Goal: Task Accomplishment & Management: Manage account settings

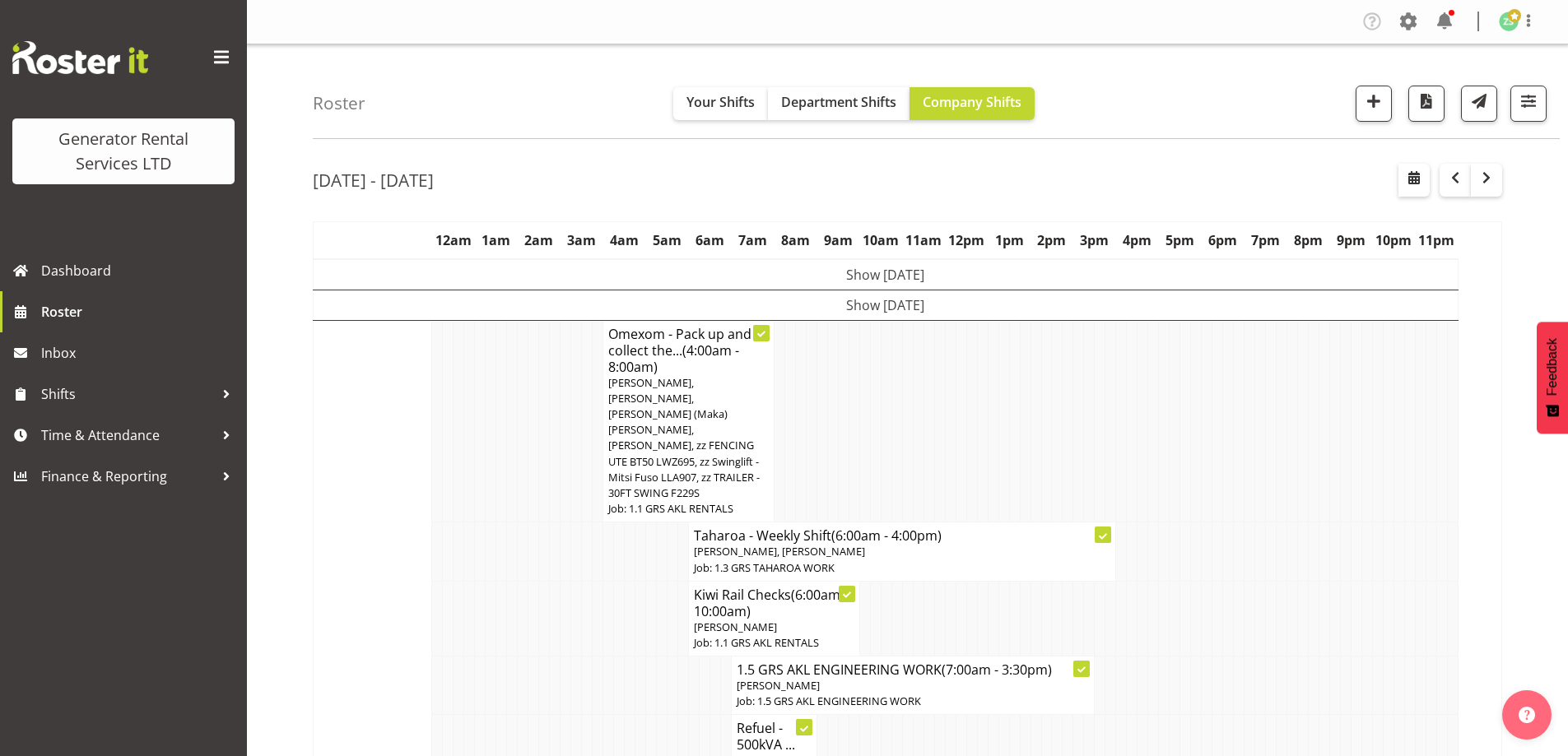
click at [535, 656] on td at bounding box center [534, 685] width 11 height 58
click at [1266, 581] on td at bounding box center [1271, 618] width 11 height 75
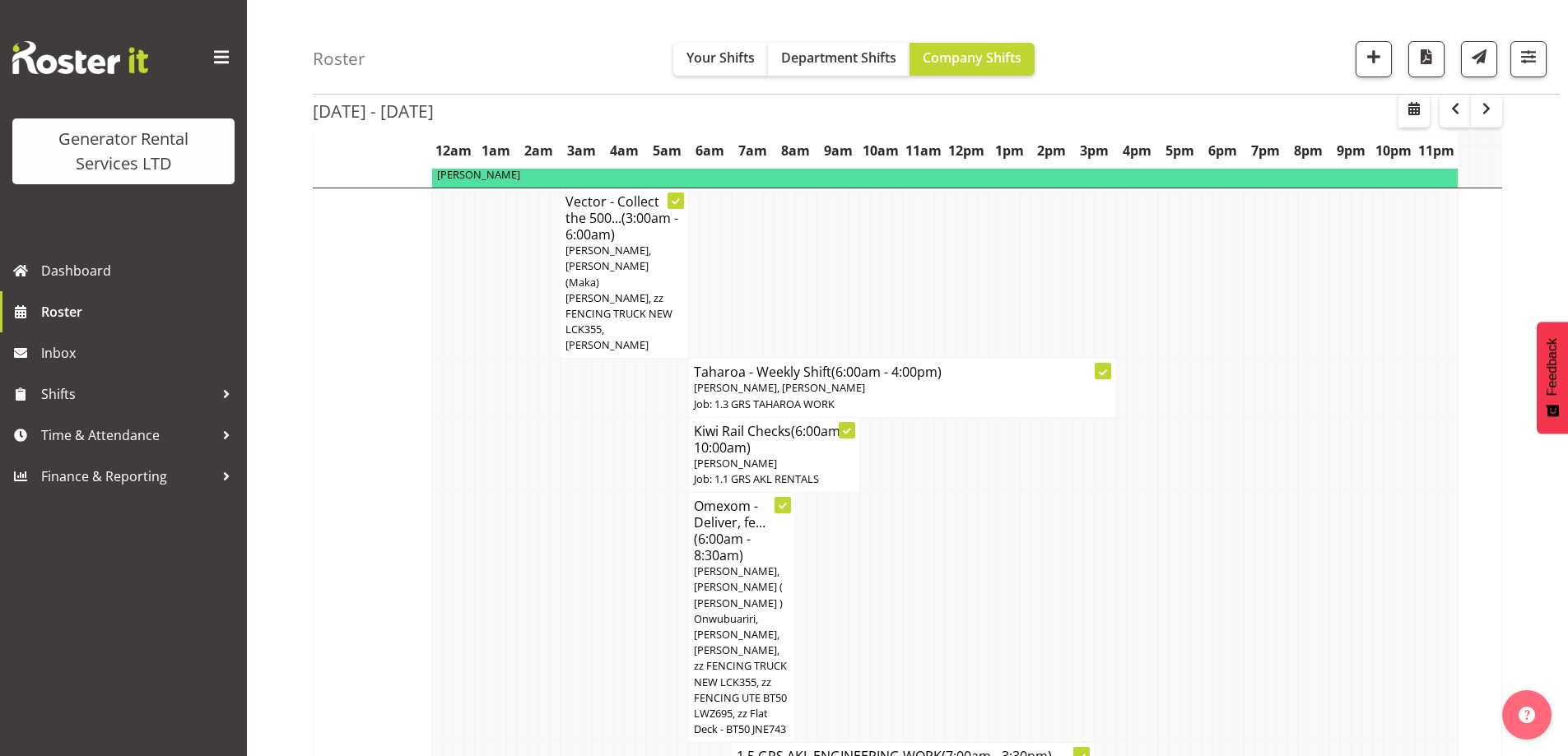
scroll to position [2058, 0]
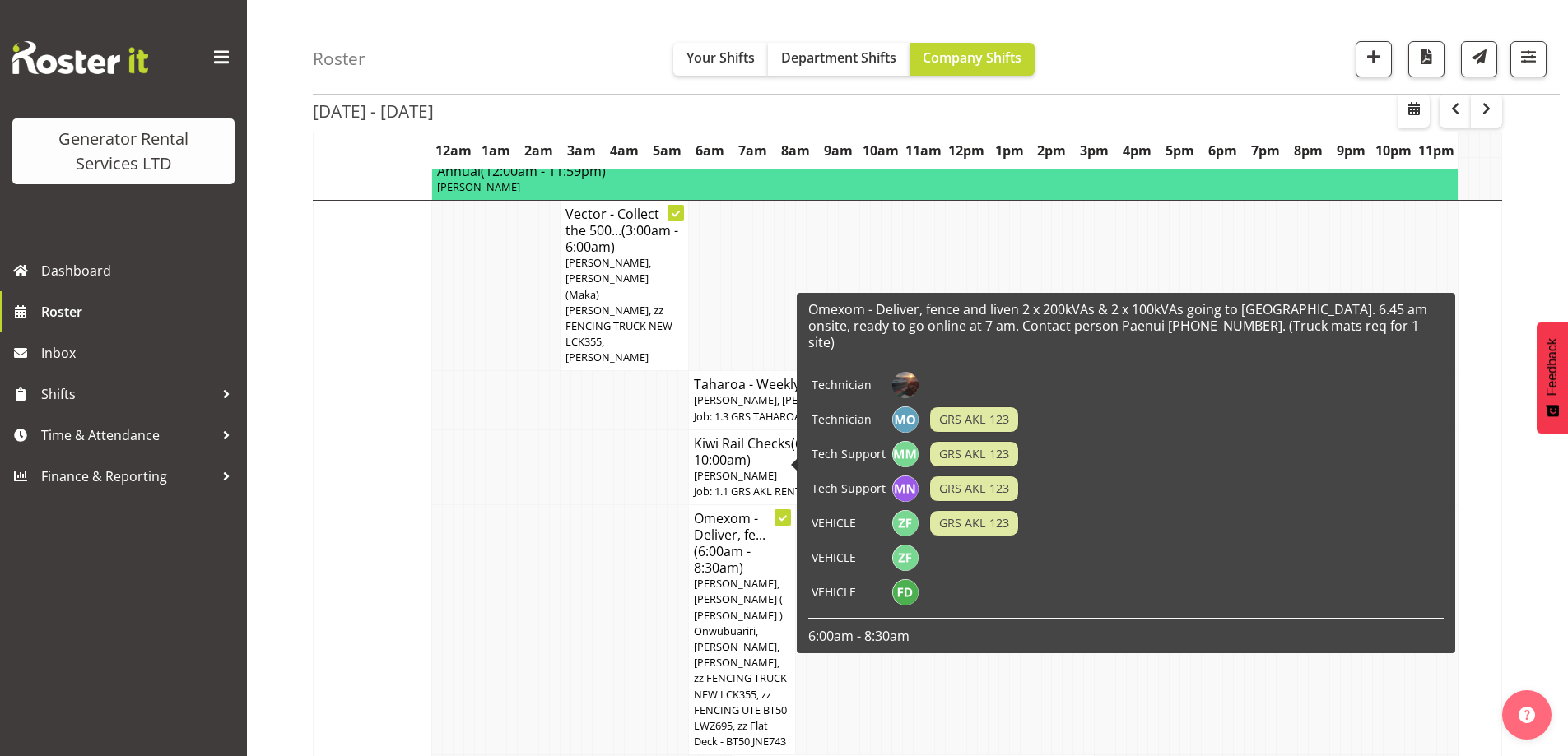
click at [646, 529] on td at bounding box center [652, 630] width 11 height 250
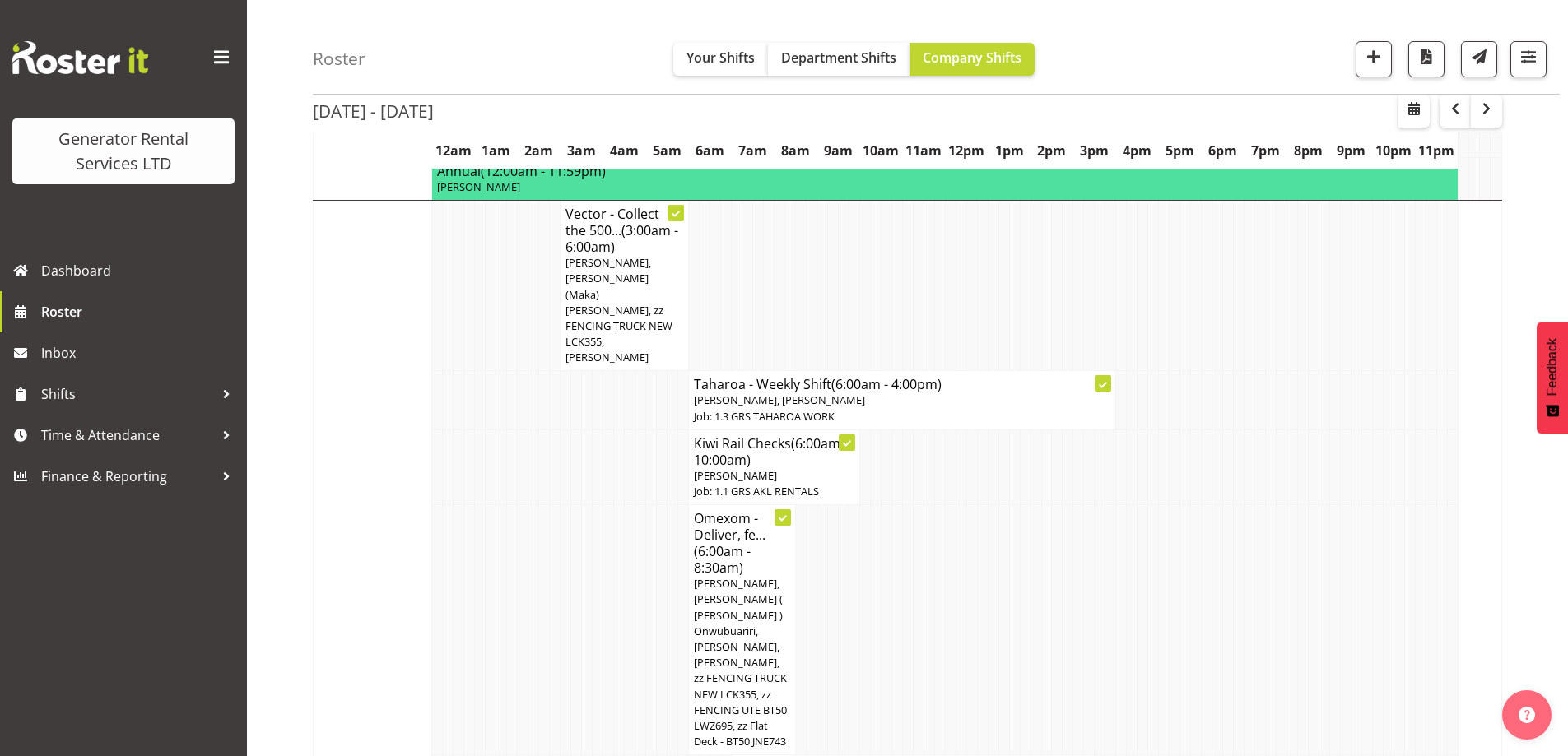
click at [600, 544] on td at bounding box center [598, 630] width 11 height 250
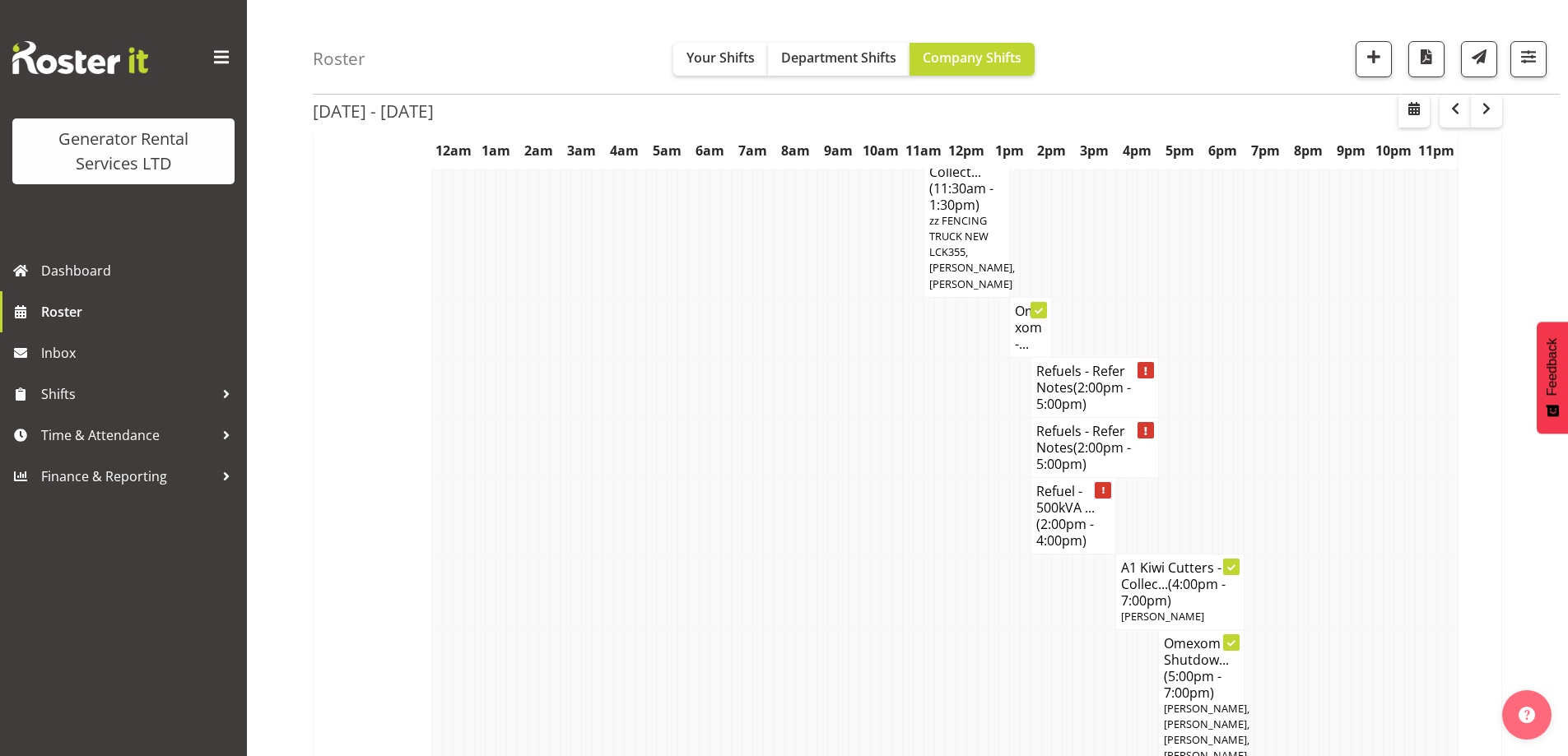
scroll to position [3127, 0]
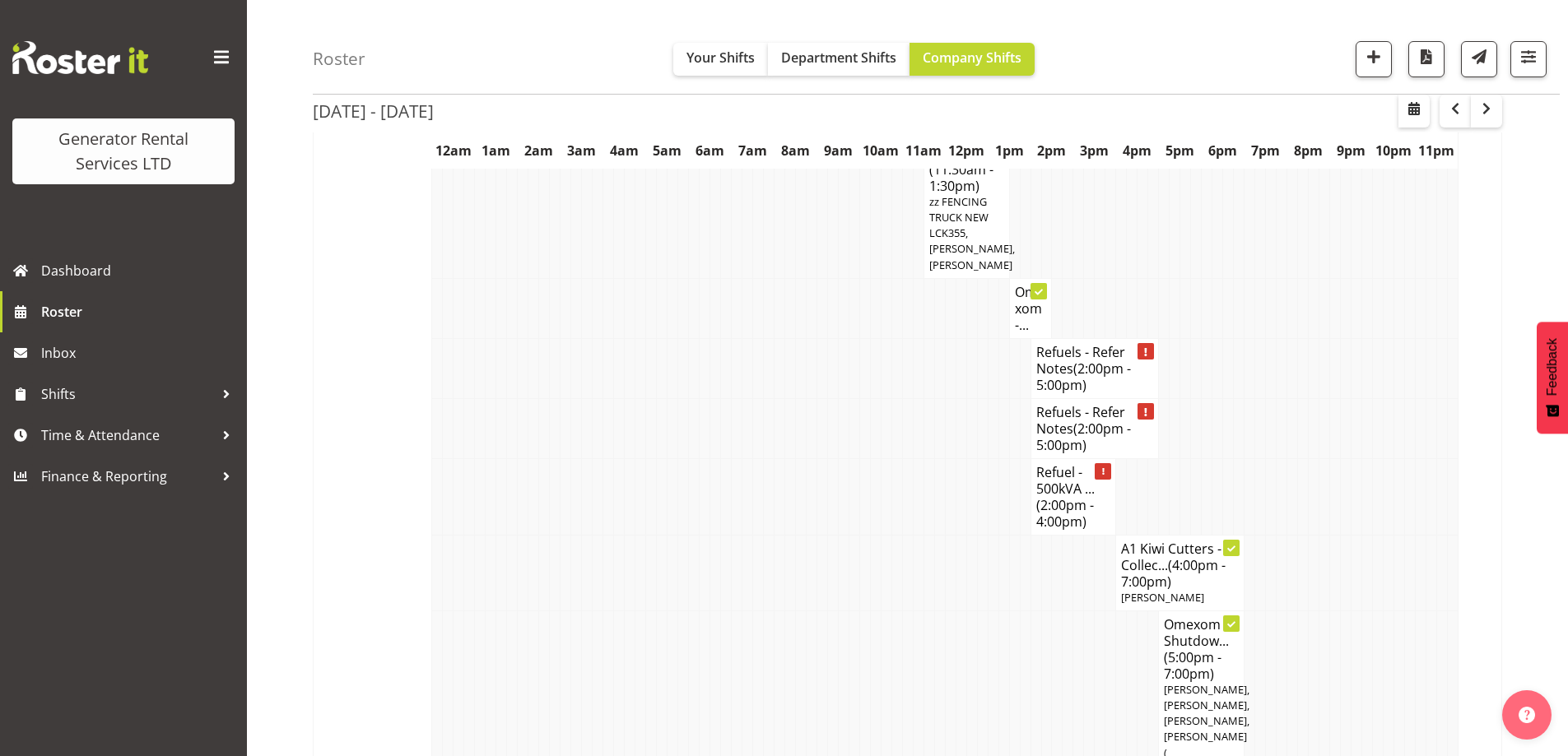
click at [754, 610] on td at bounding box center [758, 759] width 11 height 298
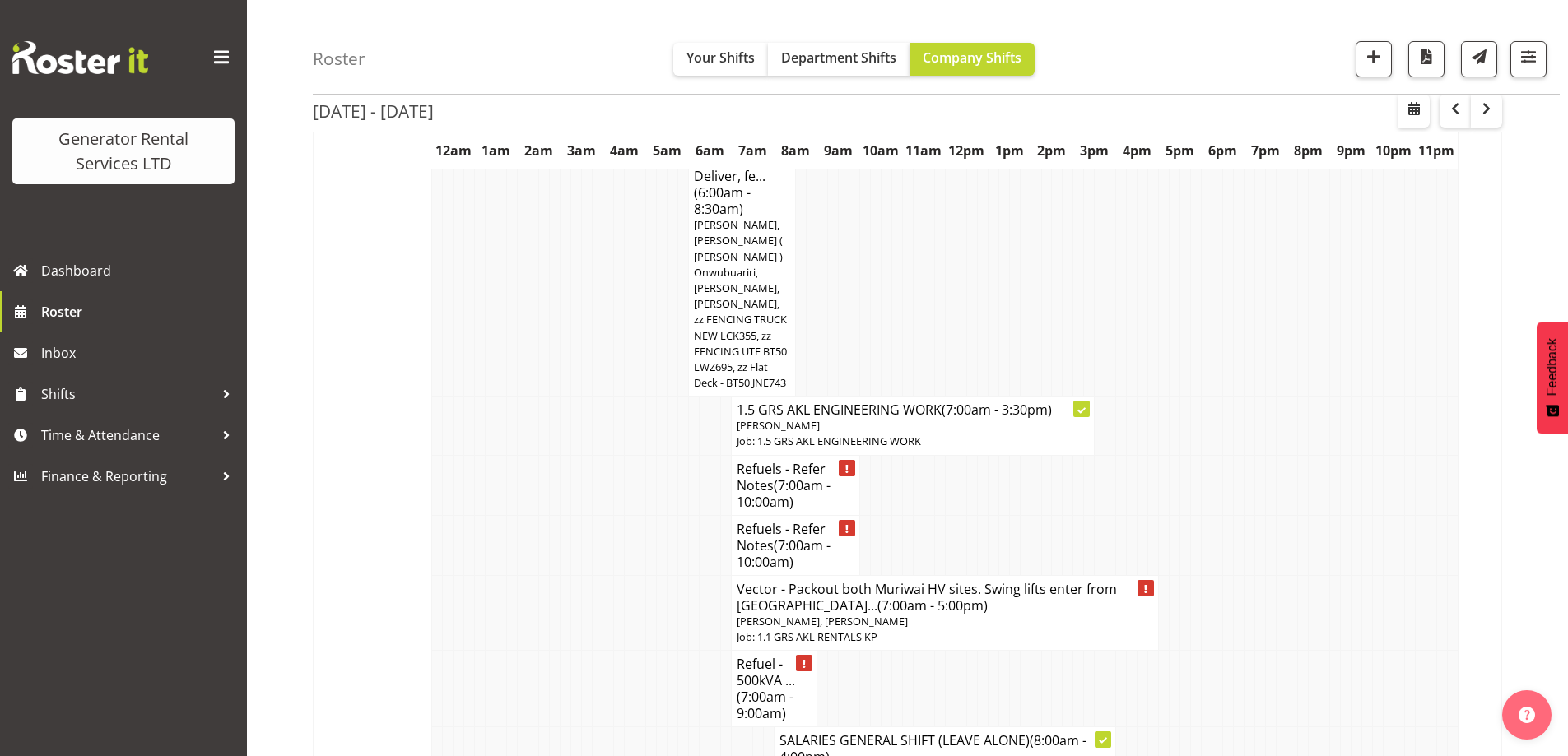
scroll to position [2387, 0]
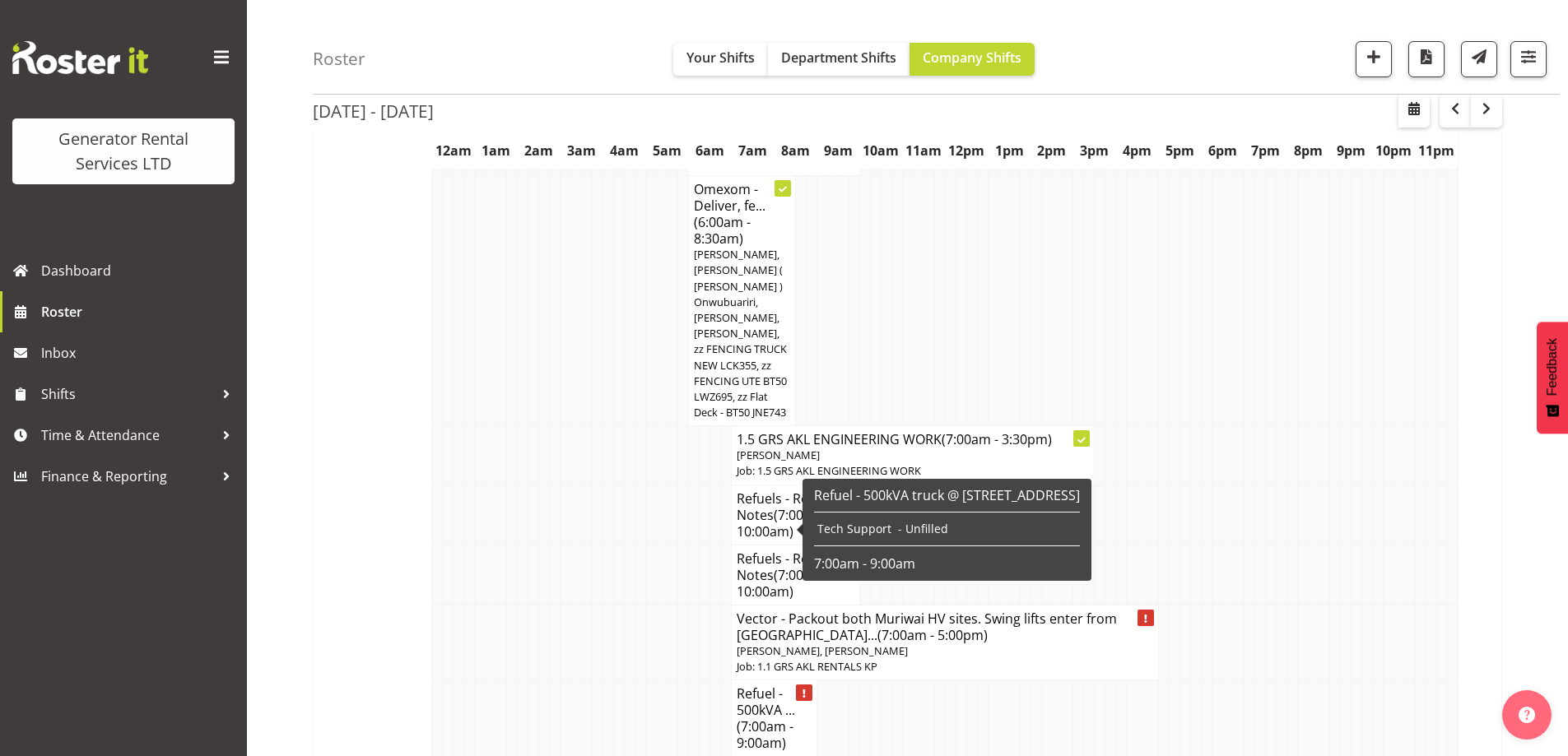
click at [625, 605] on td at bounding box center [631, 642] width 11 height 75
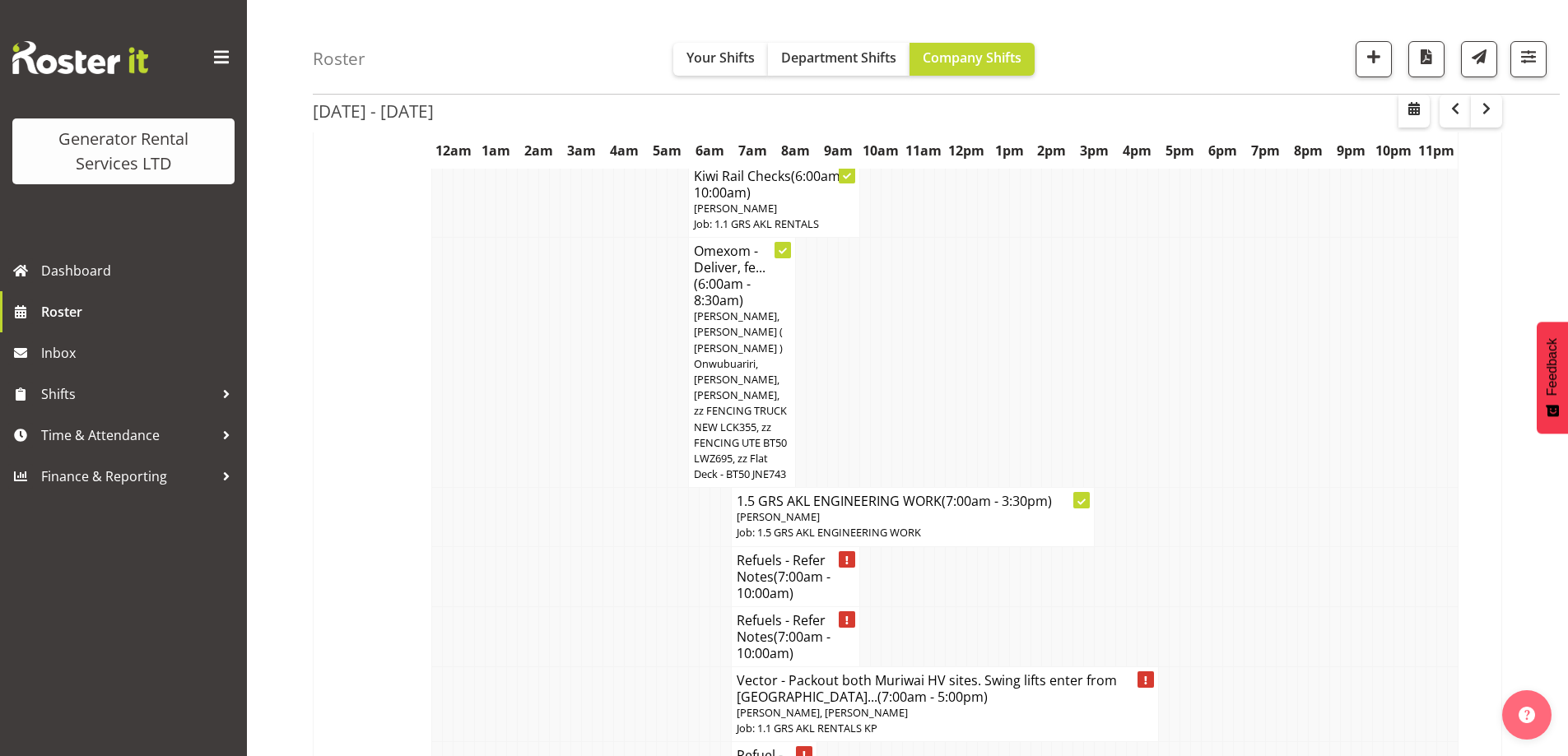
scroll to position [2140, 0]
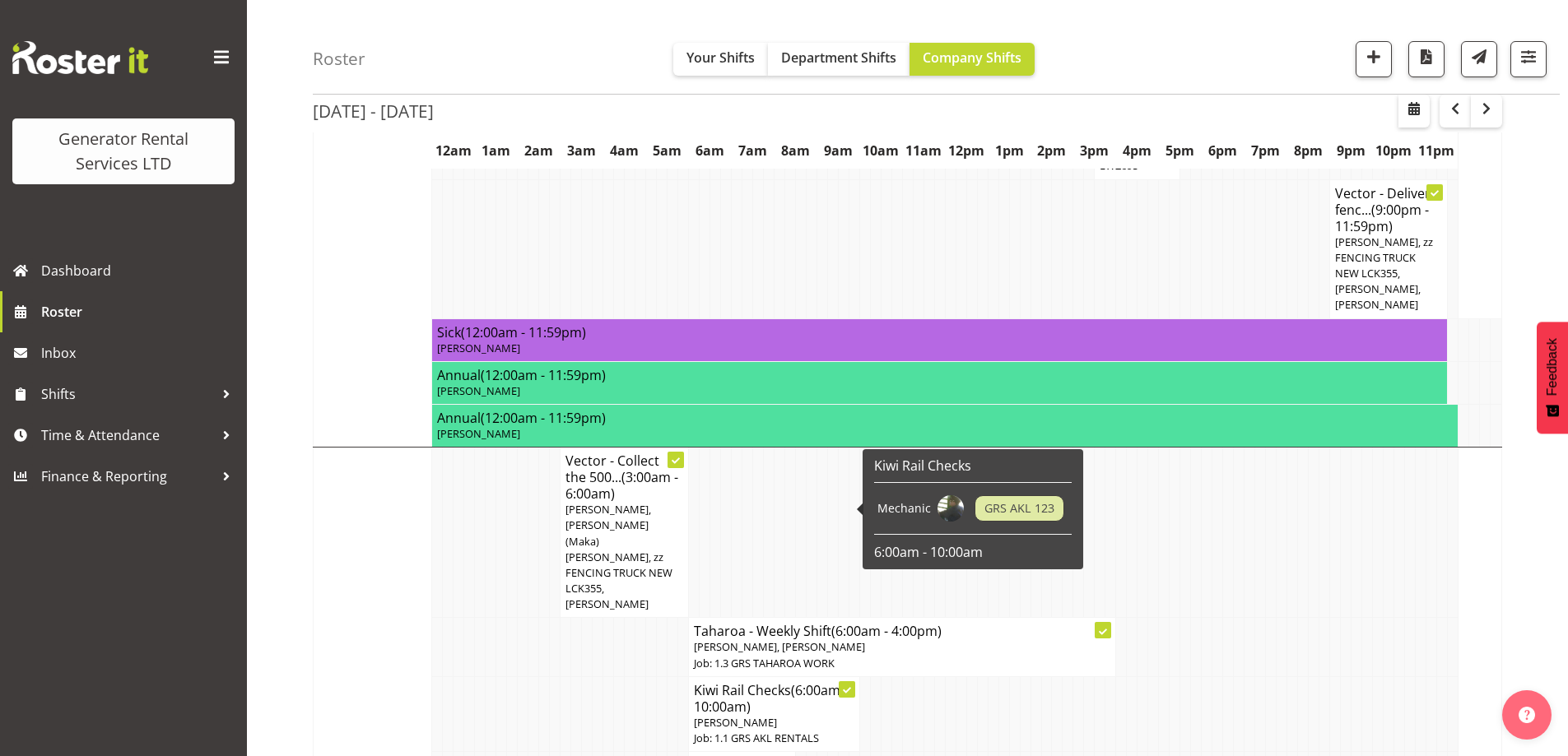
click at [642, 677] on td at bounding box center [641, 714] width 11 height 75
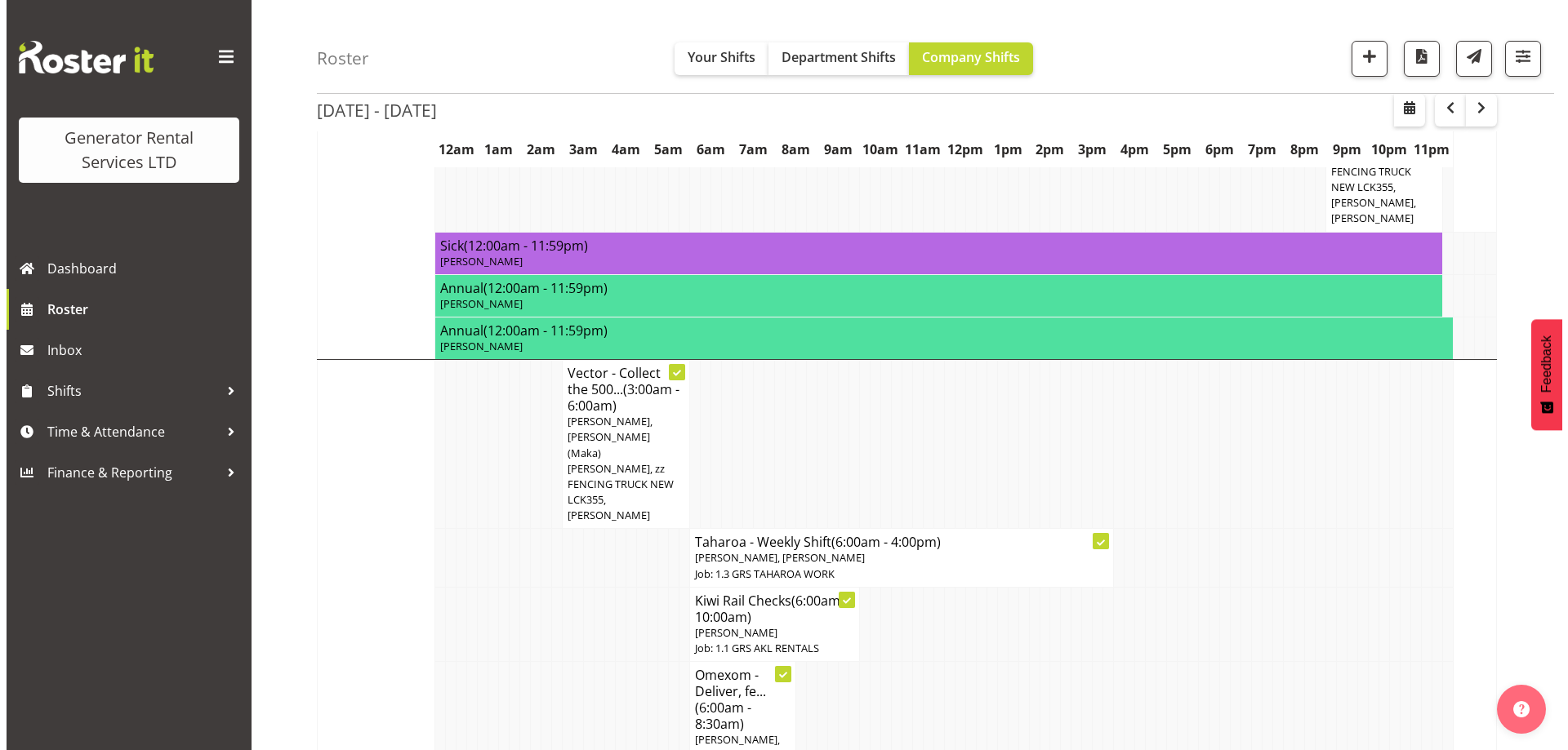
scroll to position [1960, 0]
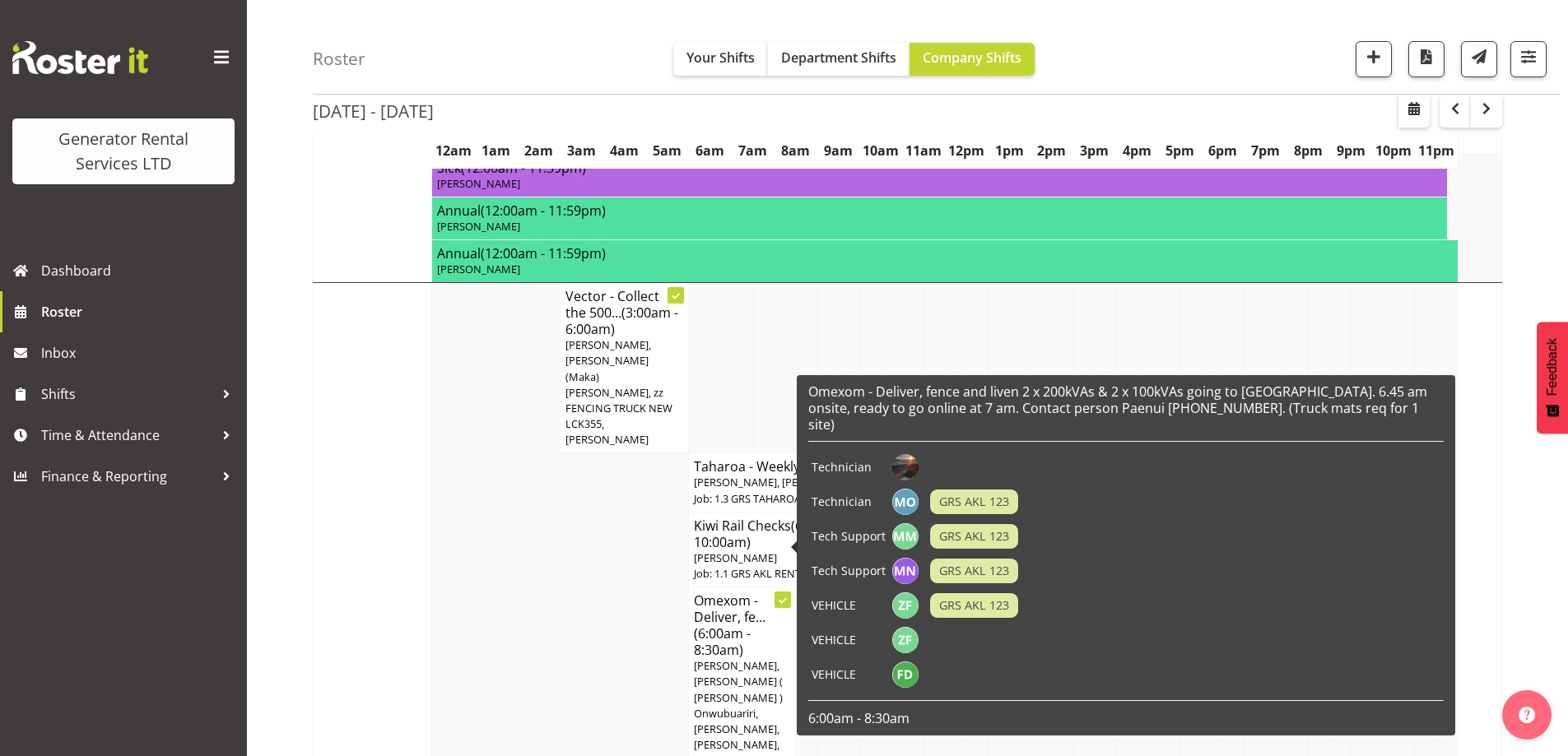
click at [730, 658] on span "[PERSON_NAME], [PERSON_NAME] ( [PERSON_NAME] ) Onwubuariri, [PERSON_NAME], [PER…" at bounding box center [740, 744] width 93 height 172
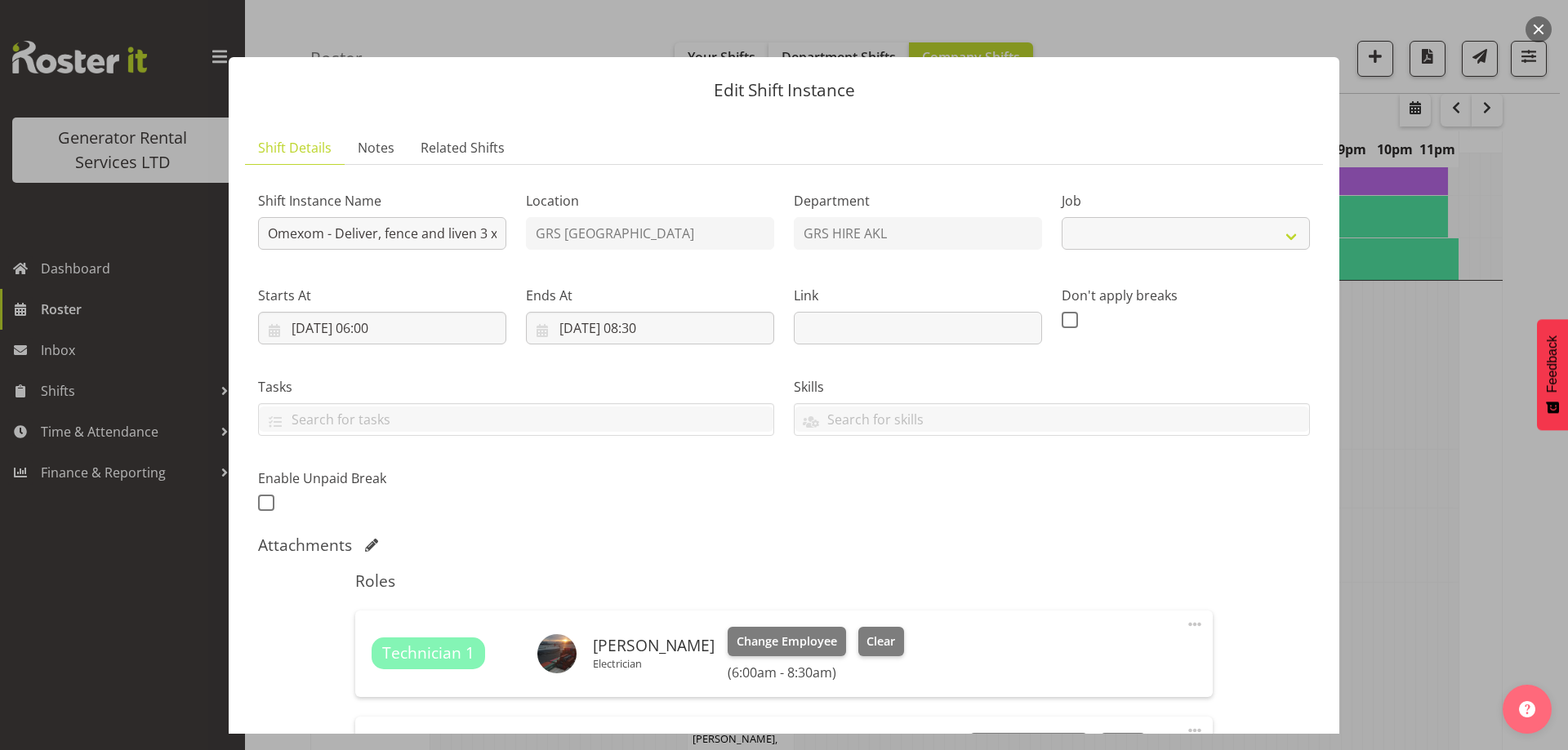
select select "7504"
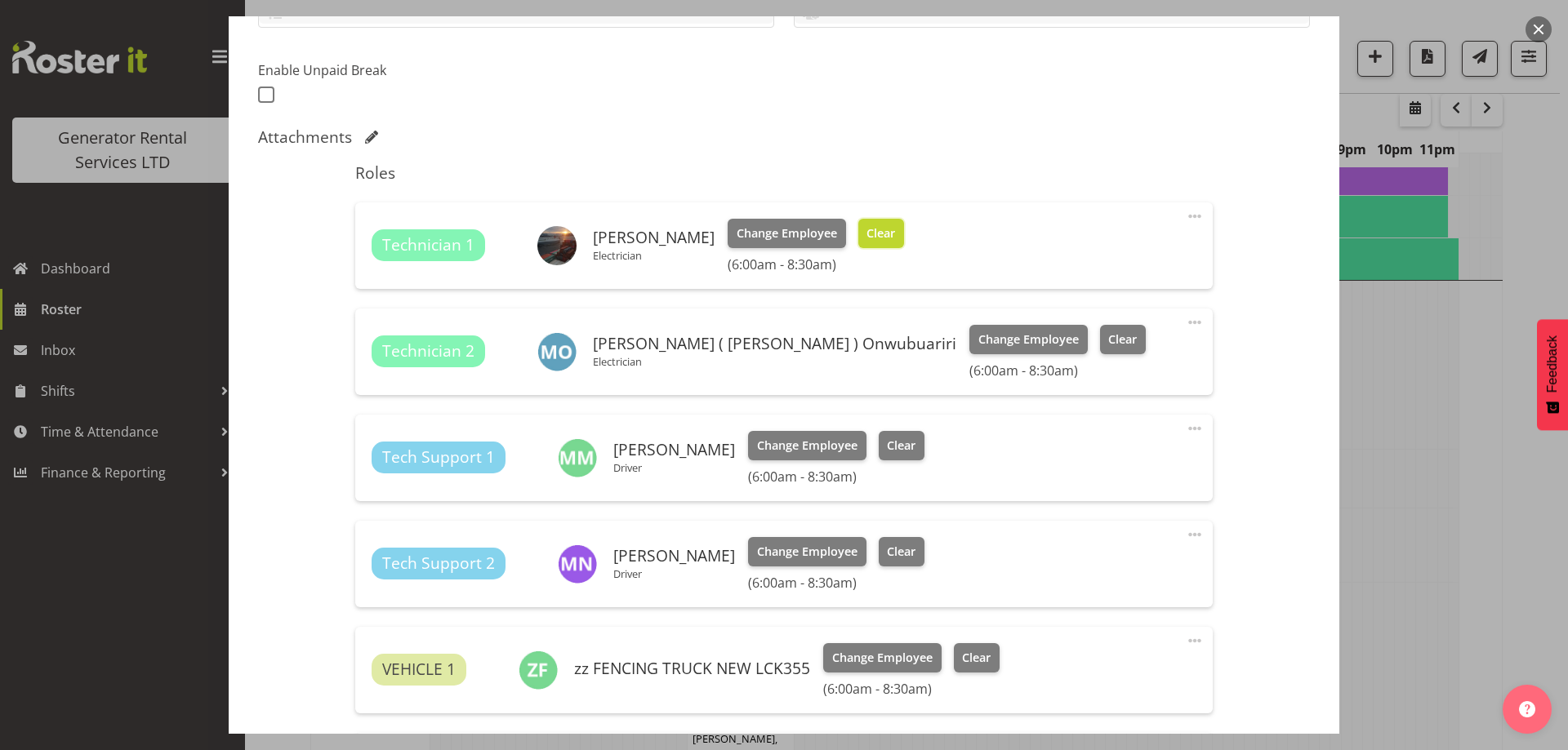
click at [866, 233] on span "Clear" at bounding box center [880, 233] width 28 height 18
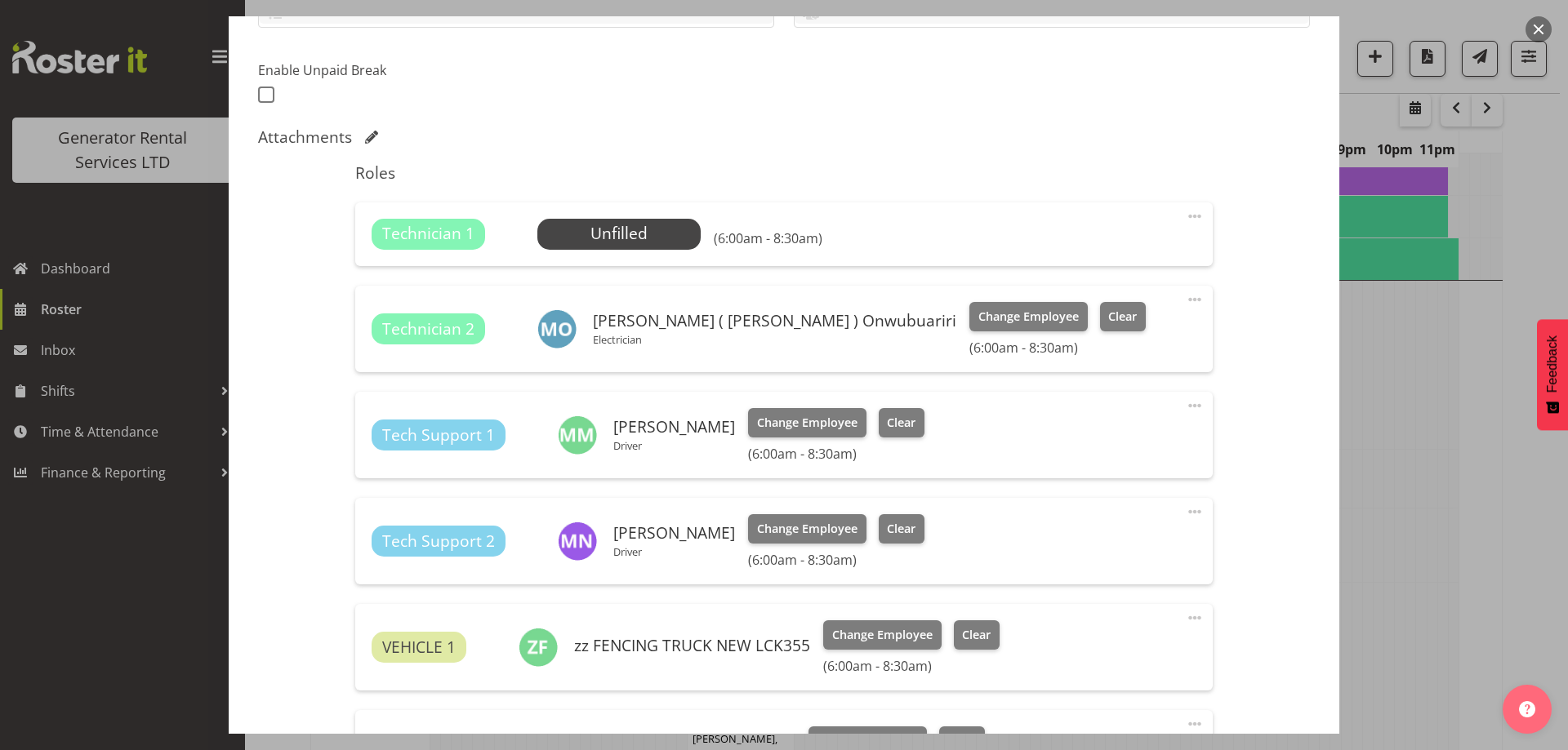
click at [1185, 211] on span at bounding box center [1194, 216] width 19 height 19
click at [1051, 310] on link "Delete" at bounding box center [1125, 311] width 156 height 29
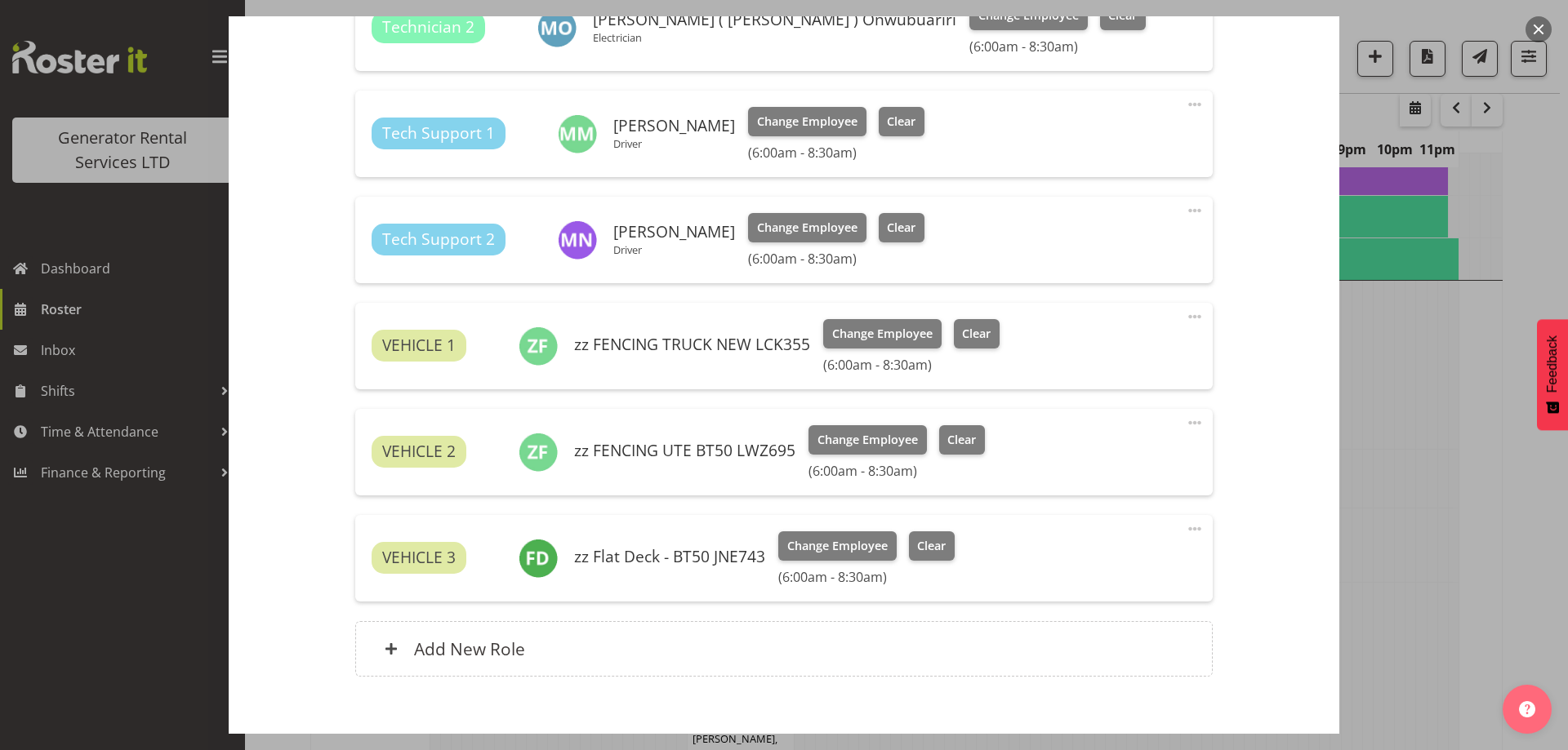
scroll to position [653, 0]
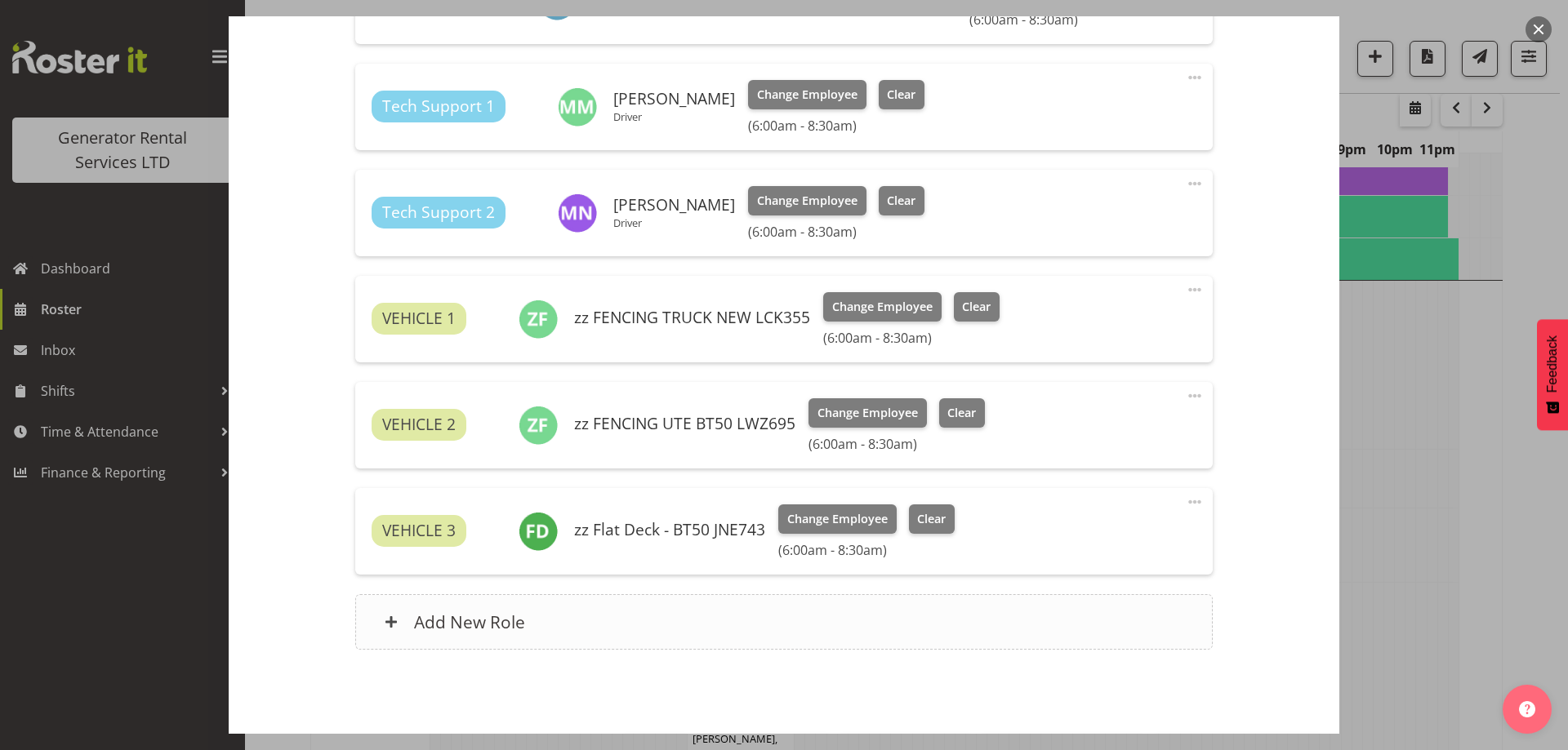
click at [826, 610] on div "Add New Role" at bounding box center [783, 622] width 856 height 56
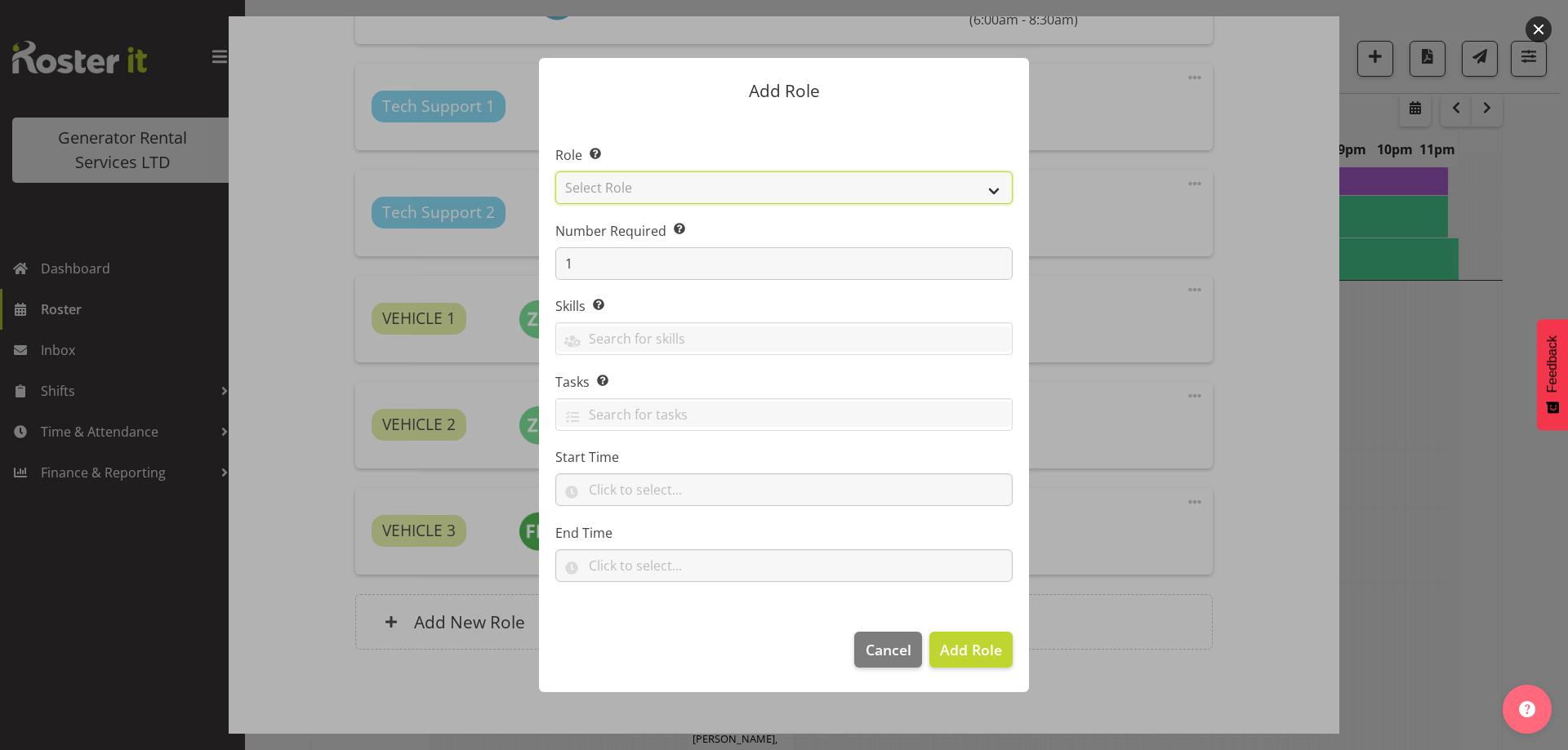
click at [685, 195] on select "Select Role Account Manager Electrician Engineering GM HSEQ manager MECH Mechan…" at bounding box center [784, 188] width 457 height 33
select select "20"
click at [555, 171] on select "Select Role Account Manager Electrician Engineering GM HSEQ manager MECH Mechan…" at bounding box center [784, 188] width 457 height 33
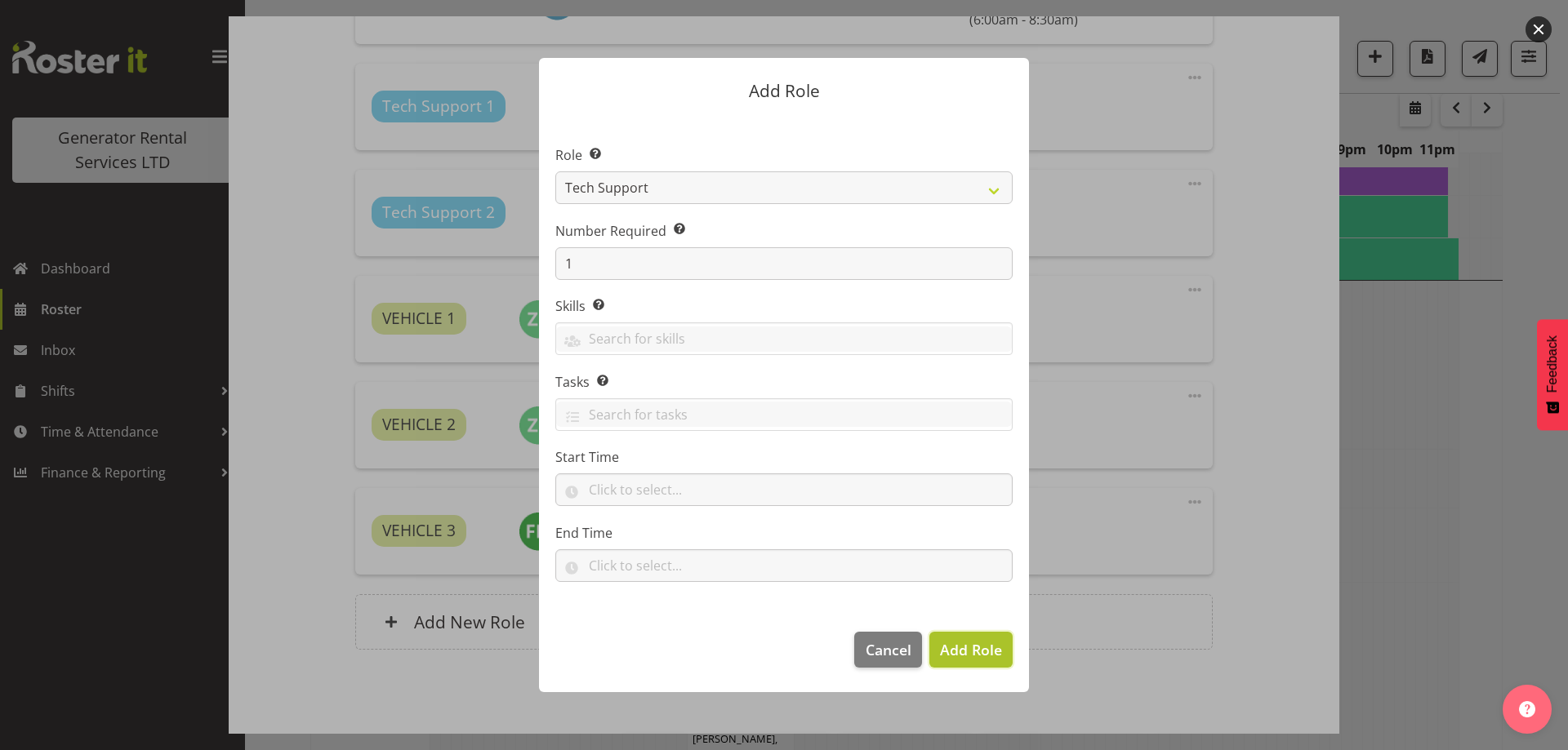
click at [950, 645] on span "Add Role" at bounding box center [972, 649] width 62 height 19
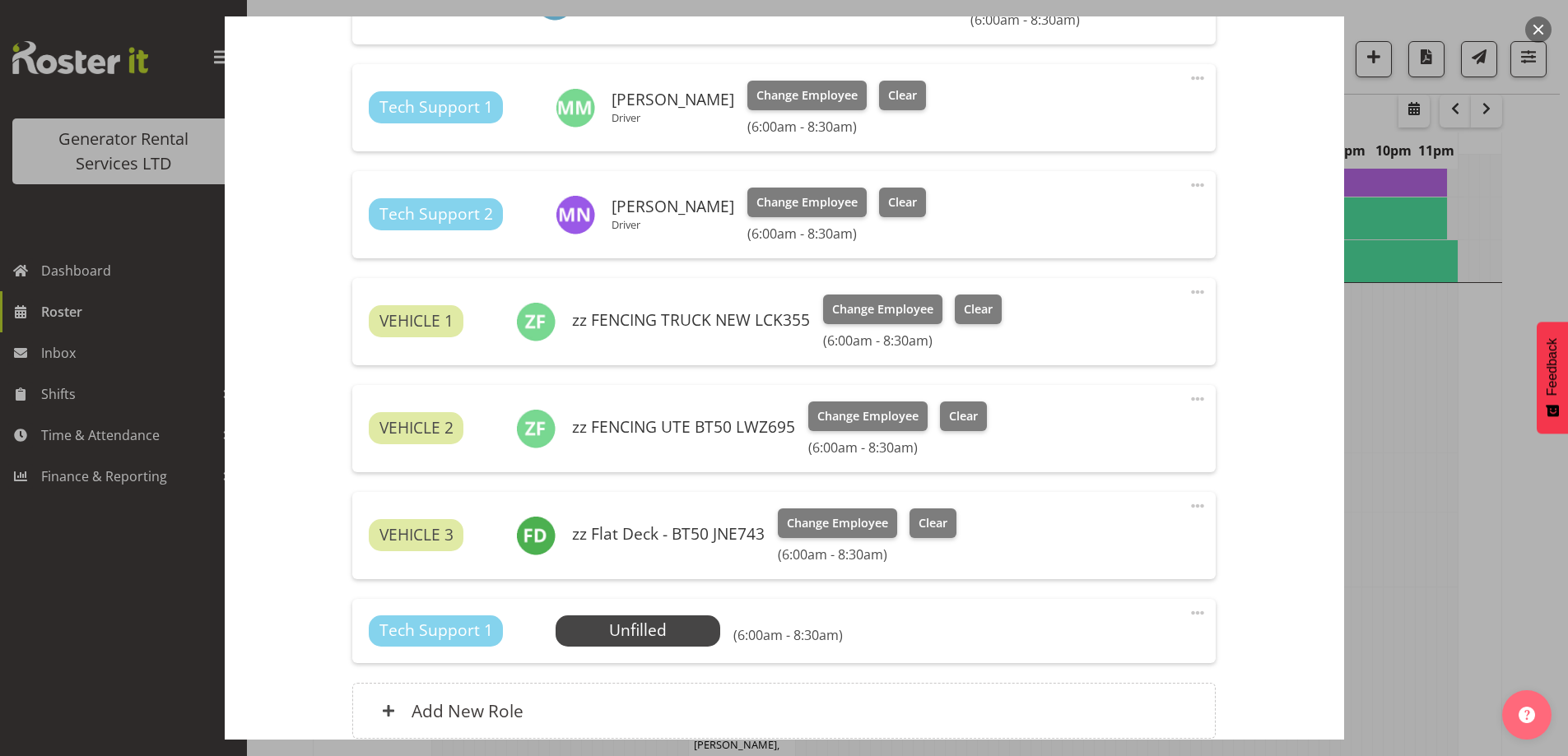
click at [653, 650] on div "Tech Support 1 Unfilled Select Employee (6:00am - 8:30am) Edit Cover Role Delete" at bounding box center [784, 632] width 863 height 65
click at [655, 647] on div "Tech Support 1 Unfilled Select Employee (6:00am - 8:30am) Edit Cover Role Delete" at bounding box center [784, 632] width 863 height 65
click at [673, 633] on span "Select Employee" at bounding box center [638, 631] width 123 height 24
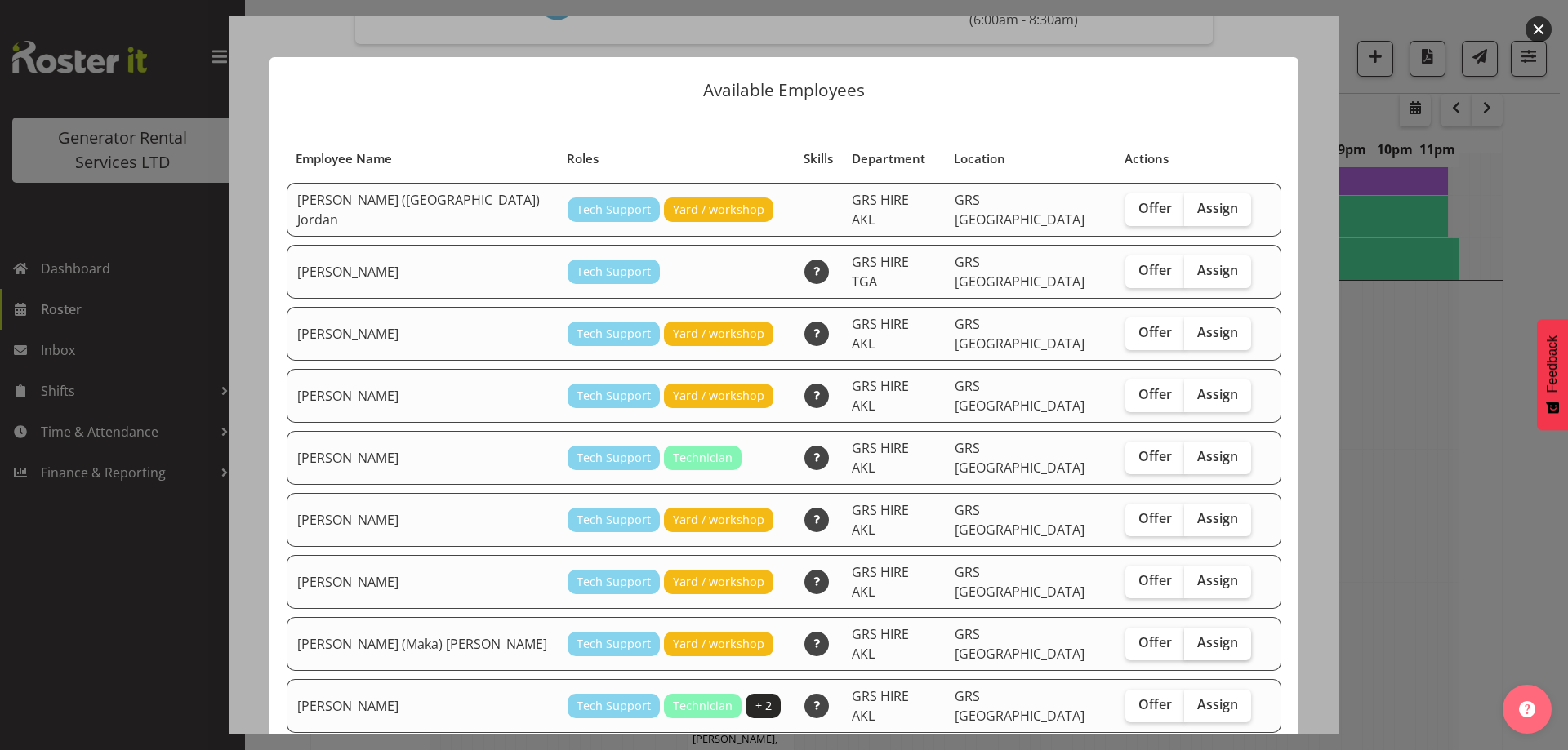
click at [1197, 635] on span "Assign" at bounding box center [1218, 643] width 41 height 16
click at [1184, 638] on input "Assign" at bounding box center [1189, 643] width 11 height 11
checkbox input "true"
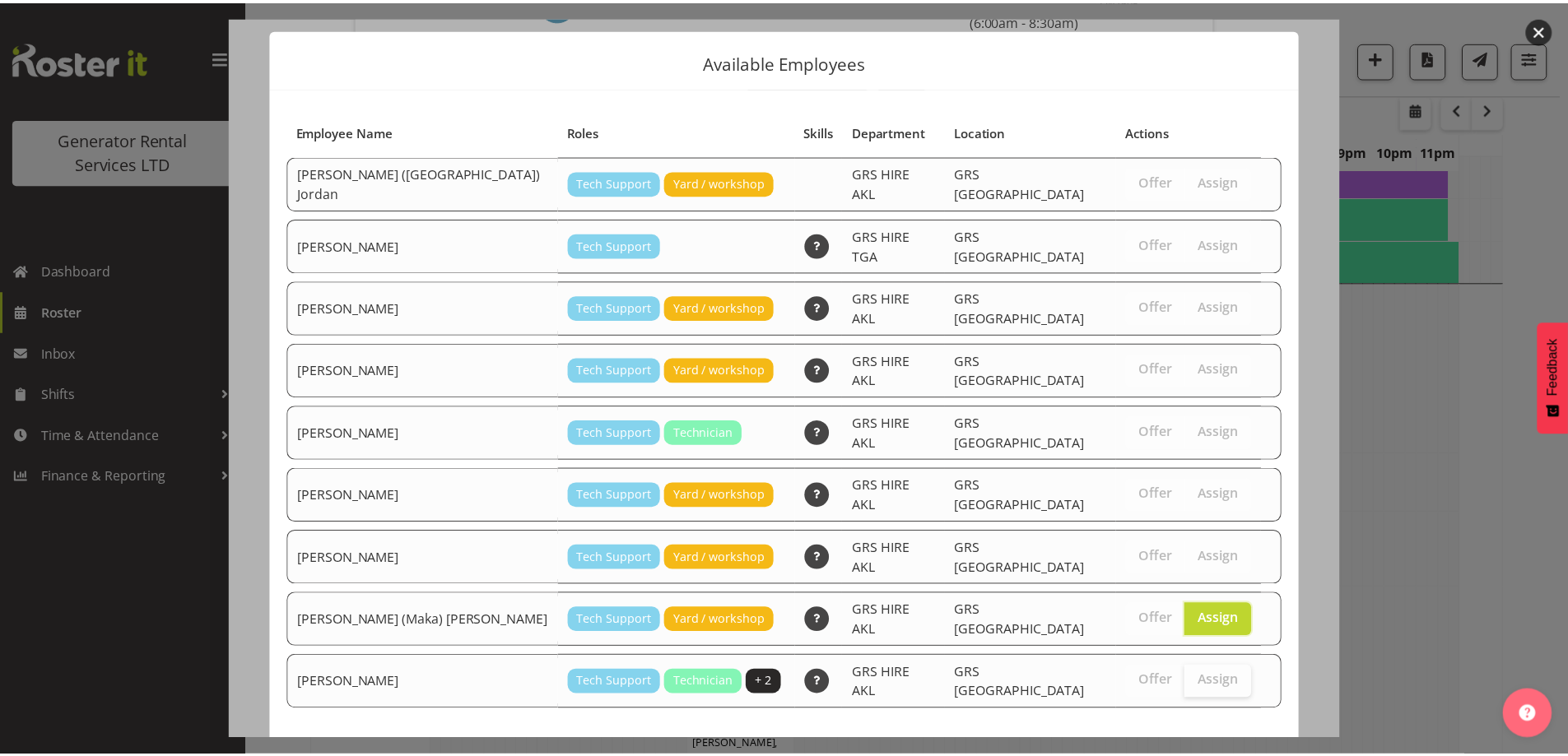
scroll to position [42, 0]
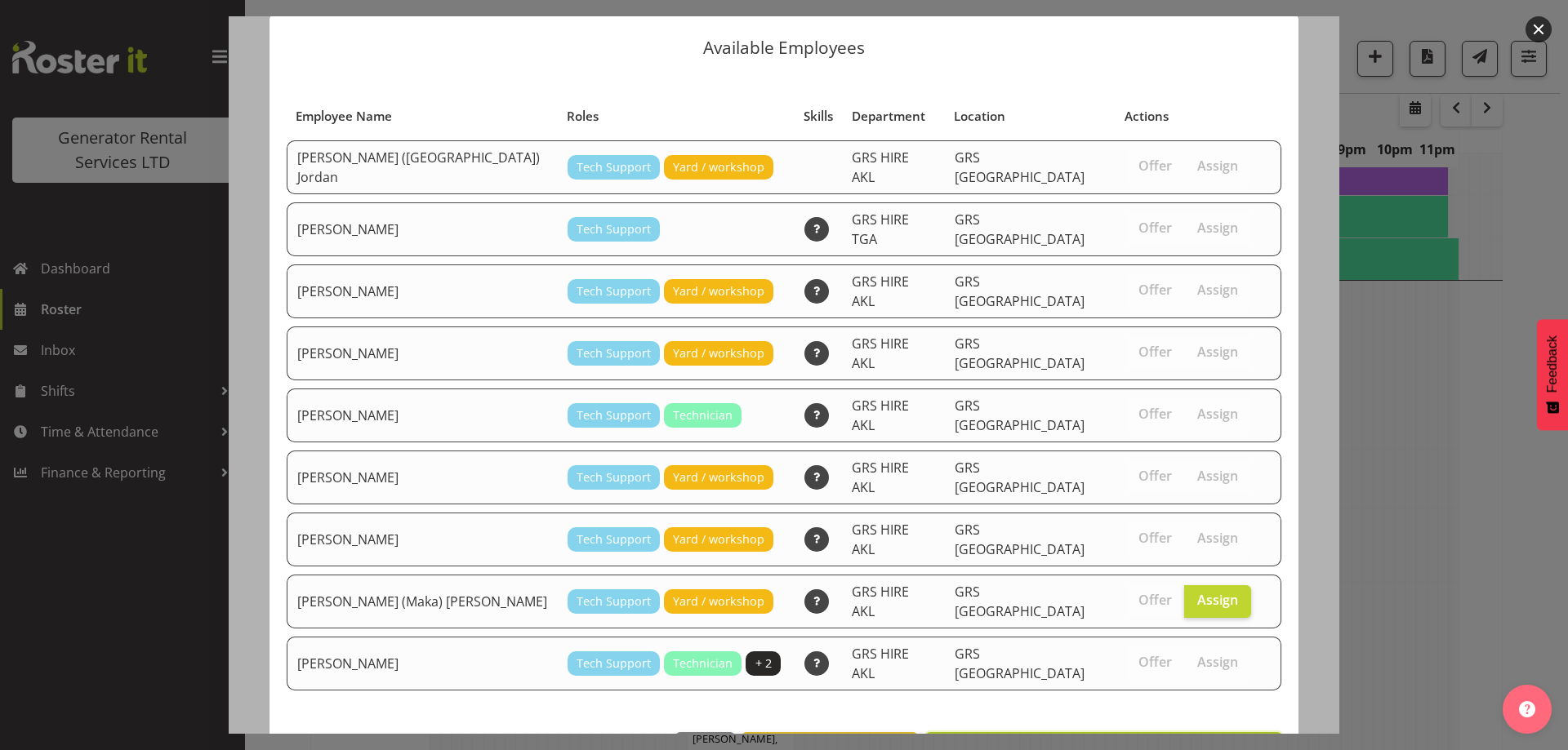
click at [1171, 741] on span "Assign [PERSON_NAME] (Maka) [PERSON_NAME]" at bounding box center [1103, 750] width 336 height 19
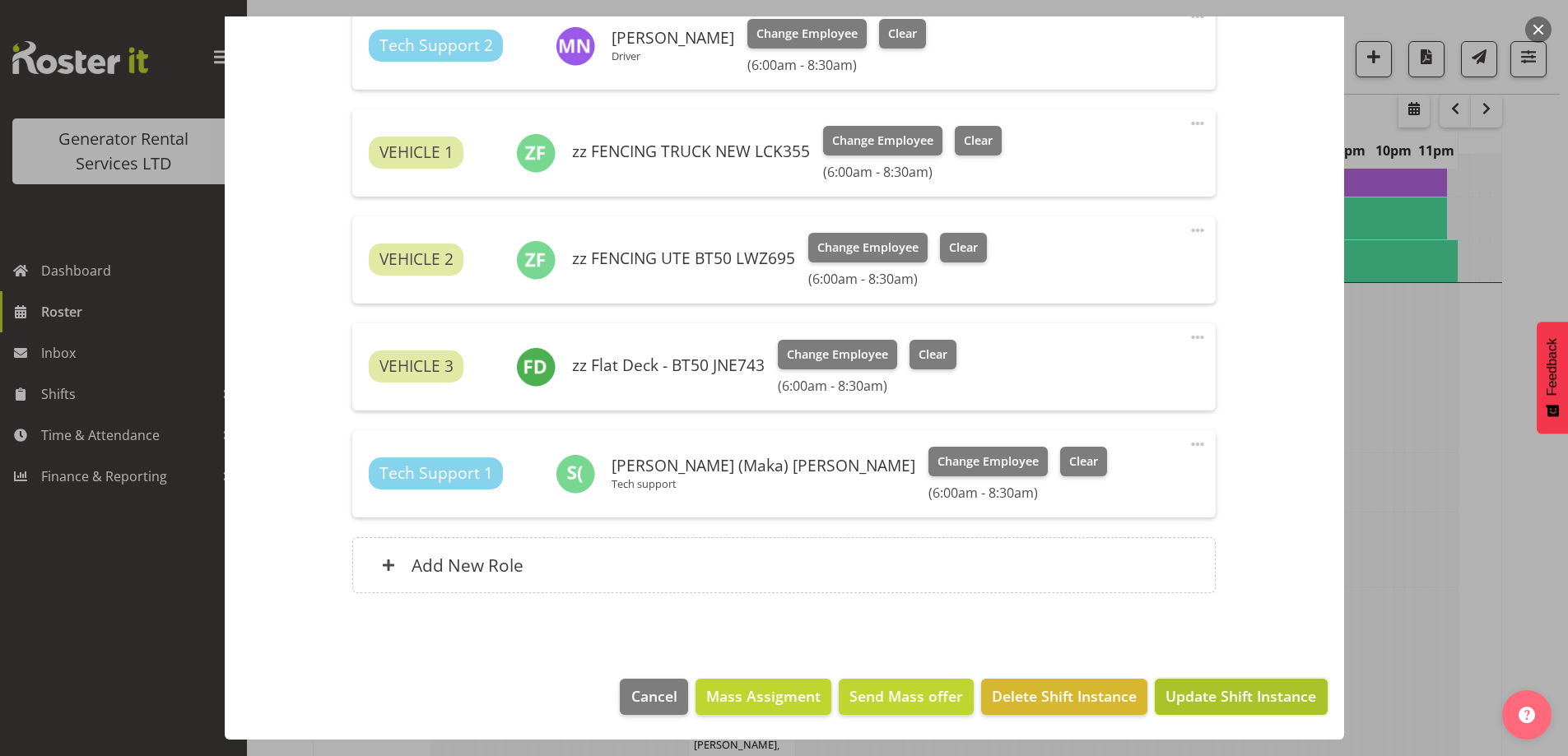
click at [1202, 692] on span "Update Shift Instance" at bounding box center [1240, 696] width 150 height 21
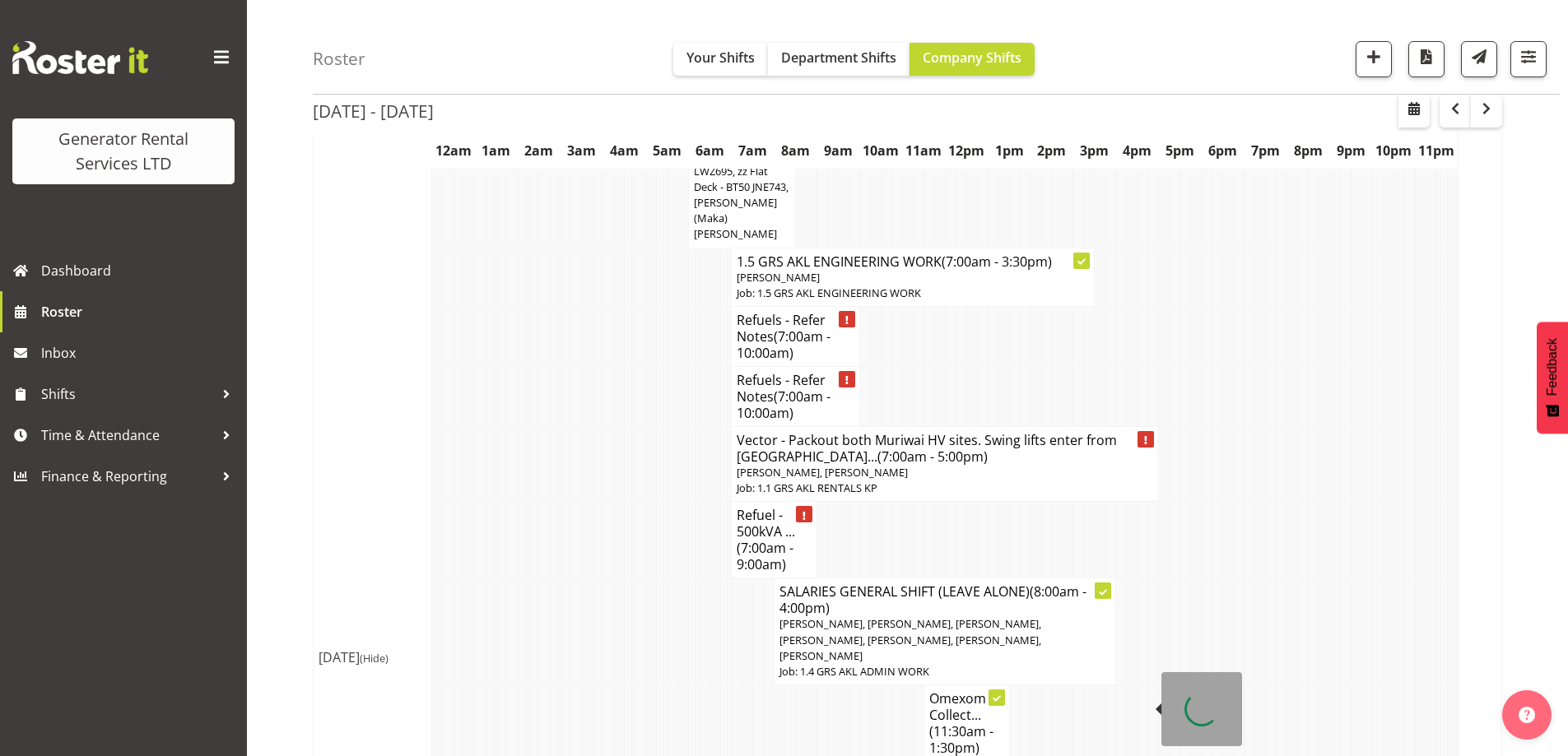
scroll to position [2770, 0]
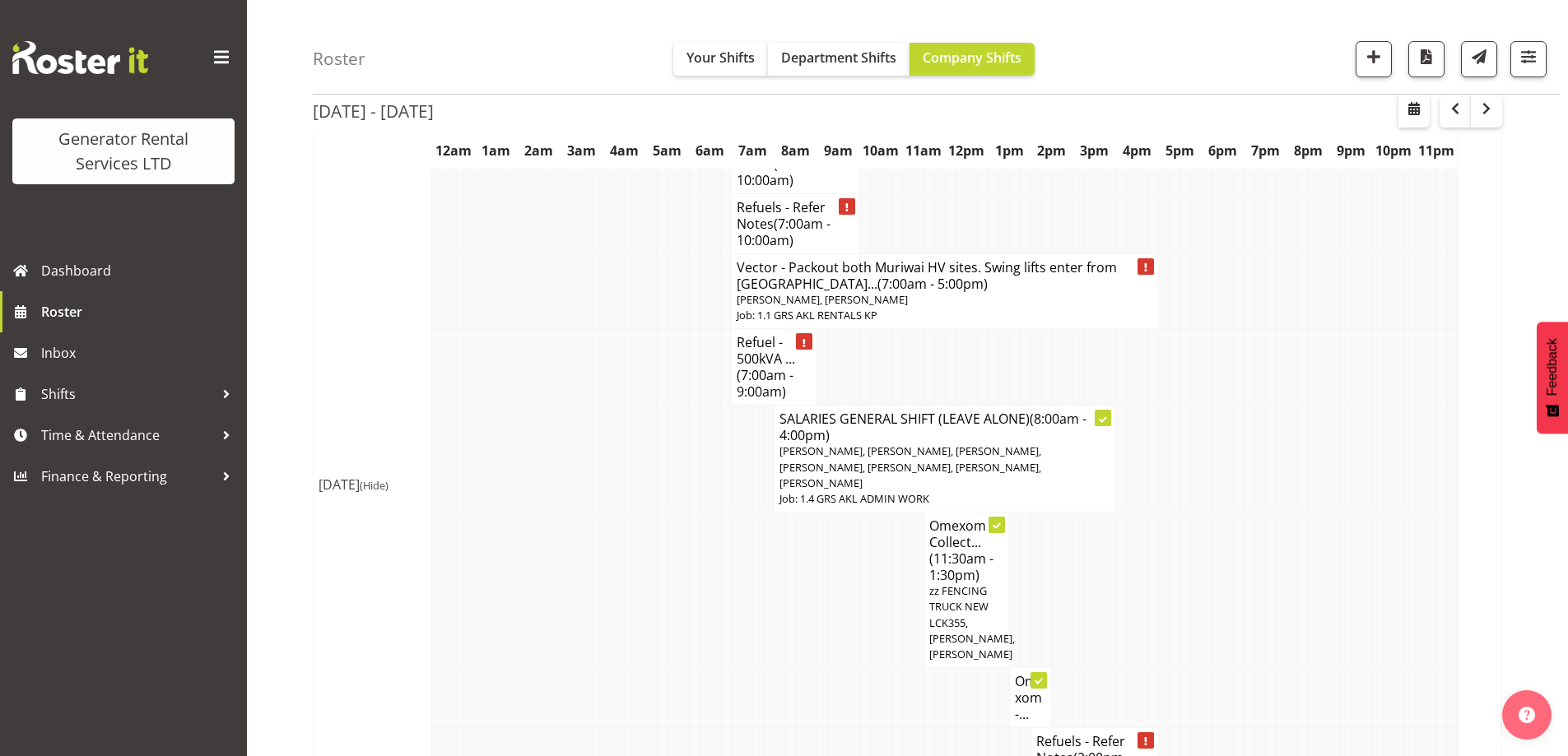
click at [757, 668] on td at bounding box center [758, 698] width 11 height 60
click at [743, 513] on td at bounding box center [747, 590] width 11 height 156
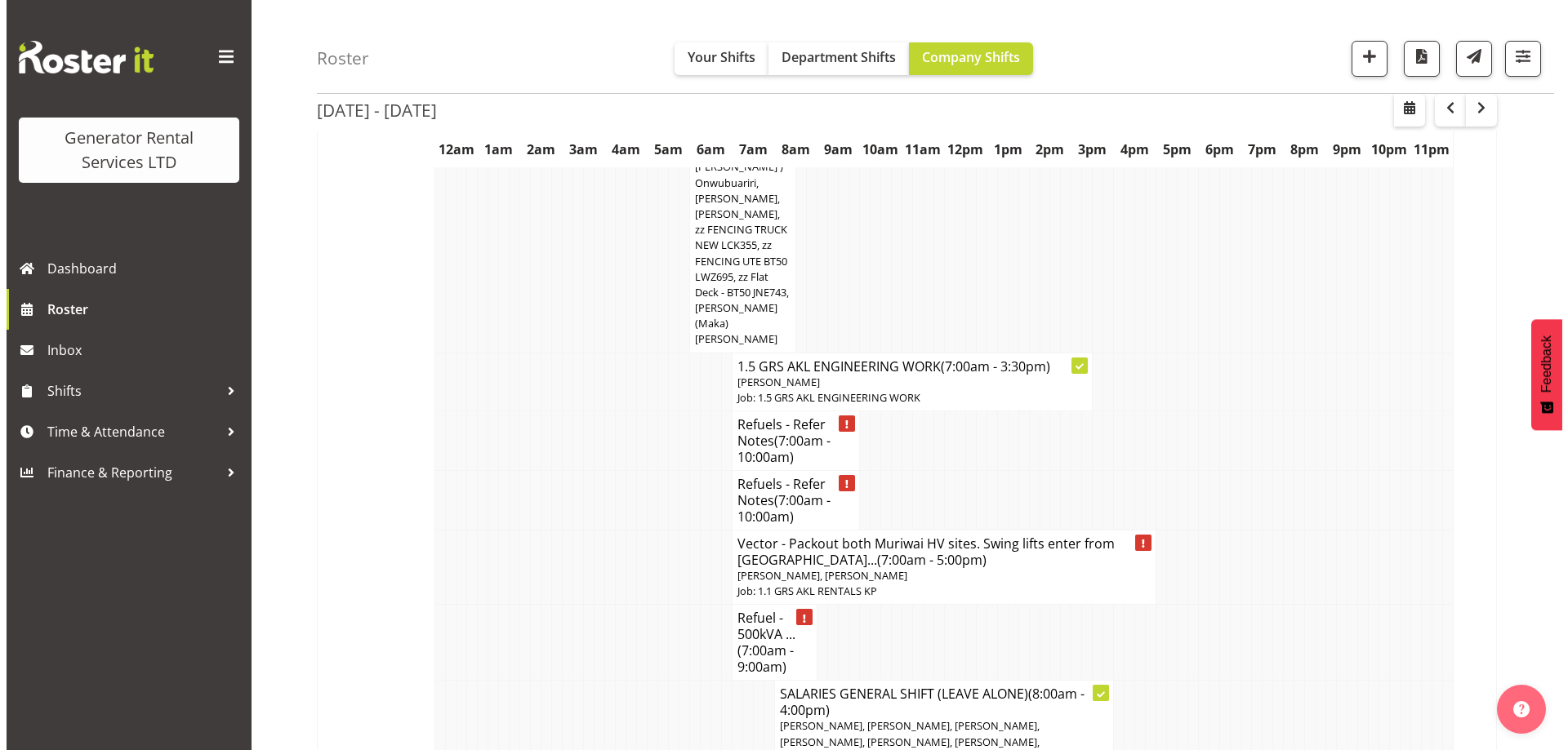
scroll to position [2421, 0]
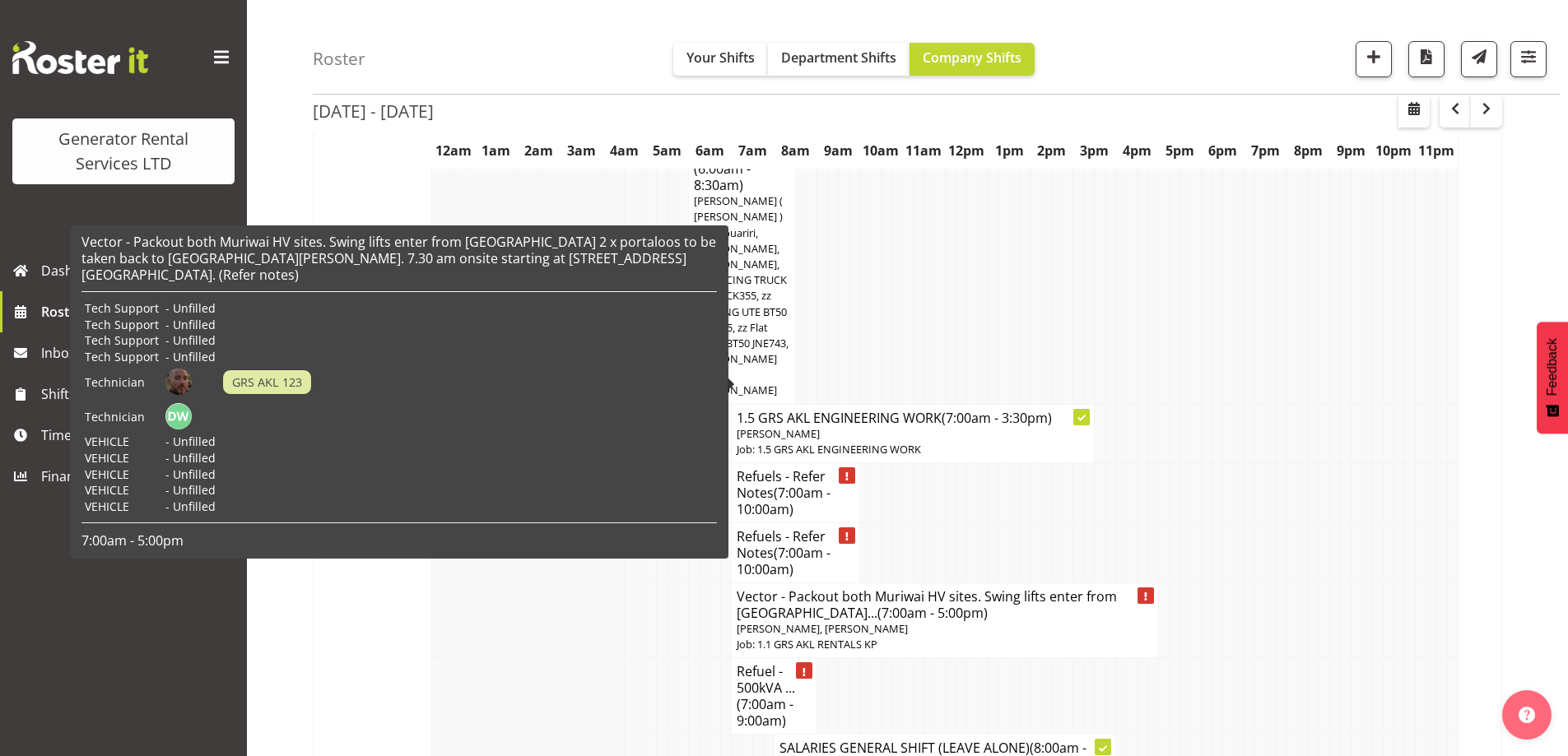
click at [838, 621] on span "[PERSON_NAME], [PERSON_NAME]" at bounding box center [822, 629] width 171 height 15
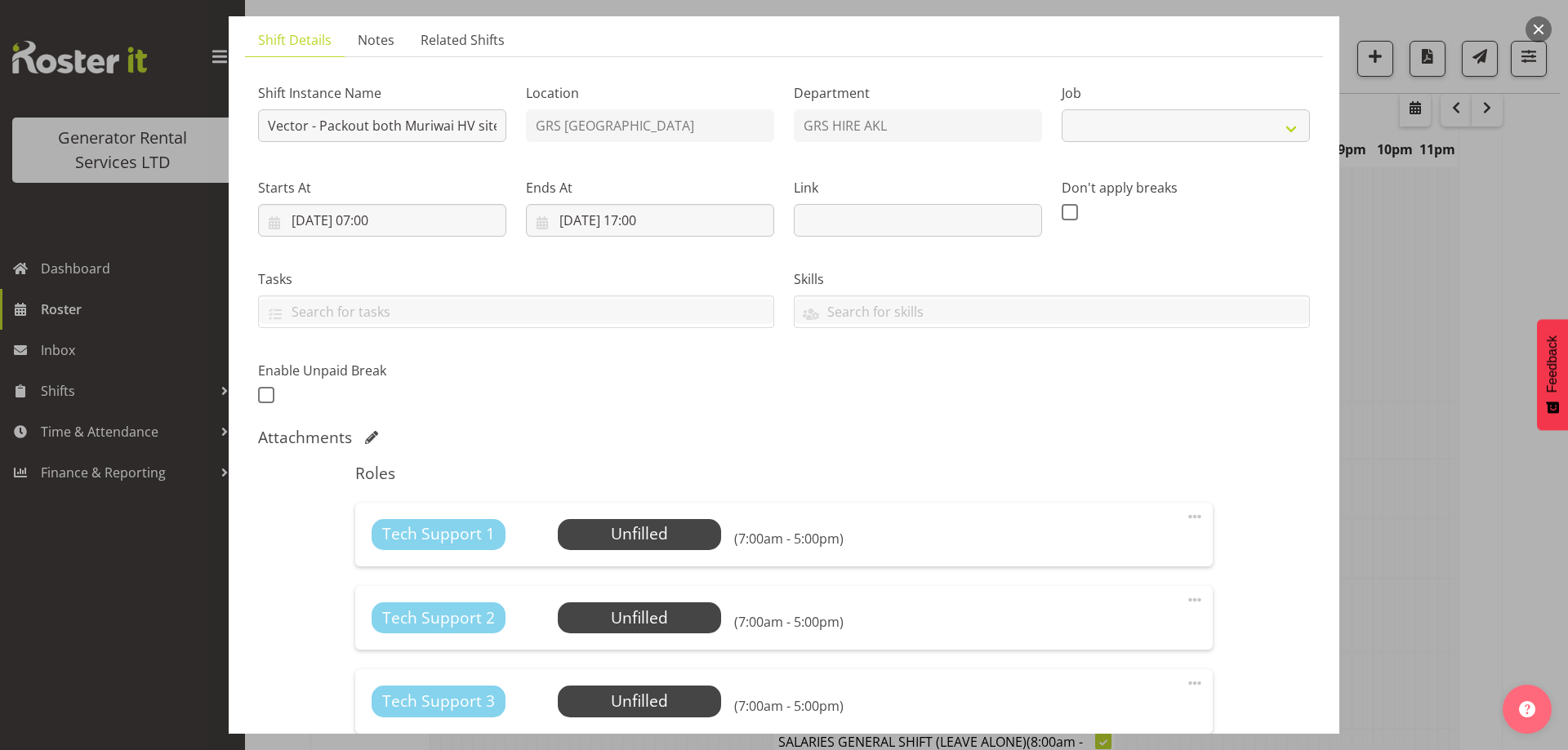
select select "7504"
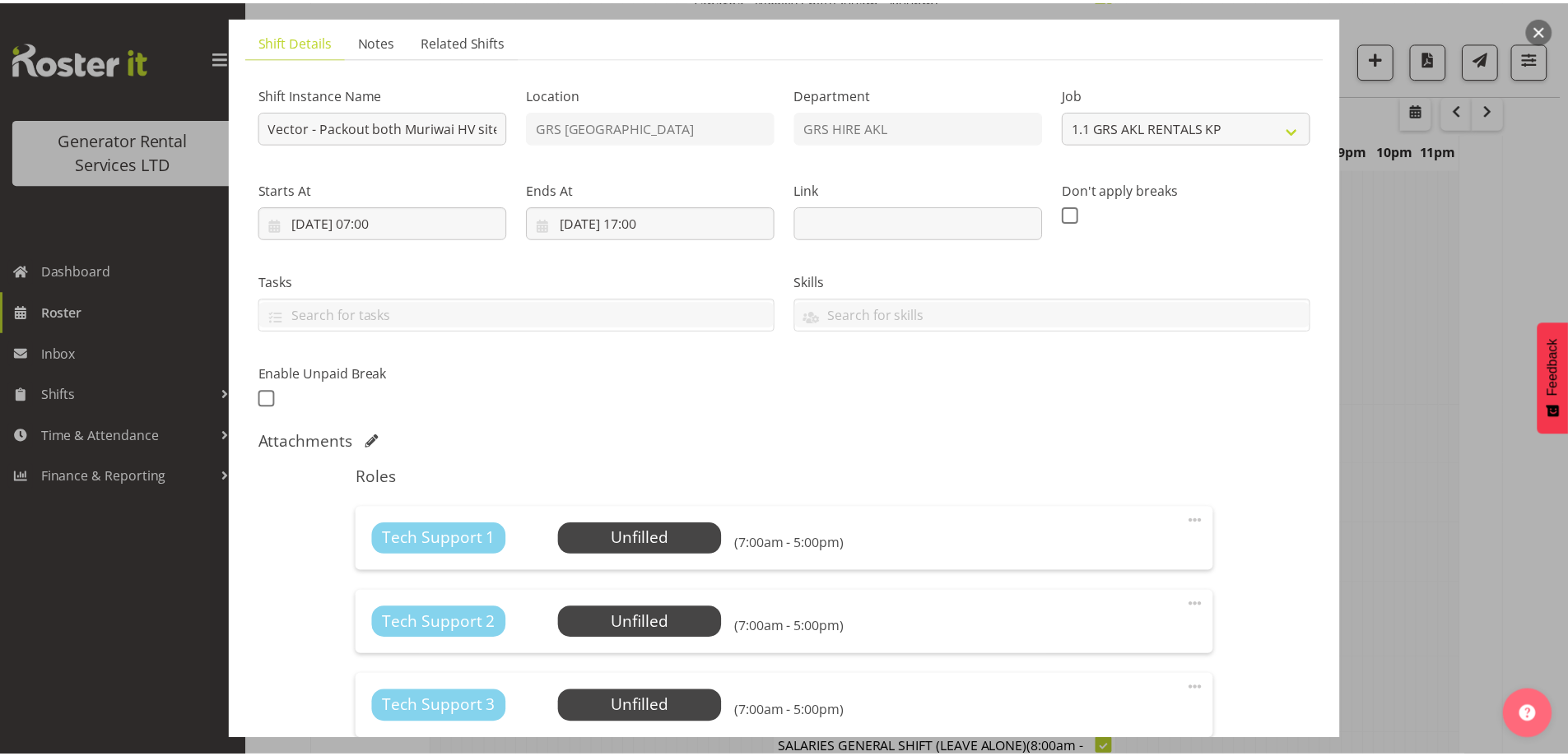
scroll to position [329, 0]
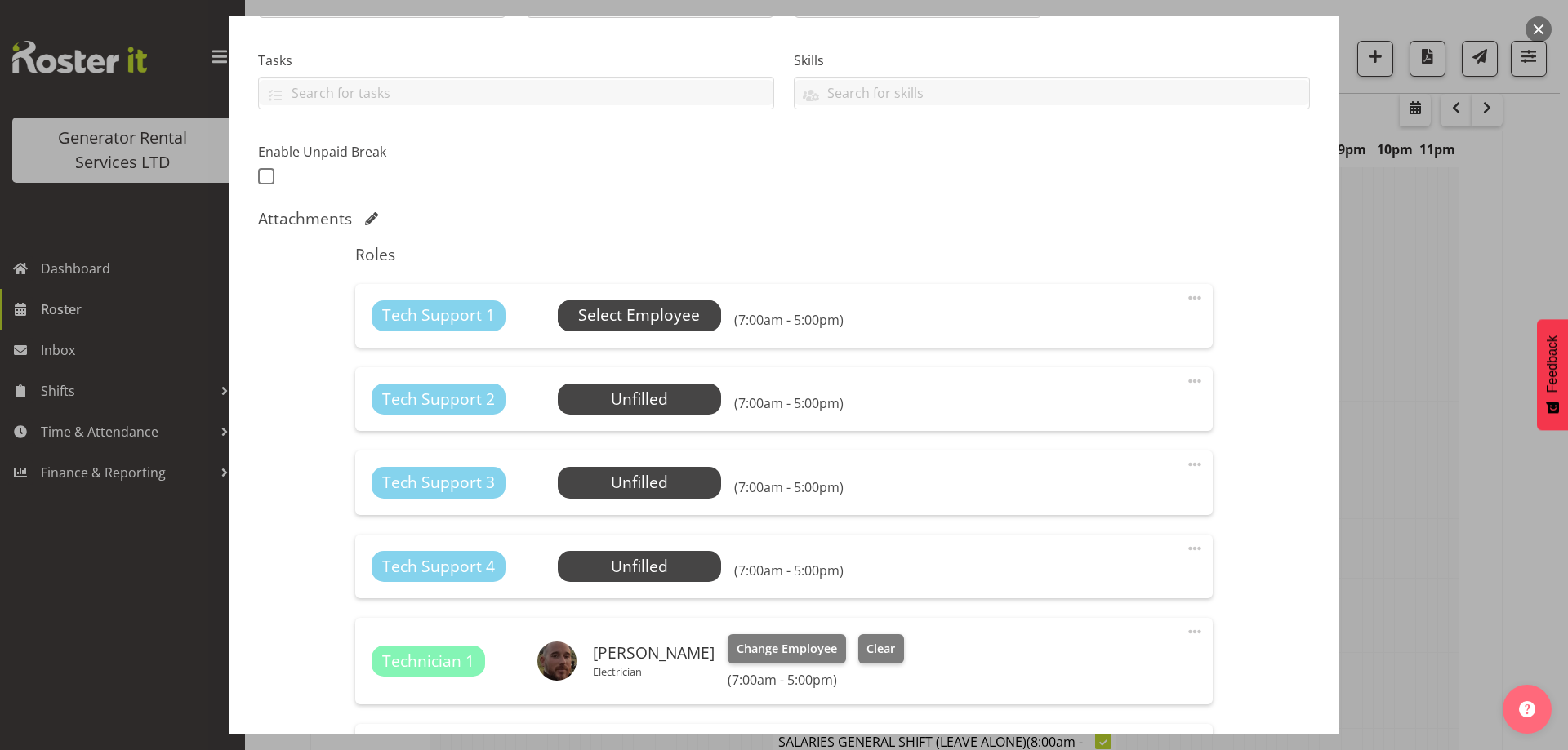
click at [596, 319] on span "Select Employee" at bounding box center [639, 316] width 122 height 24
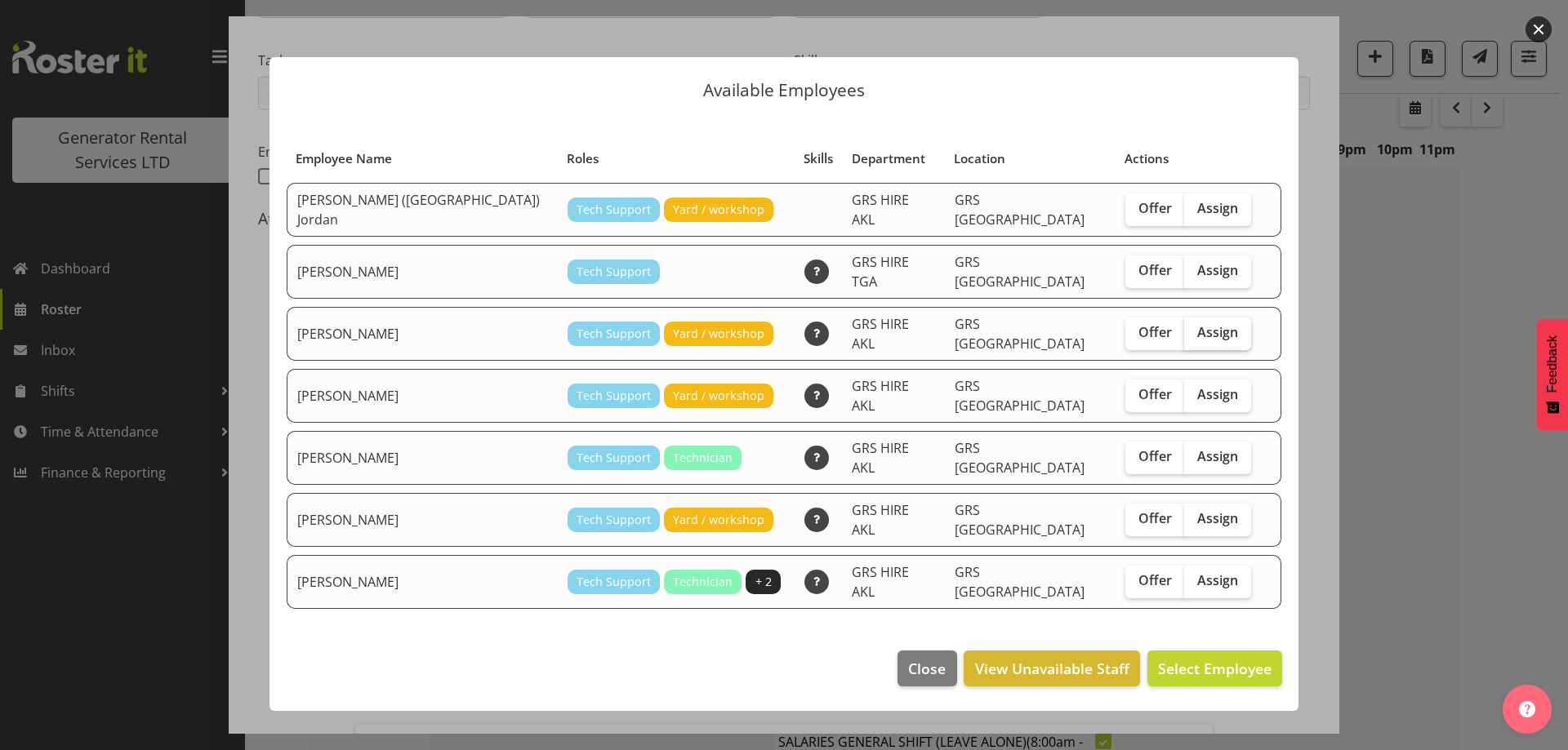
click at [1200, 337] on span "Assign" at bounding box center [1218, 332] width 41 height 16
click at [1195, 337] on input "Assign" at bounding box center [1189, 333] width 11 height 11
checkbox input "true"
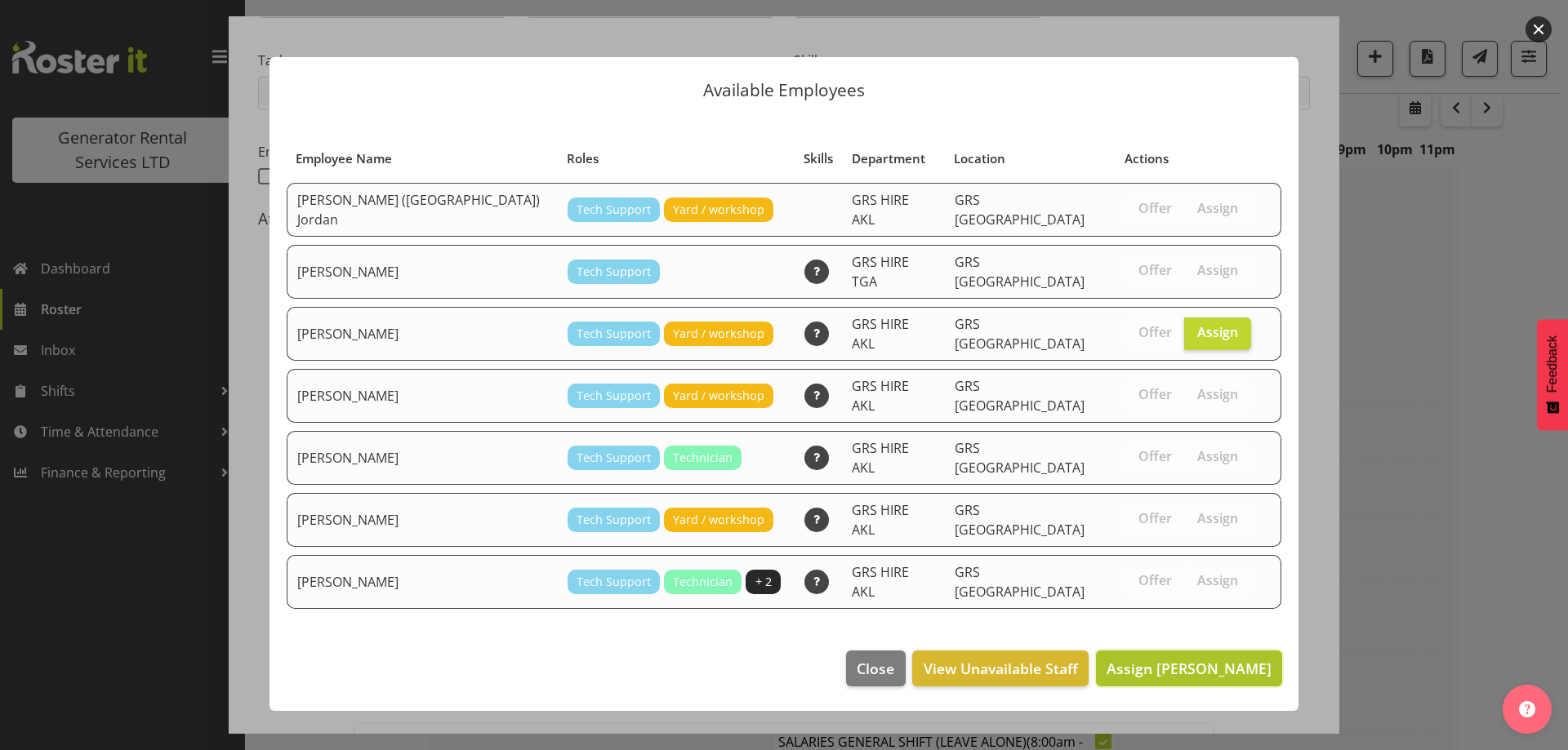
click at [1242, 651] on button "Assign [PERSON_NAME]" at bounding box center [1189, 669] width 187 height 36
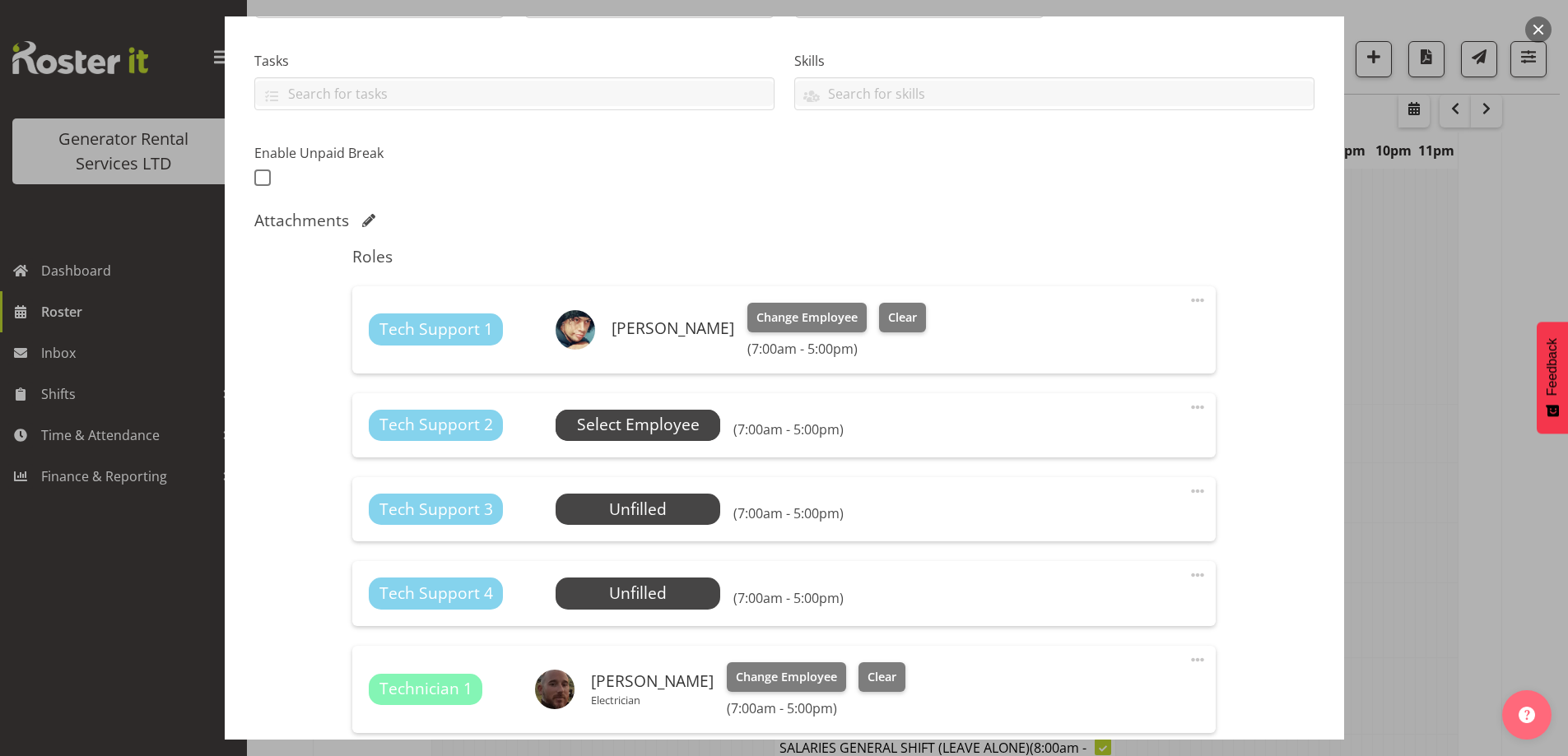
click at [630, 416] on span "Select Employee" at bounding box center [638, 425] width 123 height 24
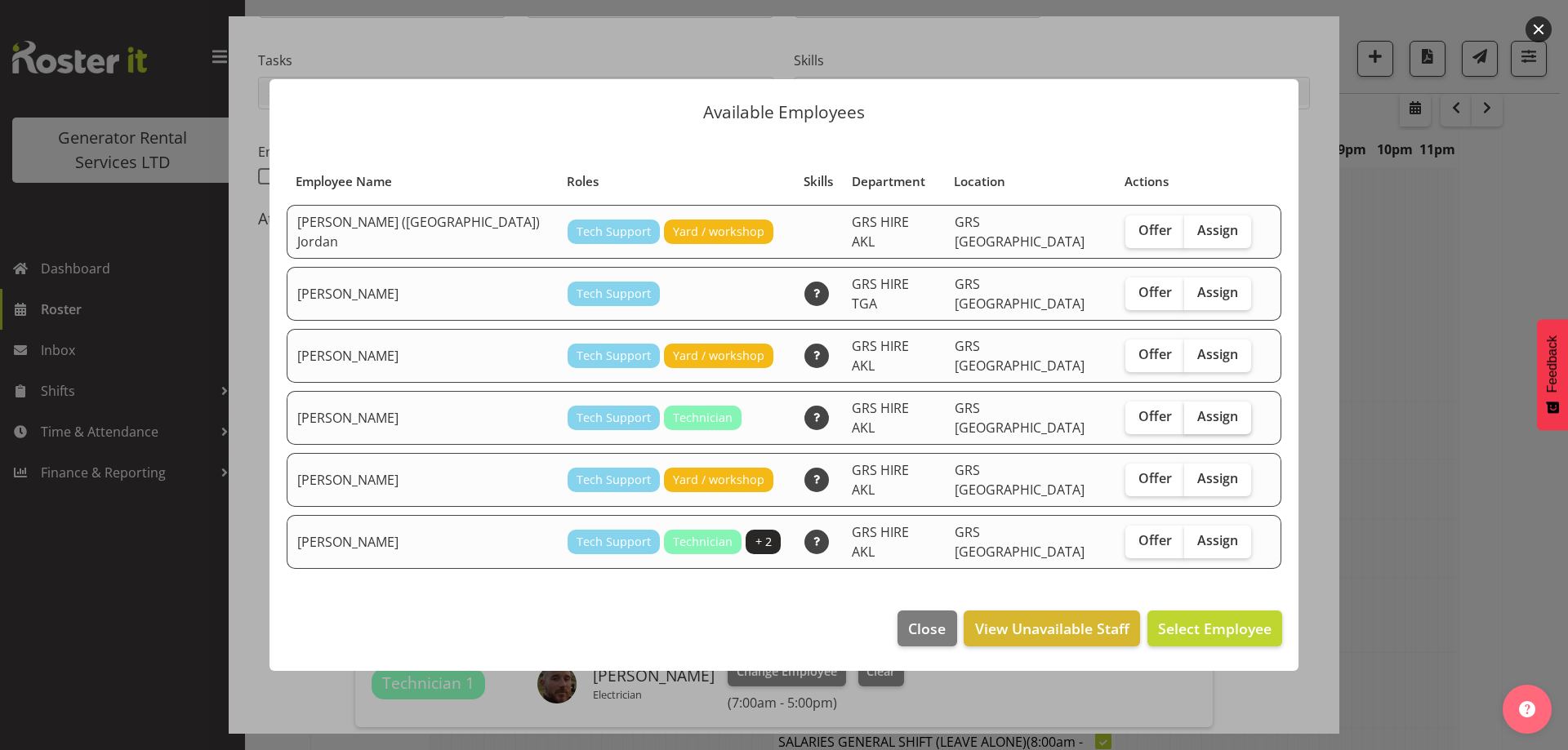
click at [1197, 417] on span "Assign" at bounding box center [1218, 416] width 41 height 16
click at [1195, 417] on input "Assign" at bounding box center [1189, 417] width 11 height 11
checkbox input "true"
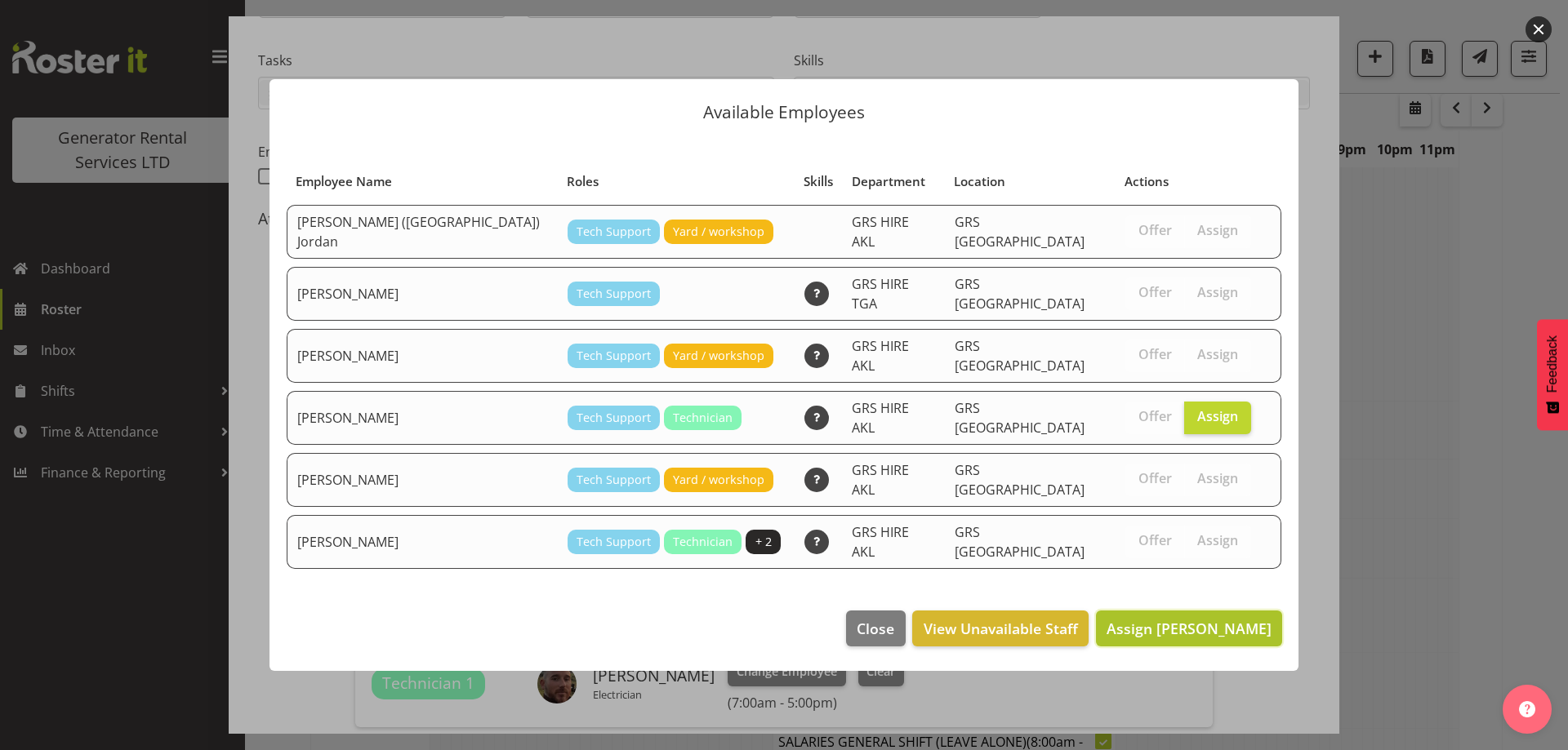
click at [1213, 619] on span "Assign [PERSON_NAME]" at bounding box center [1189, 628] width 165 height 19
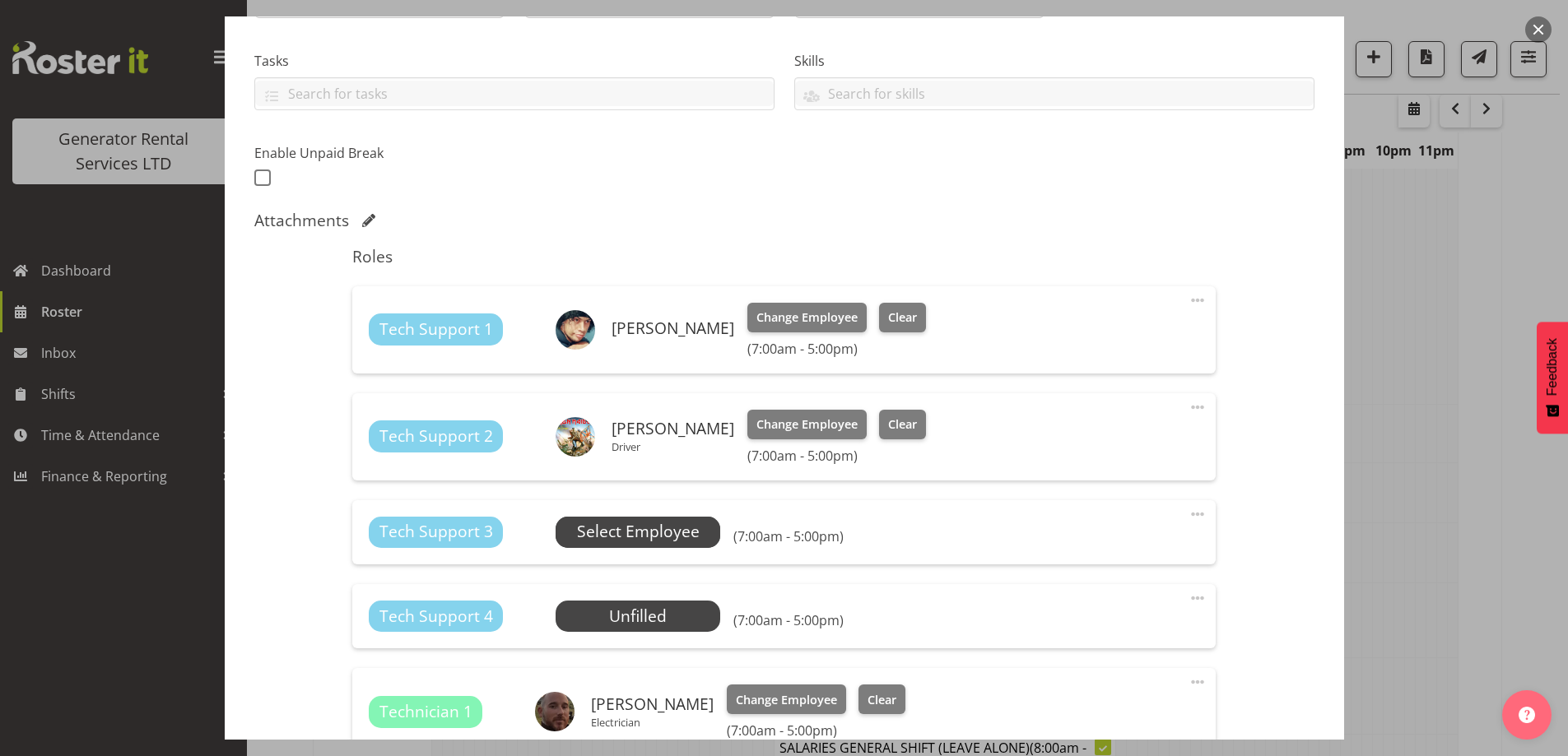
click at [684, 536] on span "Select Employee" at bounding box center [638, 532] width 123 height 24
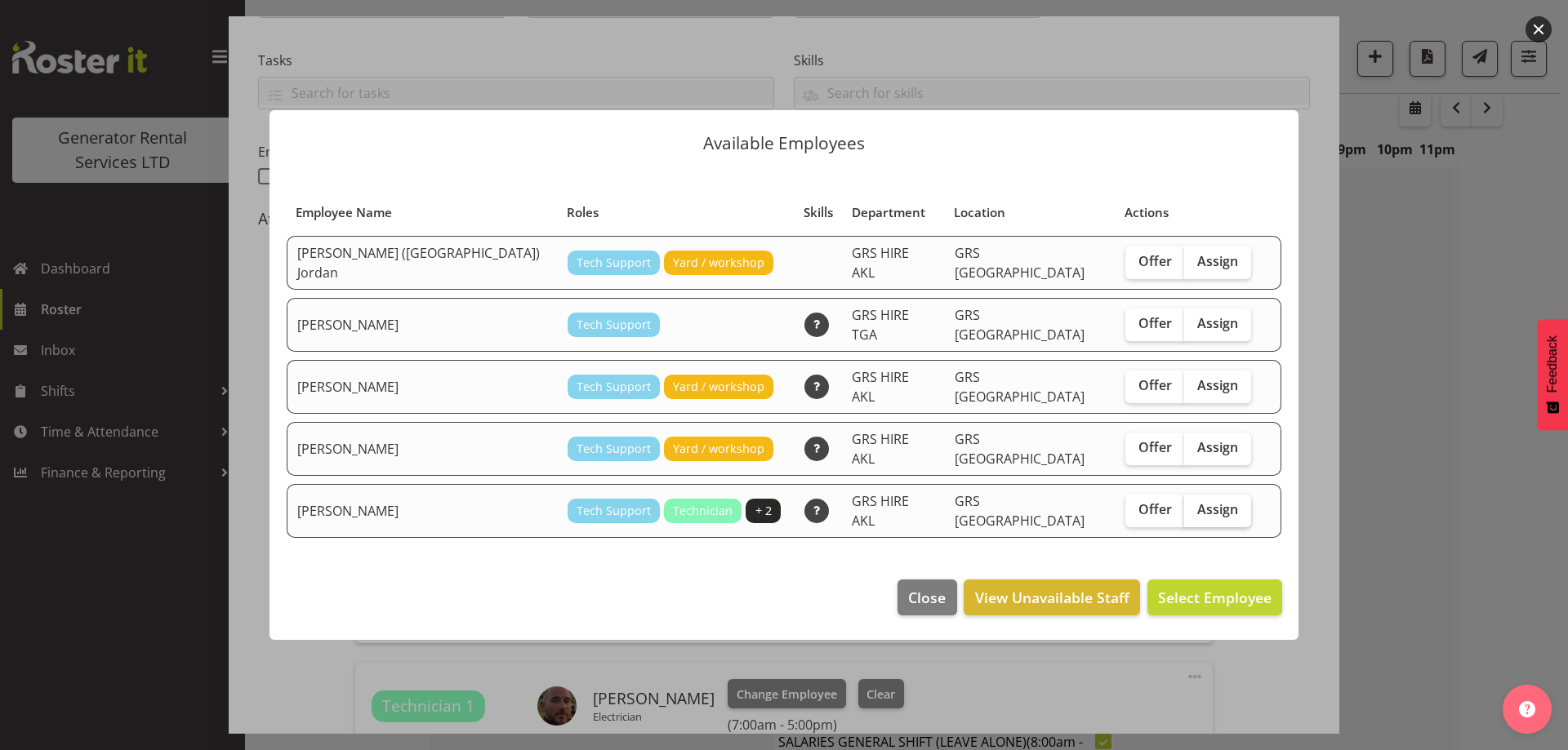
click at [1199, 501] on span "Assign" at bounding box center [1218, 509] width 41 height 16
click at [1195, 505] on input "Assign" at bounding box center [1189, 510] width 11 height 11
checkbox input "true"
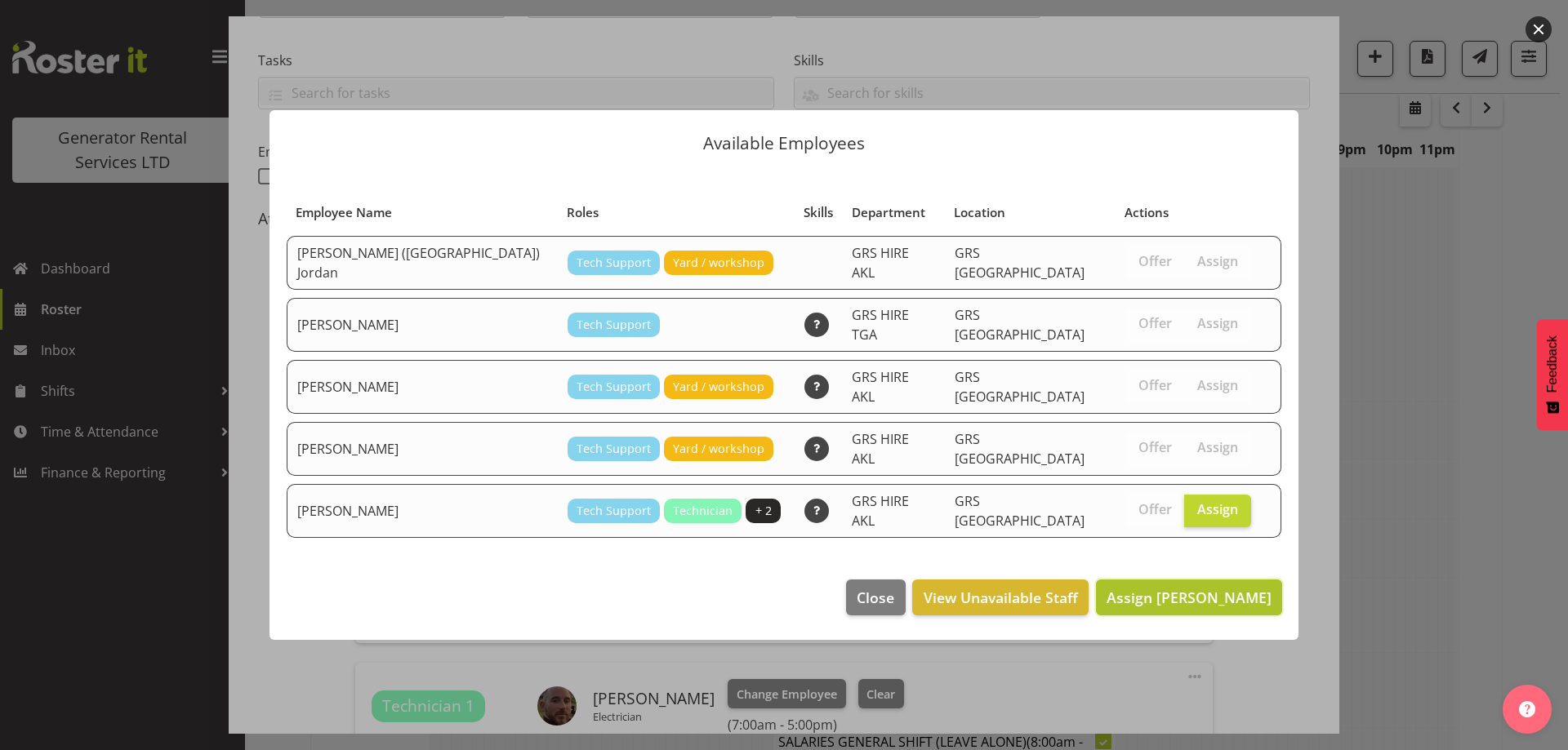
click at [1210, 588] on span "Assign [PERSON_NAME]" at bounding box center [1189, 597] width 165 height 19
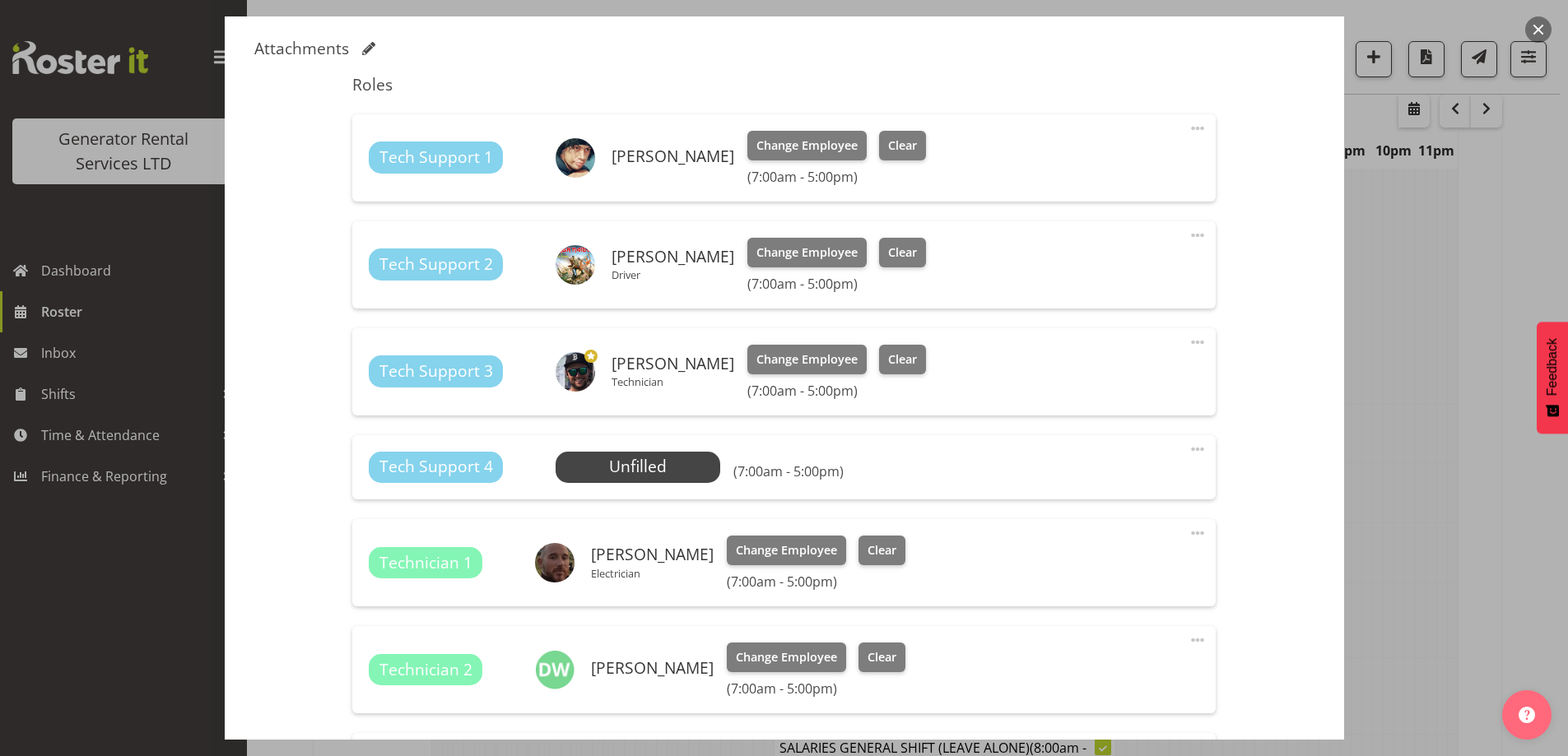
scroll to position [658, 0]
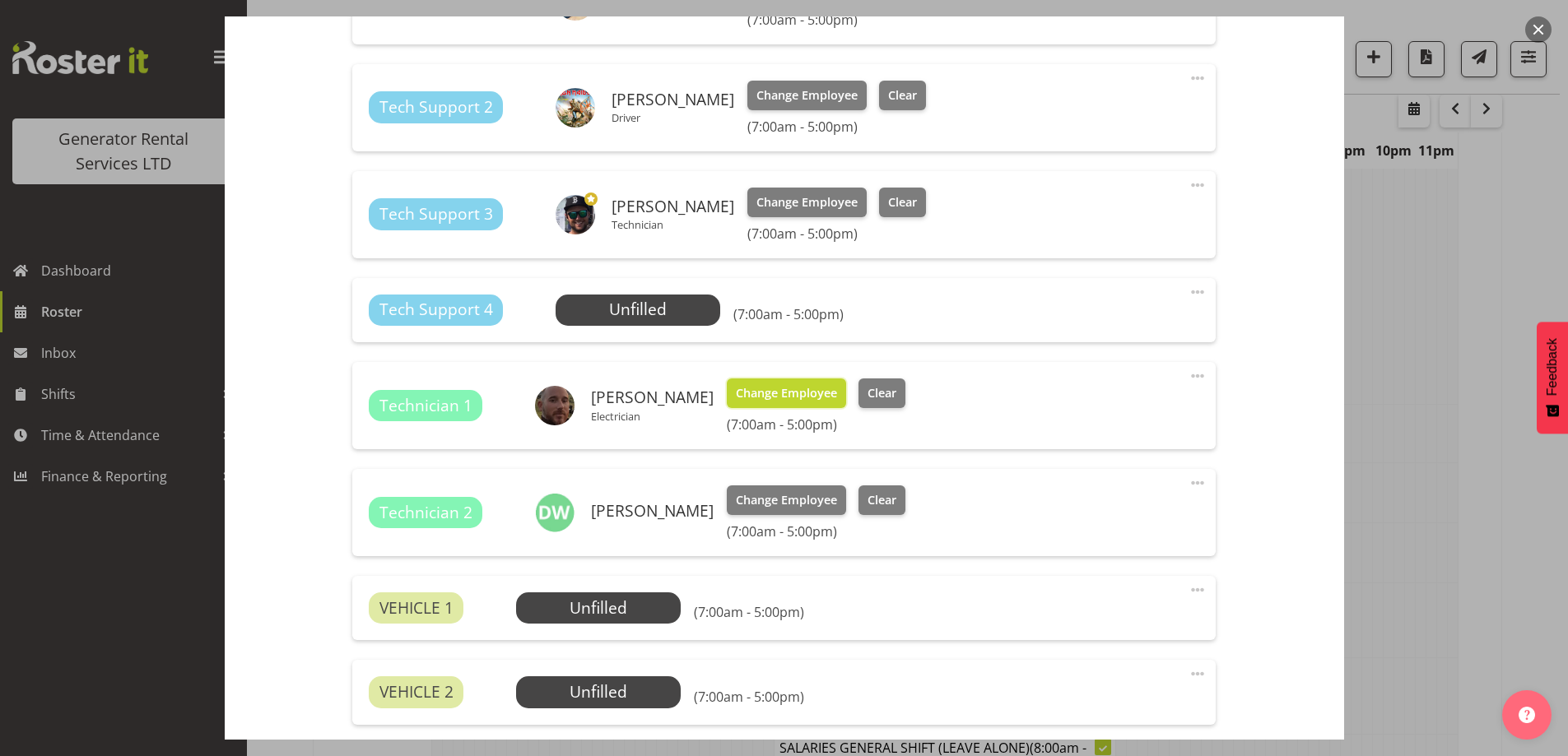
click at [808, 398] on span "Change Employee" at bounding box center [786, 394] width 101 height 18
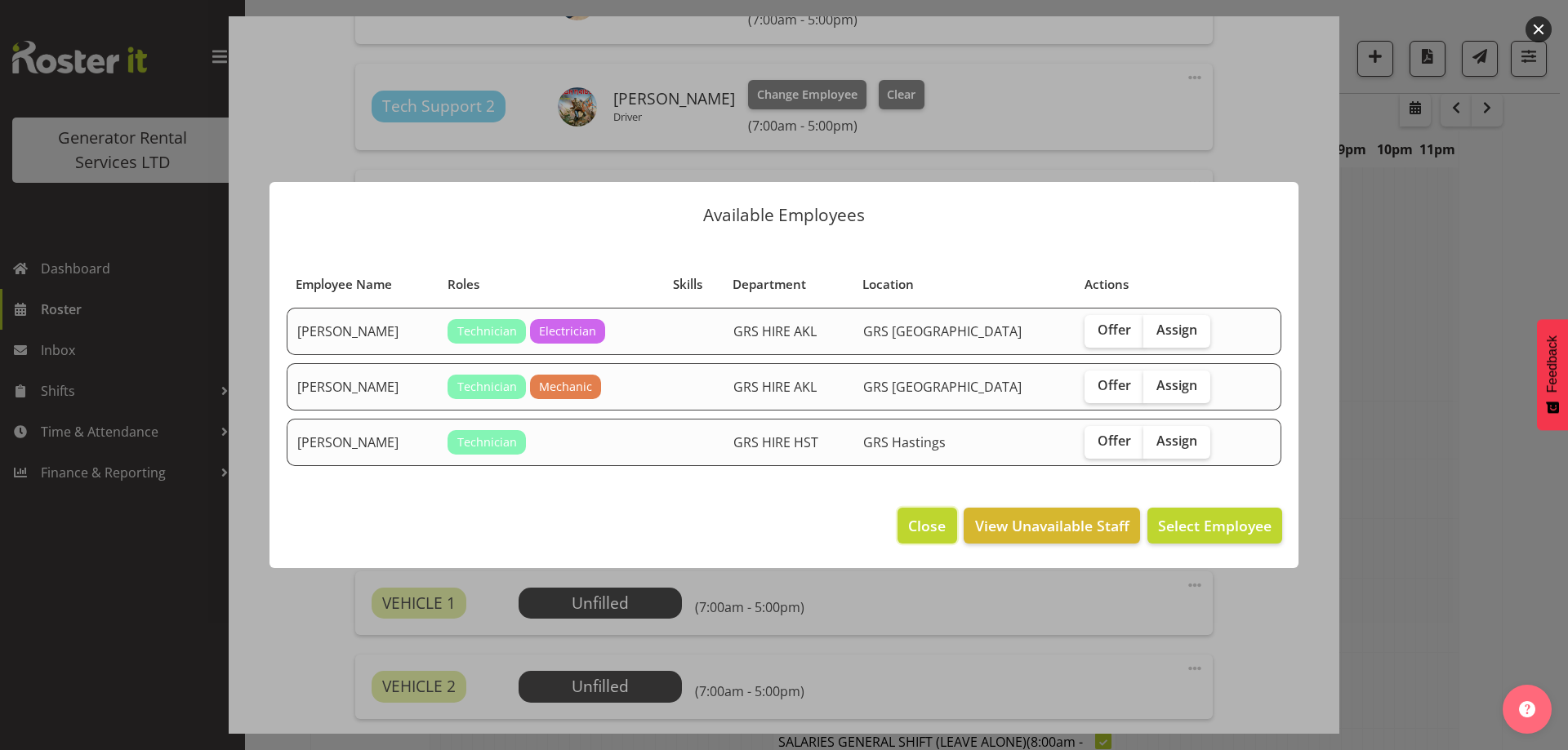
click at [918, 515] on span "Close" at bounding box center [927, 525] width 38 height 21
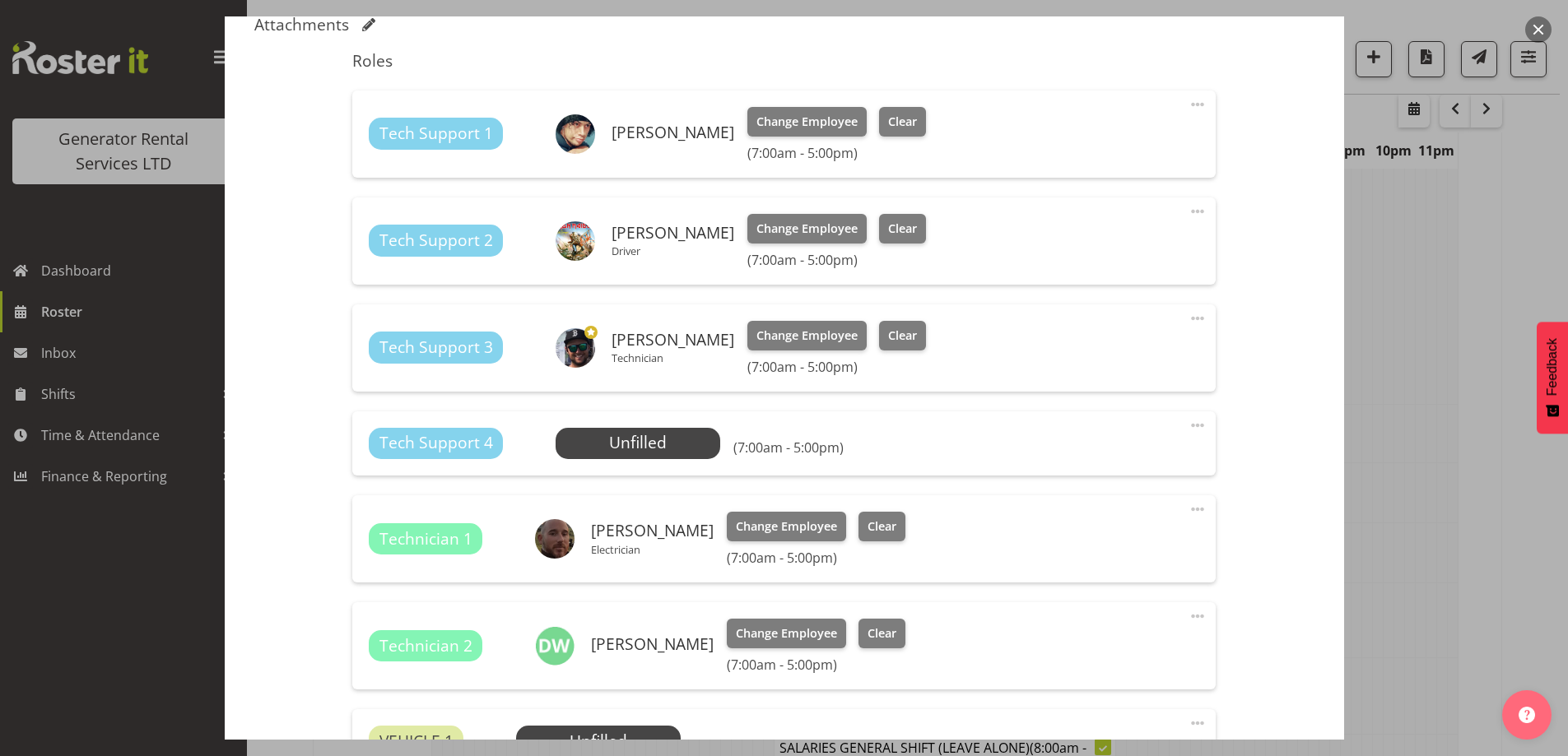
scroll to position [494, 0]
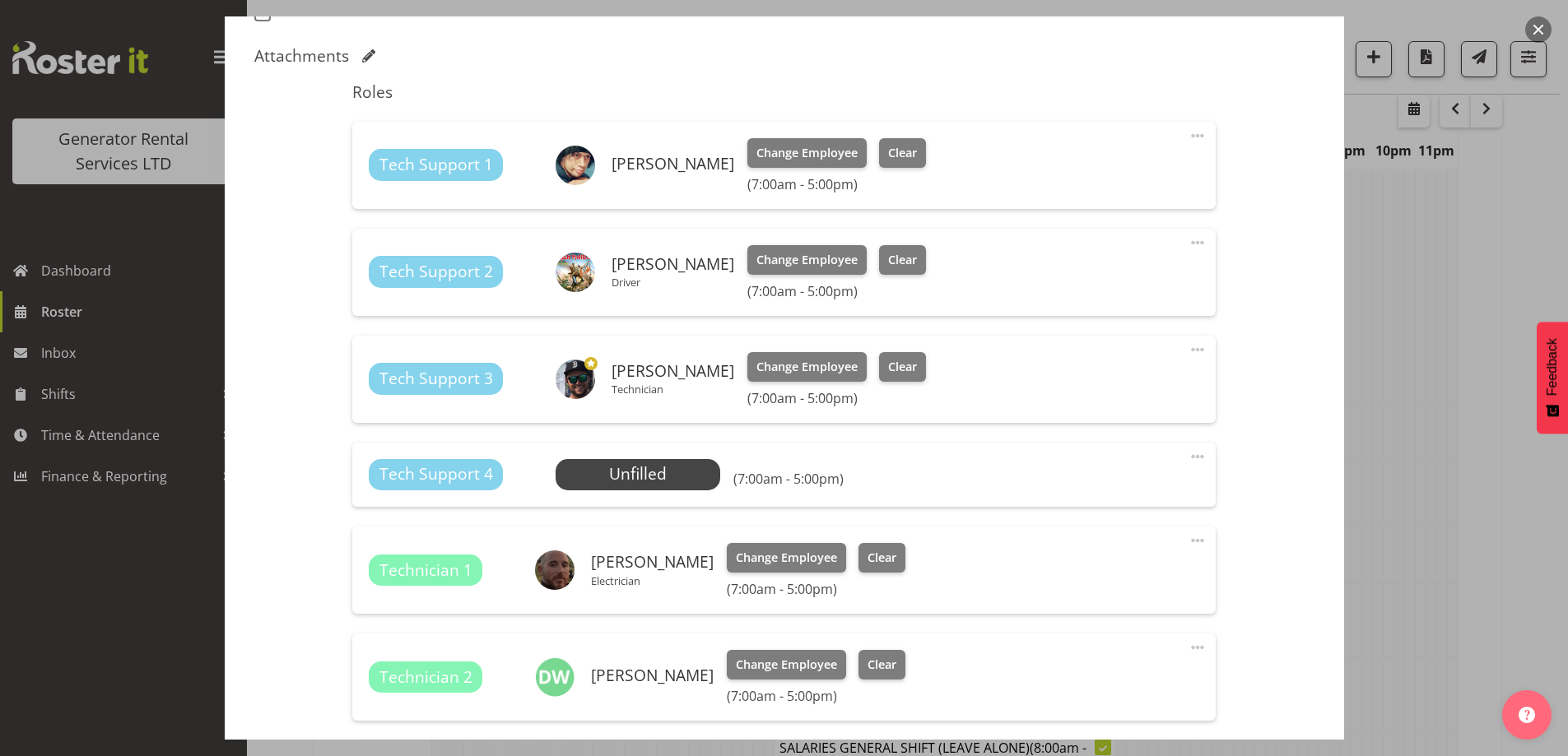
click at [1187, 455] on span at bounding box center [1197, 456] width 19 height 19
click at [1129, 549] on link "Delete" at bounding box center [1127, 552] width 158 height 30
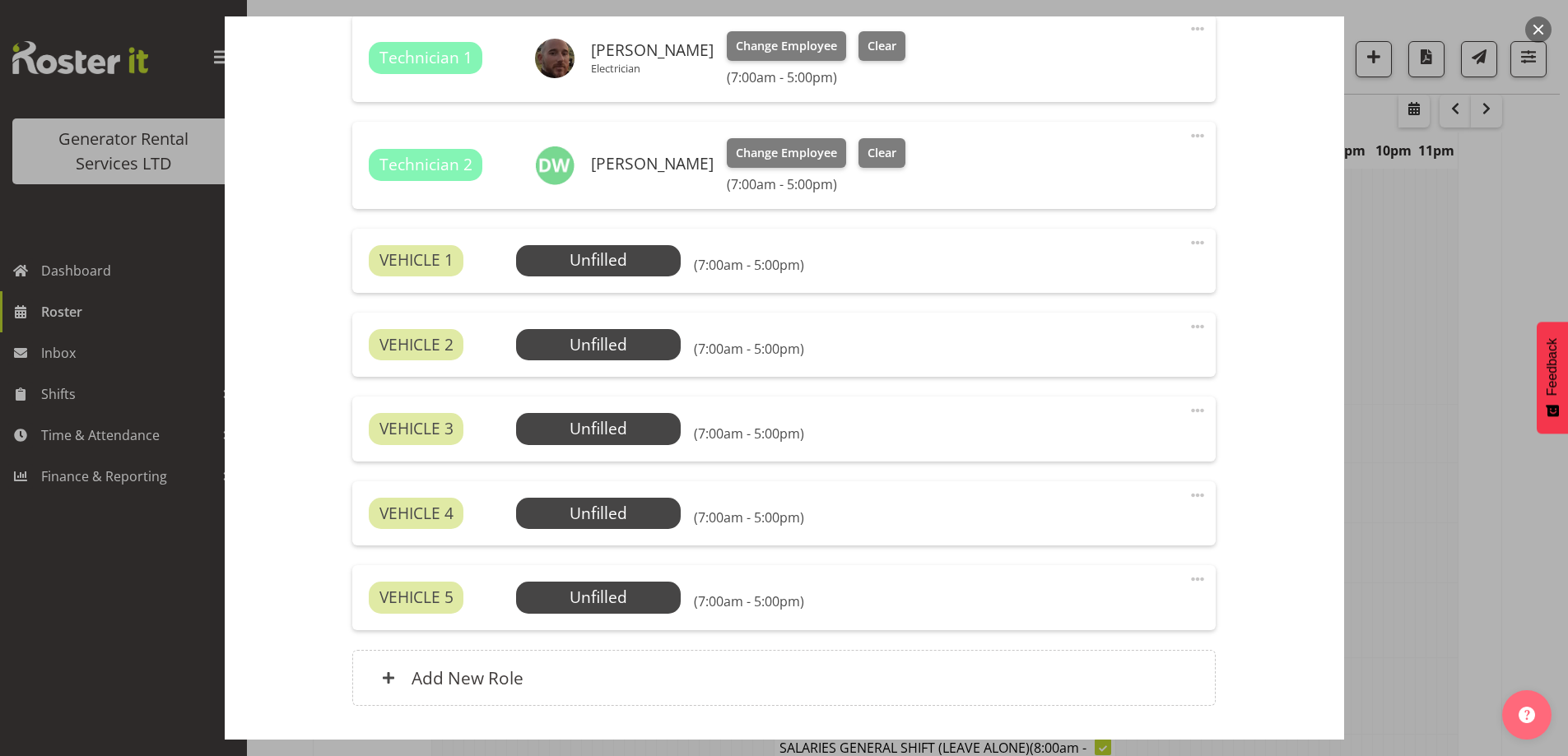
scroll to position [1034, 0]
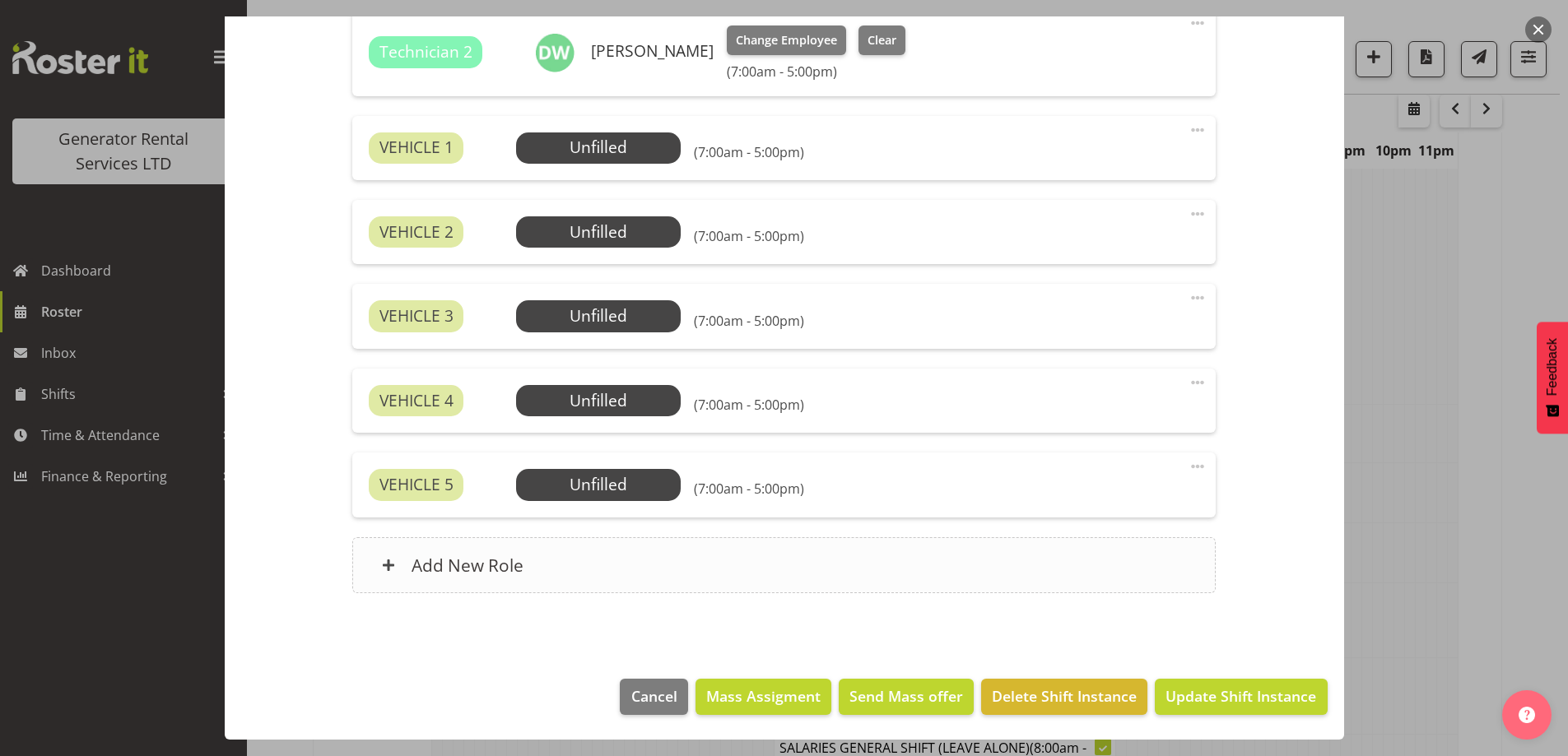
click at [868, 561] on div "Add New Role" at bounding box center [784, 565] width 863 height 56
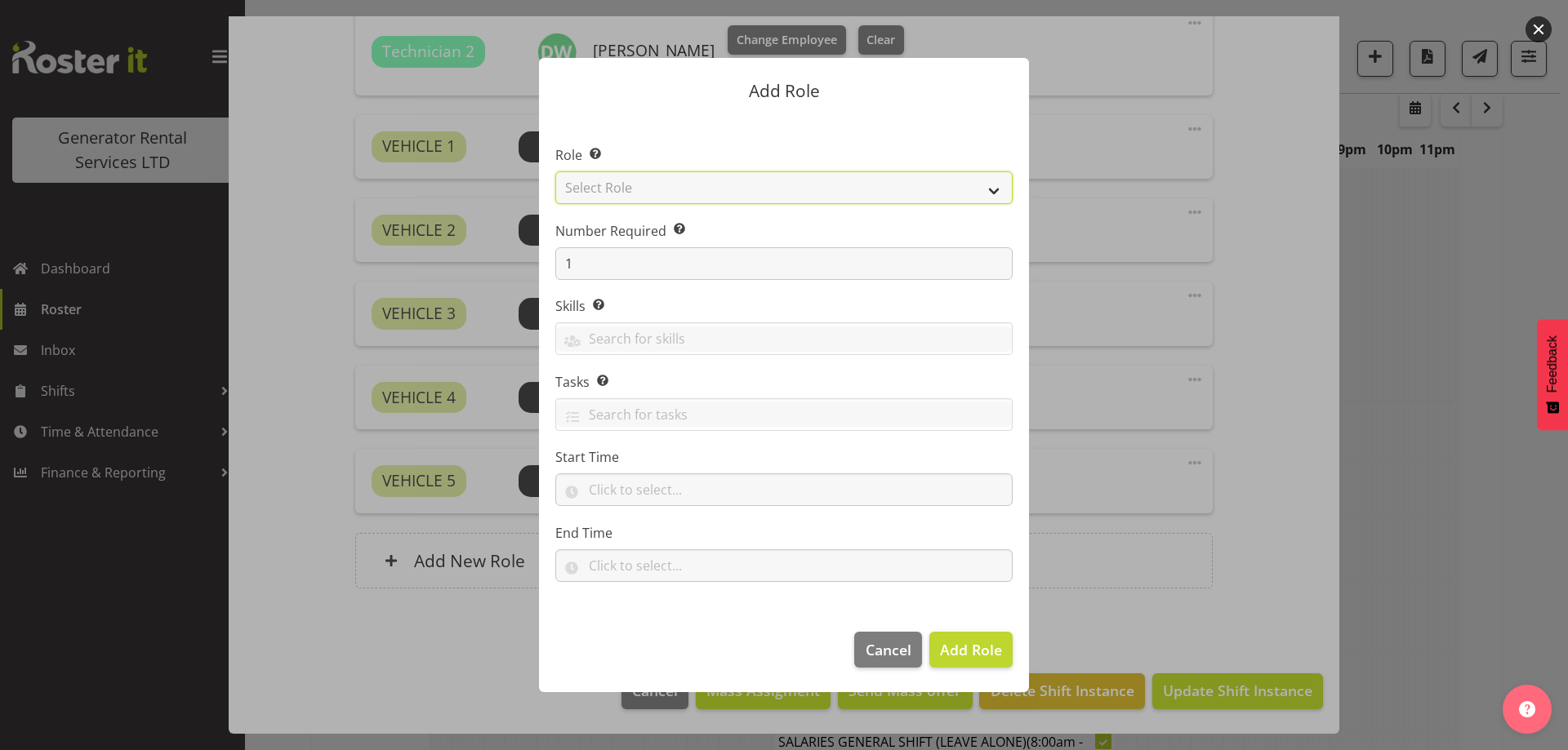
click at [655, 187] on select "Select Role Account Manager Electrician Engineering GM HSEQ manager MECH Mechan…" at bounding box center [784, 188] width 457 height 33
select select "21"
click at [555, 171] on select "Select Role Account Manager Electrician Engineering GM HSEQ manager MECH Mechan…" at bounding box center [784, 188] width 457 height 33
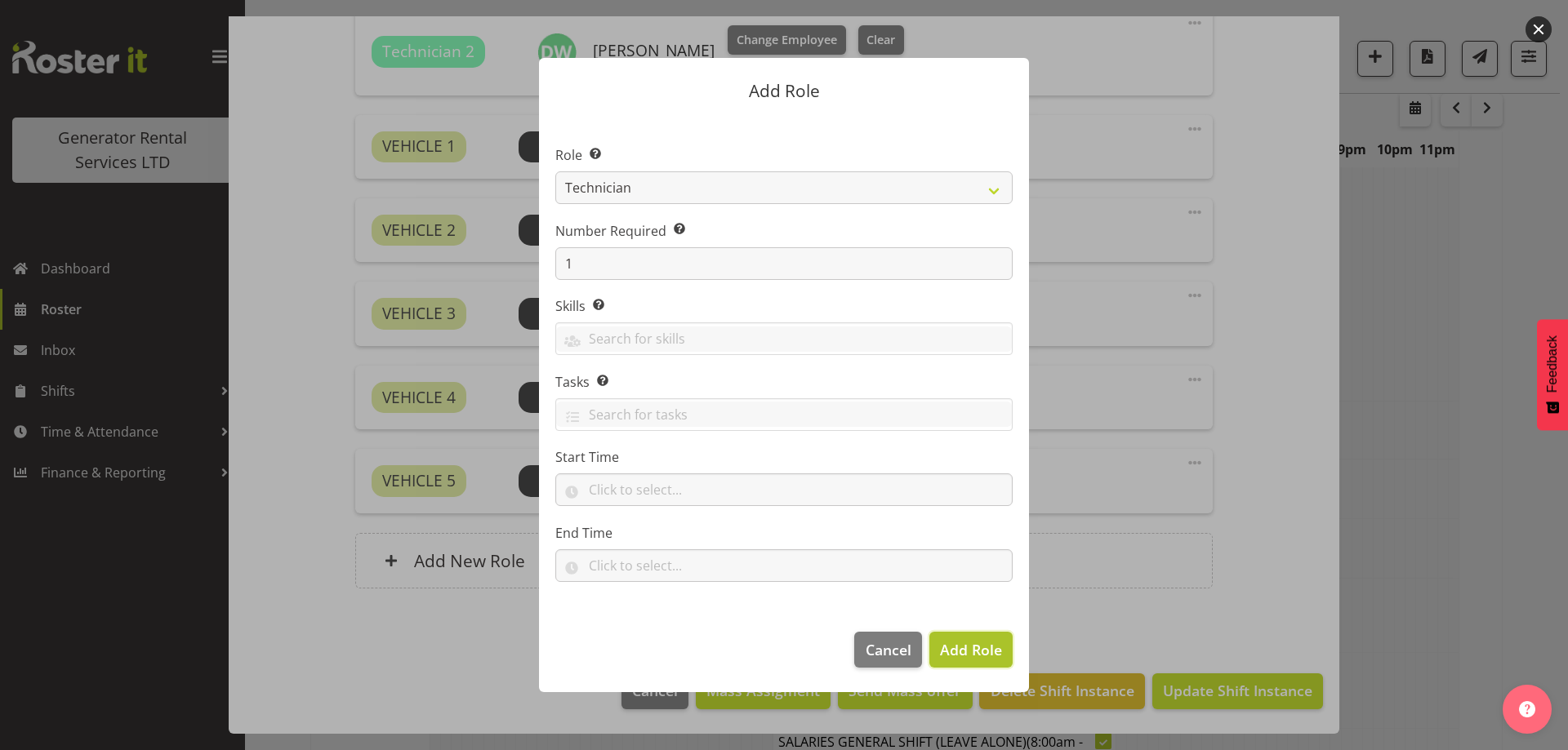
click at [999, 647] on span "Add Role" at bounding box center [972, 649] width 62 height 19
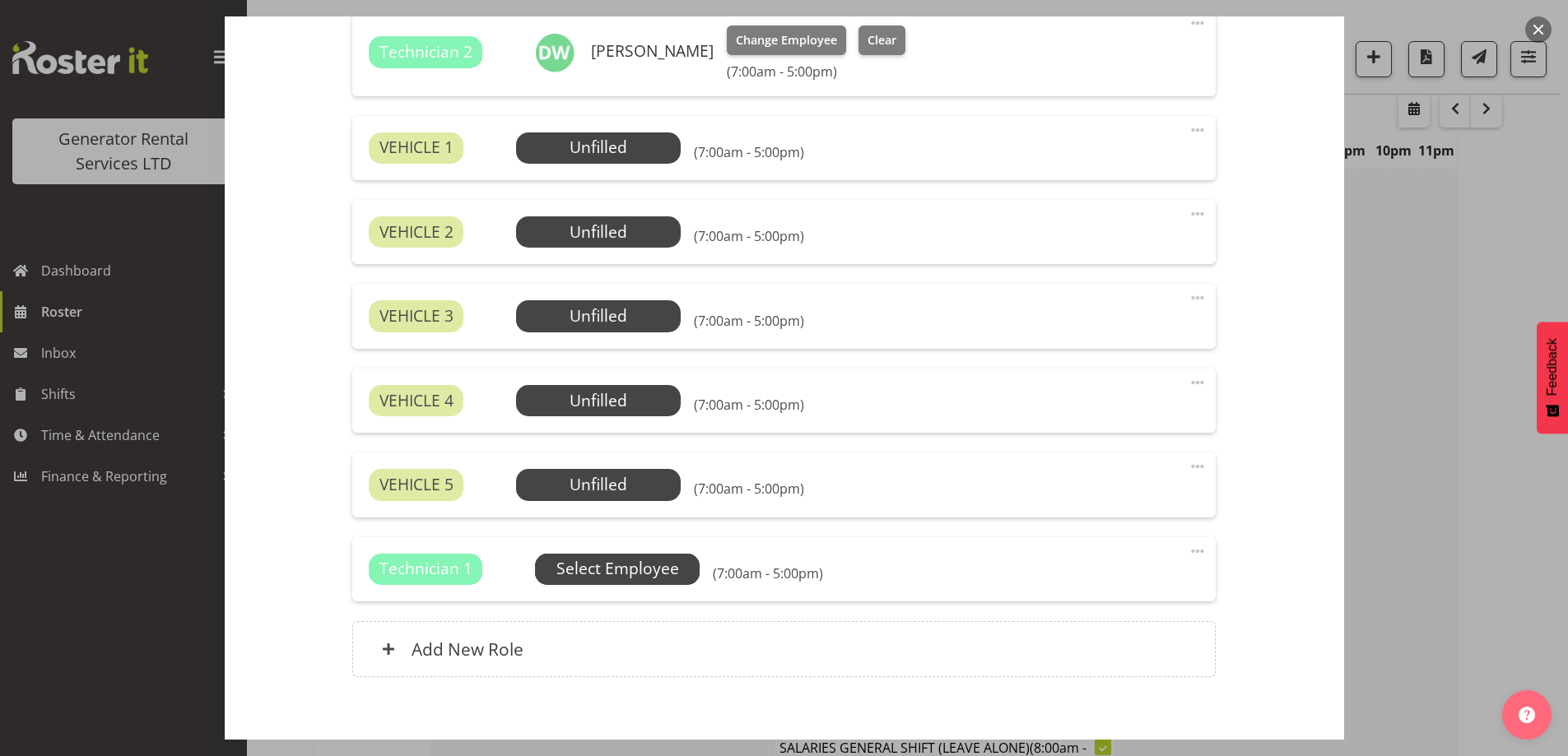
click at [656, 561] on span "Select Employee" at bounding box center [617, 569] width 123 height 24
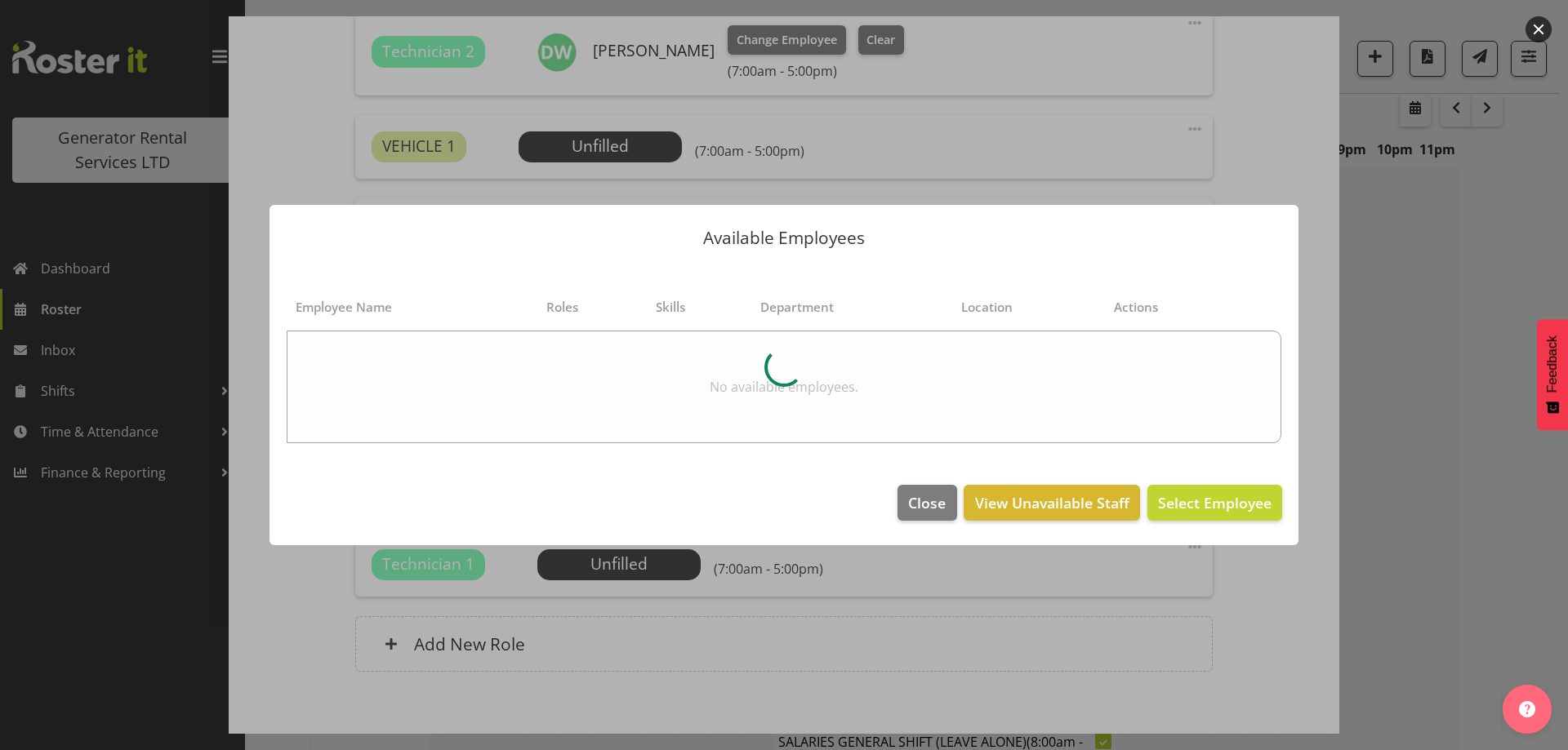
click at [885, 494] on footer "Close View Unavailable Staff Select Employee" at bounding box center [784, 507] width 1029 height 77
click at [908, 496] on button "Close" at bounding box center [927, 502] width 59 height 36
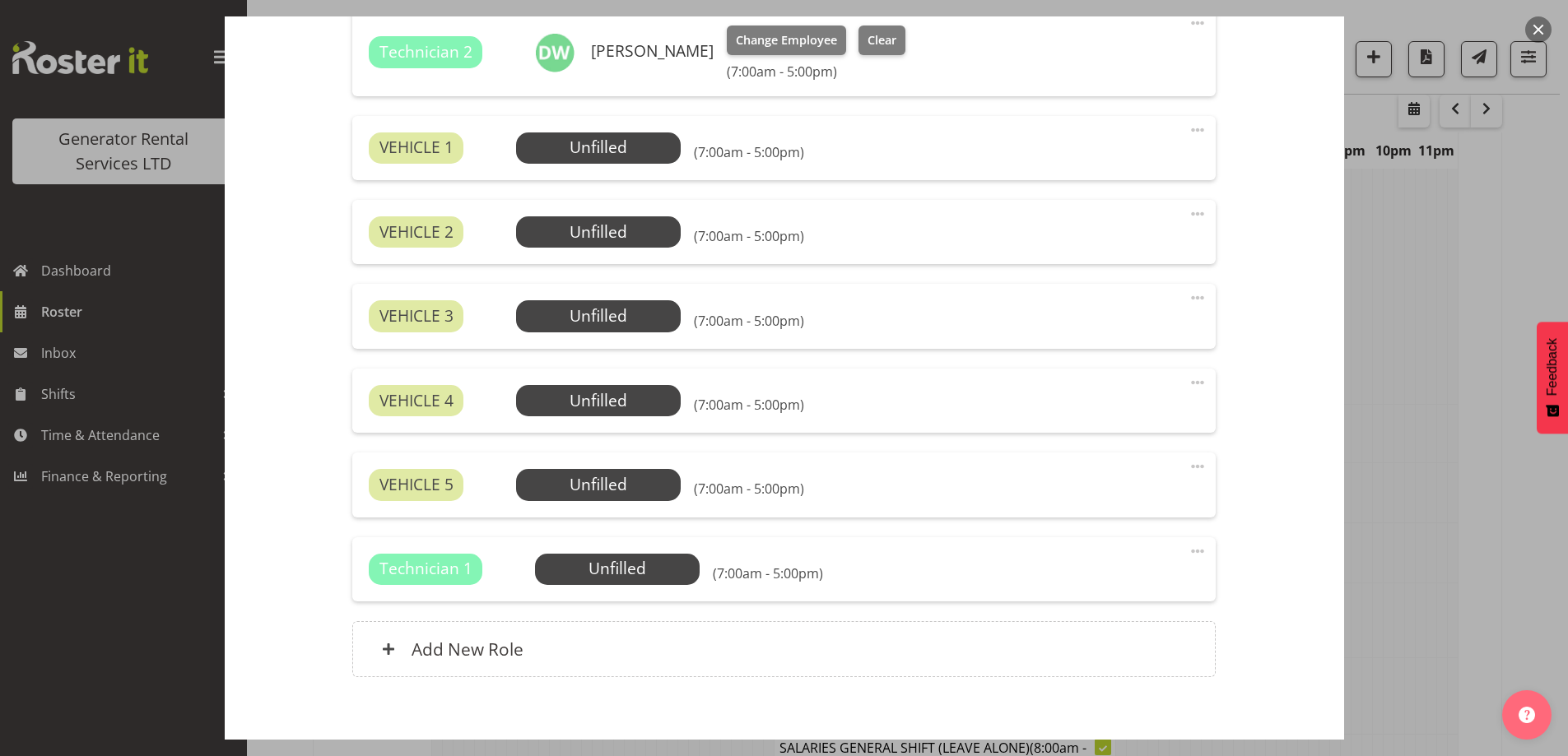
click at [1187, 550] on span at bounding box center [1197, 550] width 19 height 19
click at [1099, 643] on link "Delete" at bounding box center [1127, 647] width 158 height 30
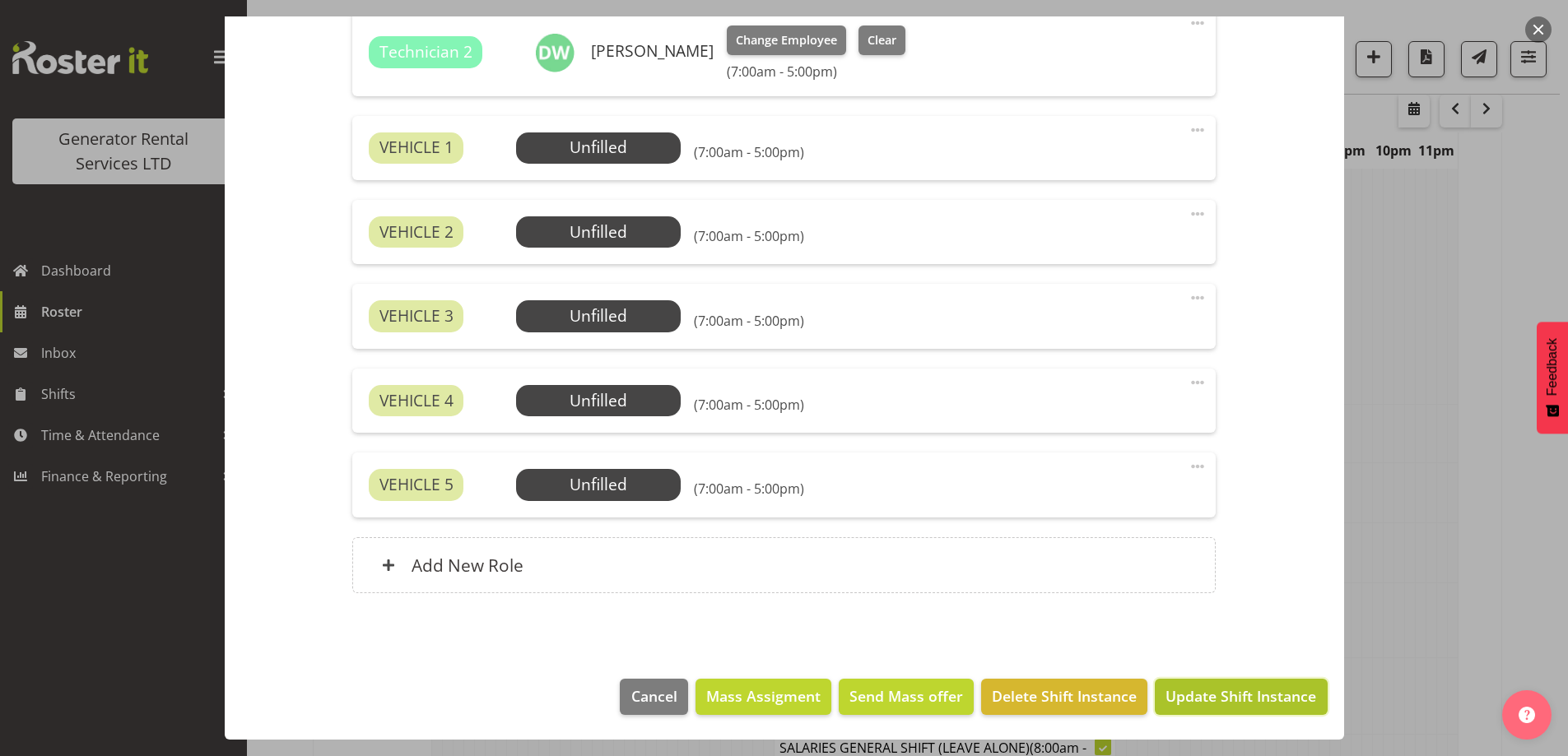
click at [1208, 696] on span "Update Shift Instance" at bounding box center [1240, 696] width 150 height 21
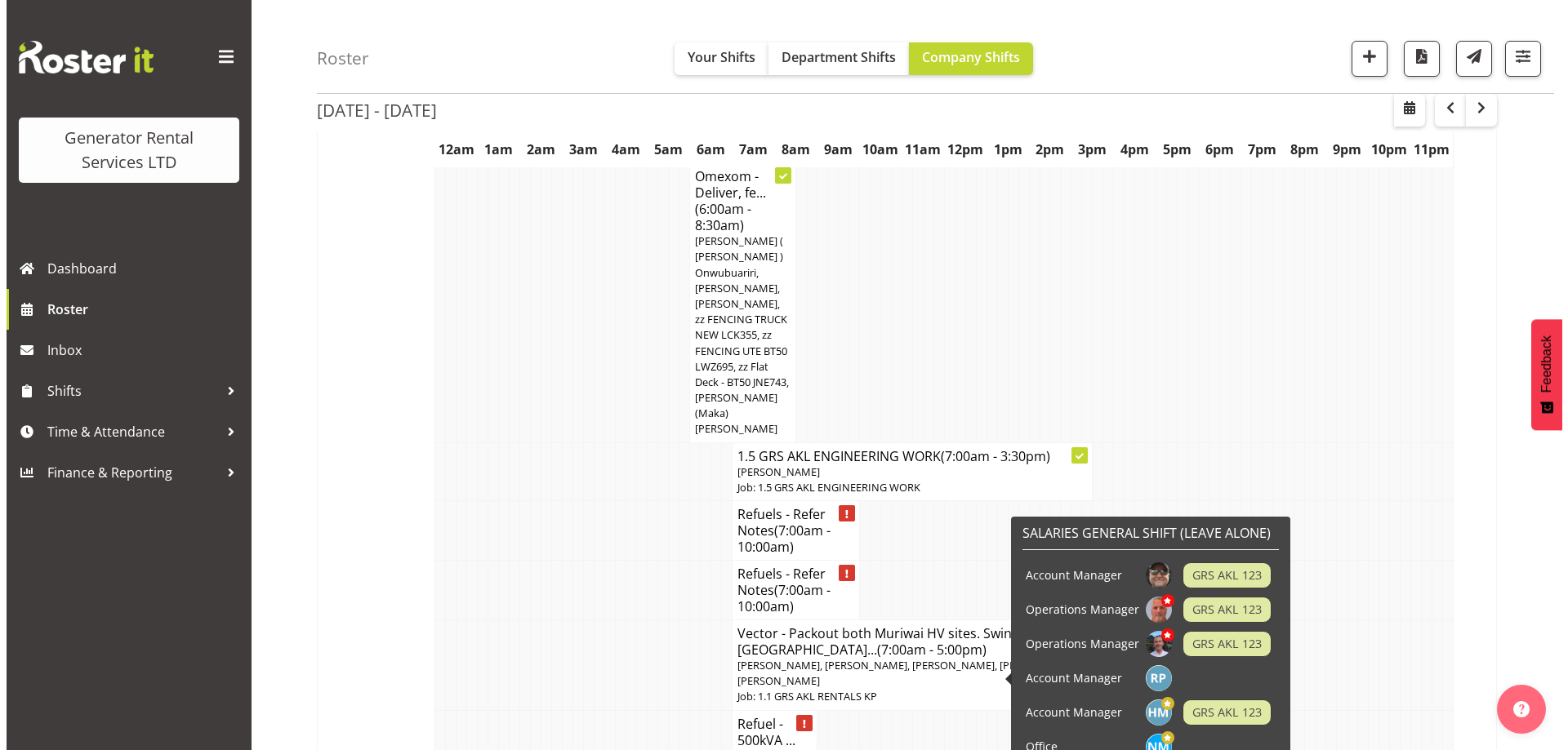
scroll to position [2340, 0]
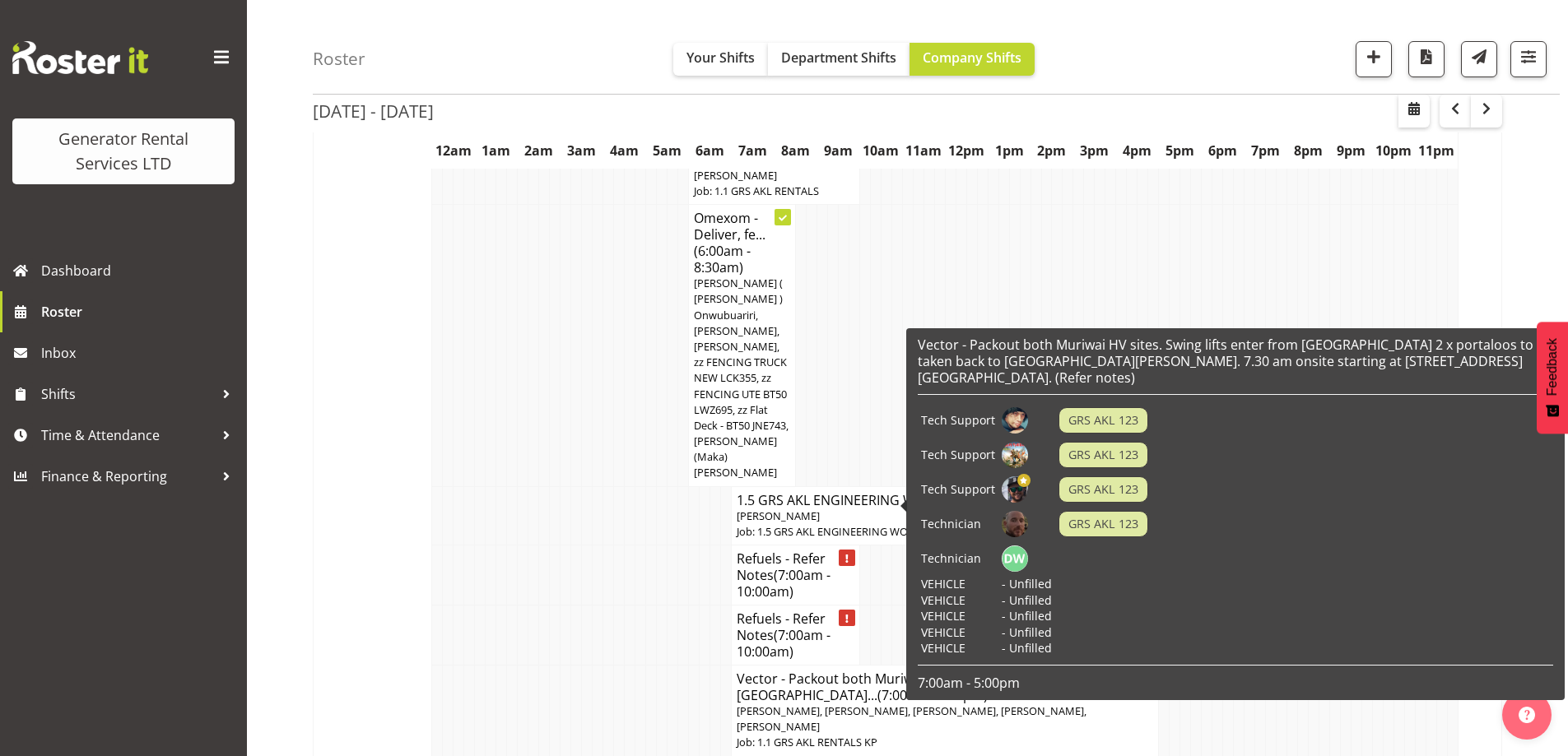
click at [858, 703] on span "[PERSON_NAME], [PERSON_NAME], [PERSON_NAME], [PERSON_NAME], [PERSON_NAME]" at bounding box center [911, 718] width 349 height 30
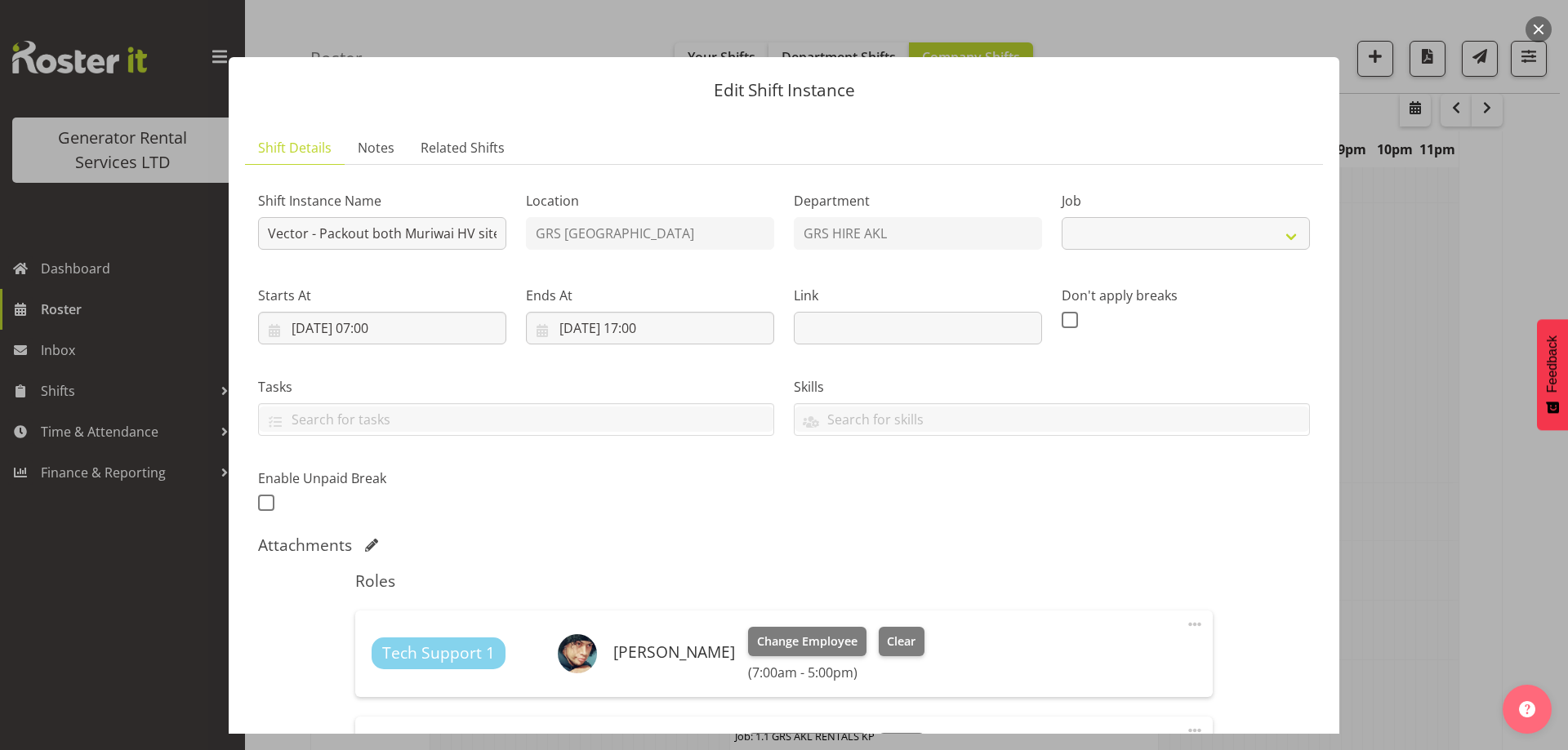
select select "7504"
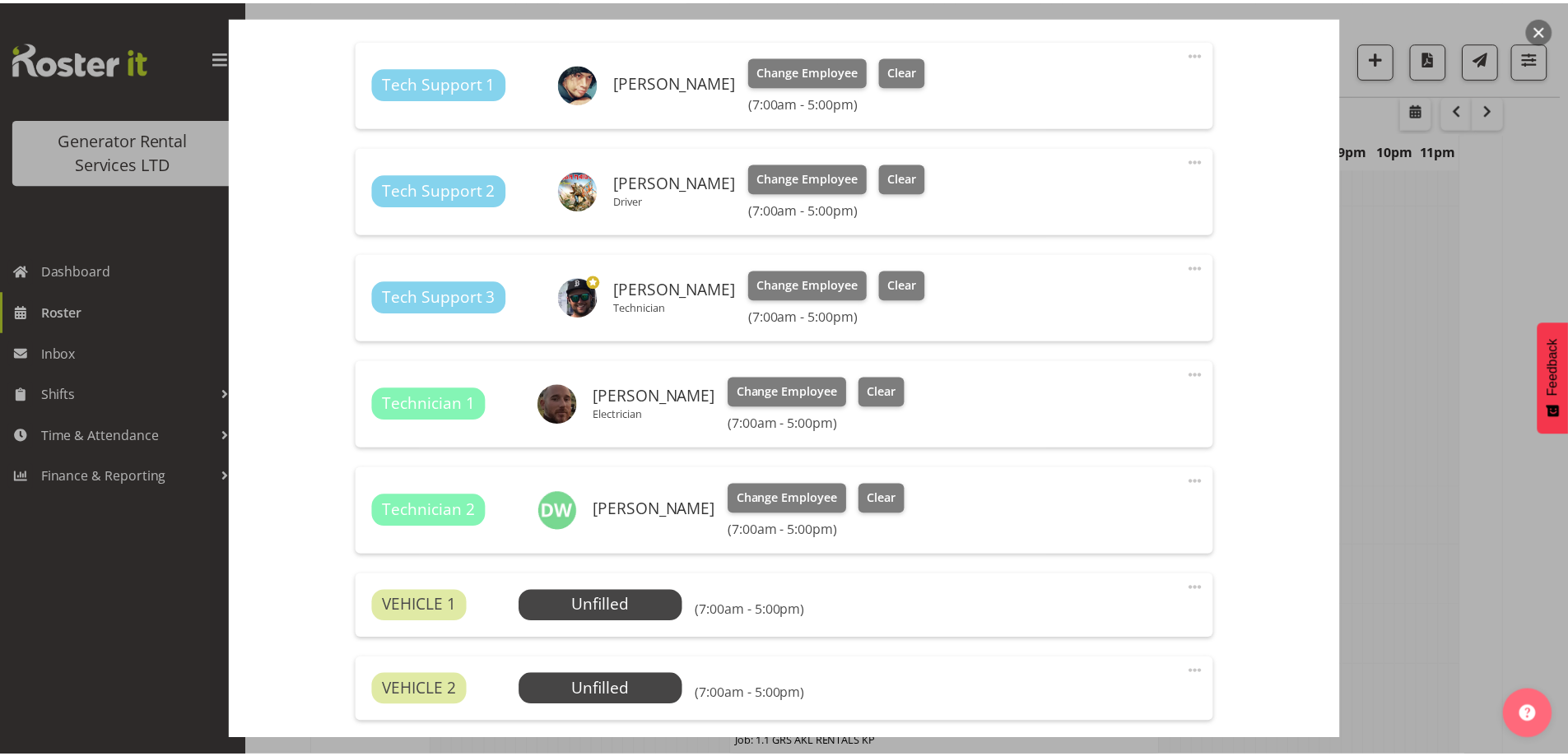
scroll to position [1034, 0]
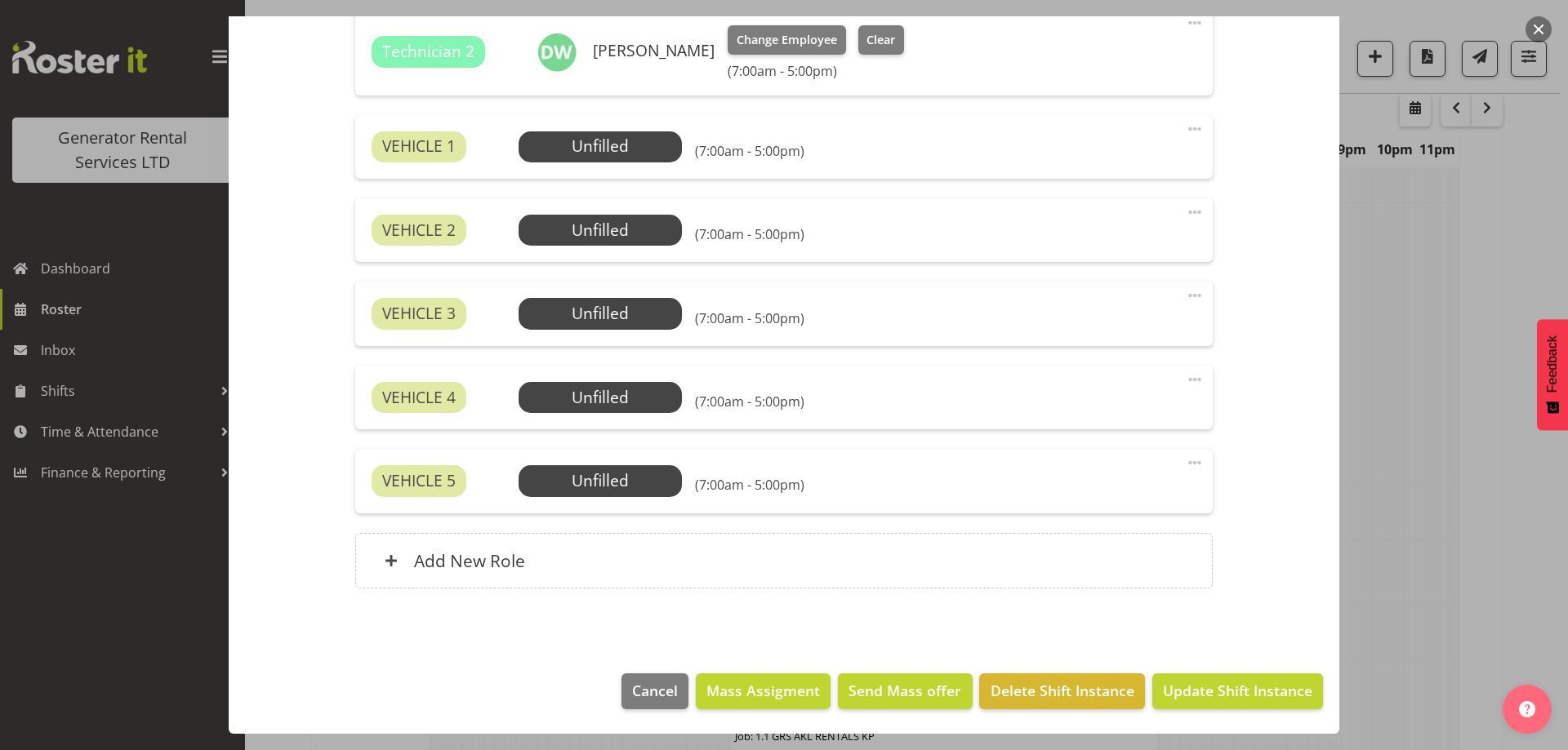
click at [1520, 560] on div at bounding box center [784, 375] width 1568 height 750
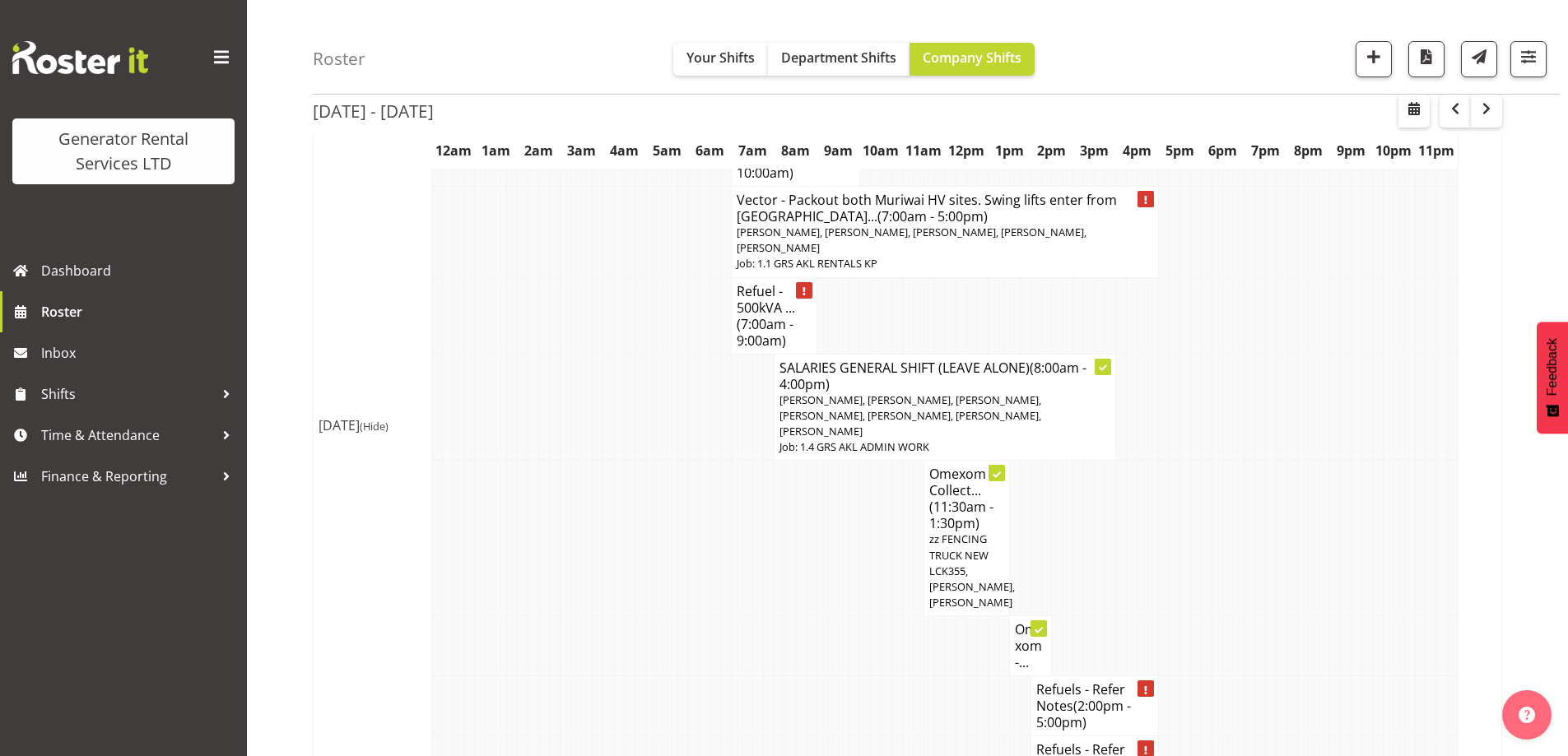
scroll to position [2935, 0]
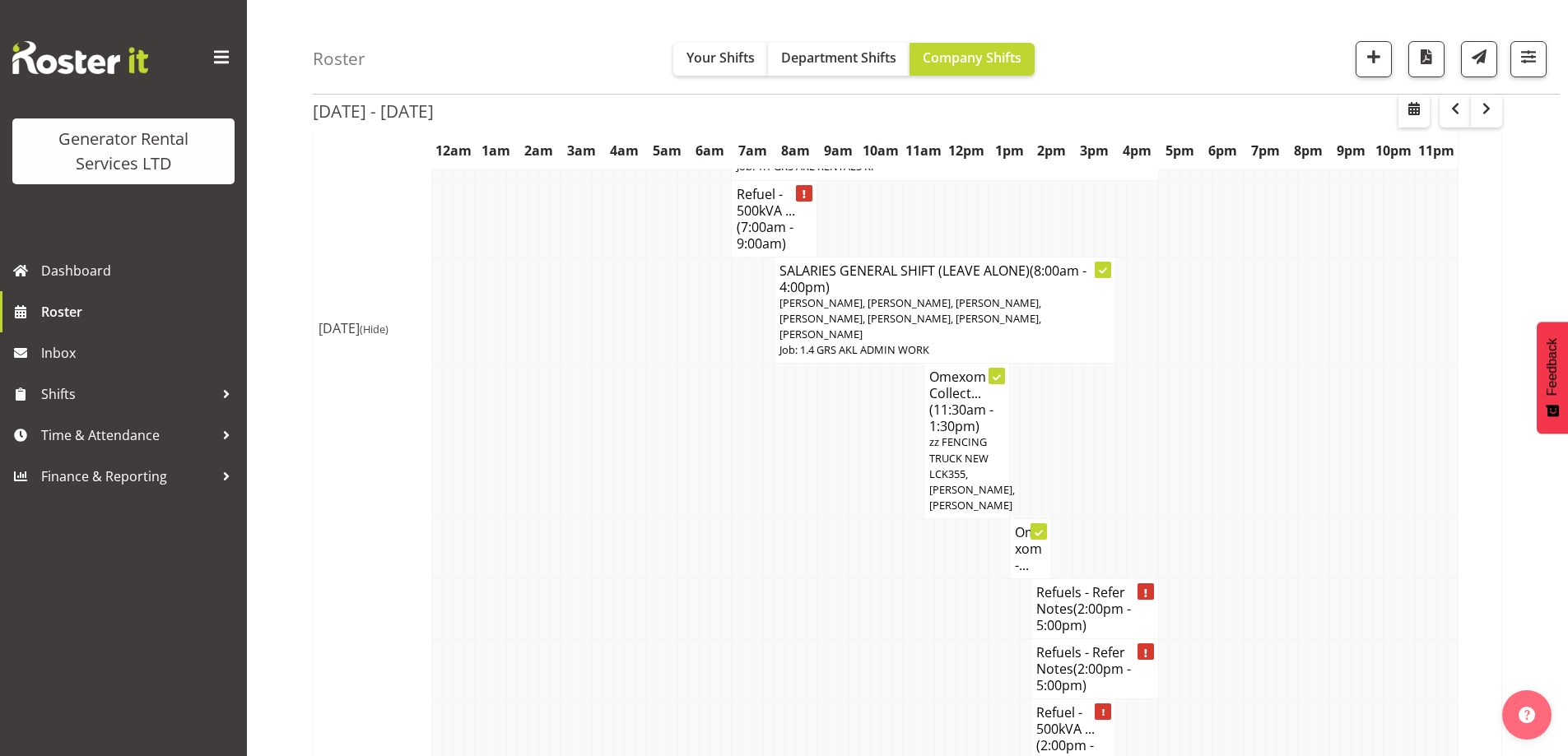
click at [894, 700] on td at bounding box center [897, 738] width 11 height 77
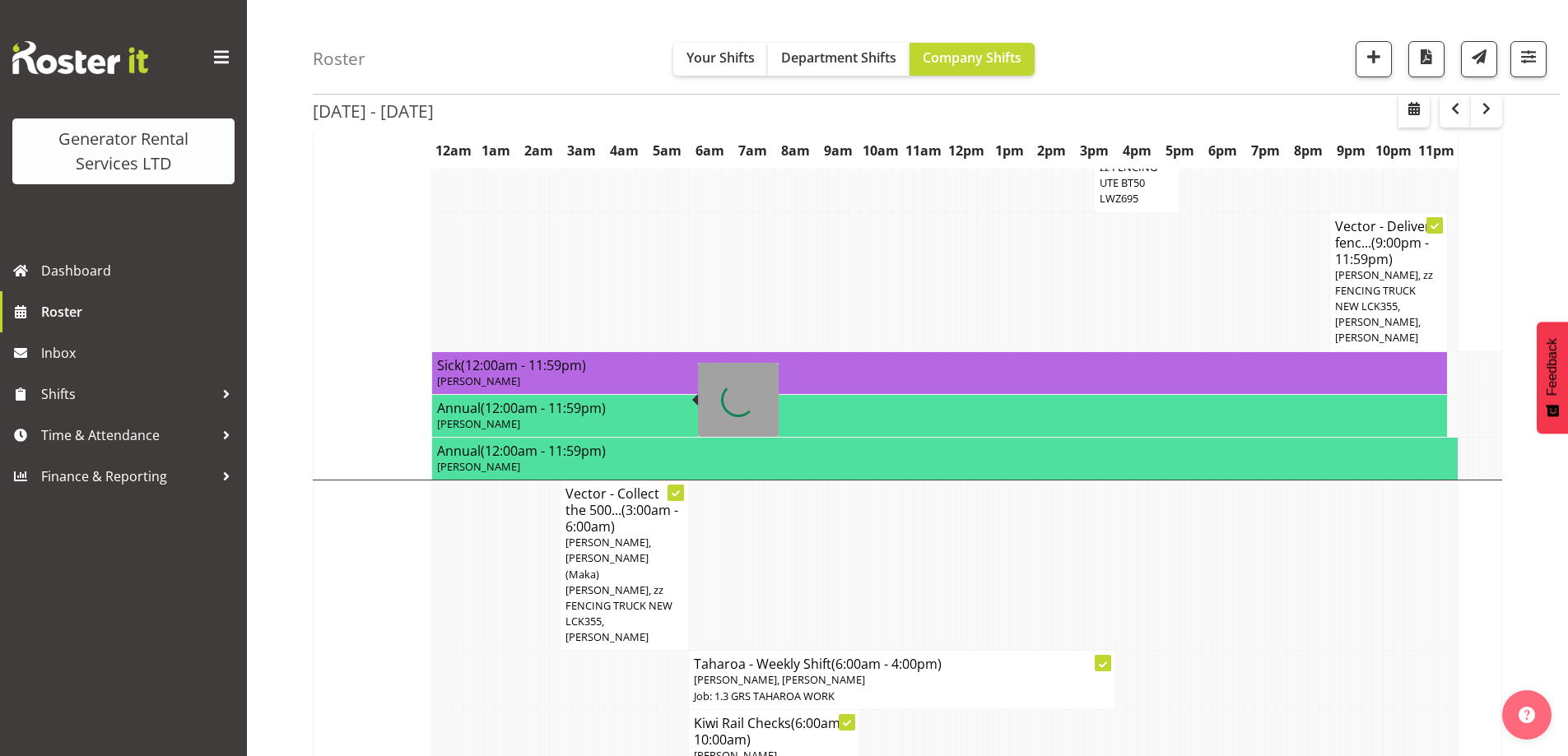
scroll to position [1699, 0]
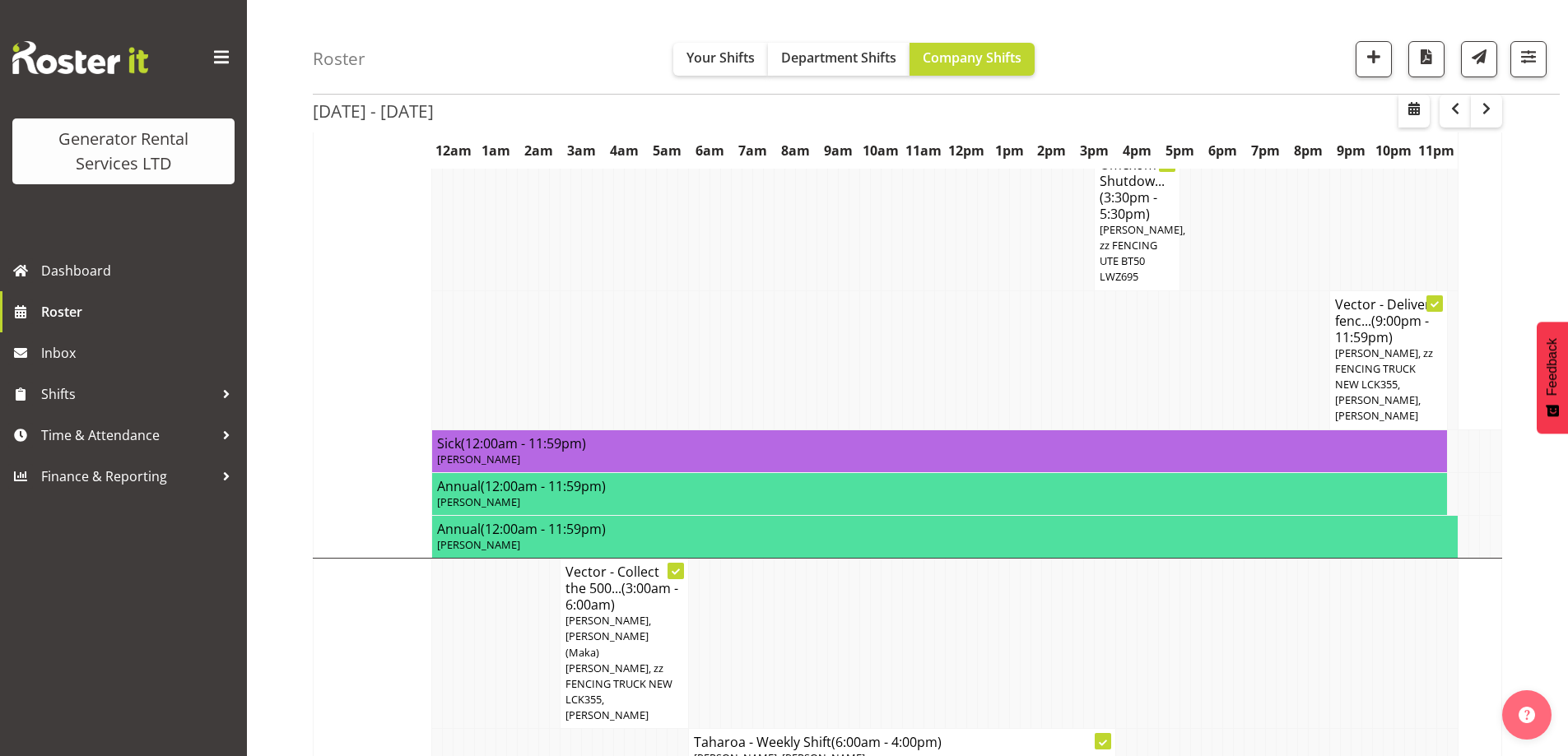
click at [518, 729] on td at bounding box center [524, 758] width 11 height 58
click at [1187, 559] on td at bounding box center [1185, 644] width 11 height 171
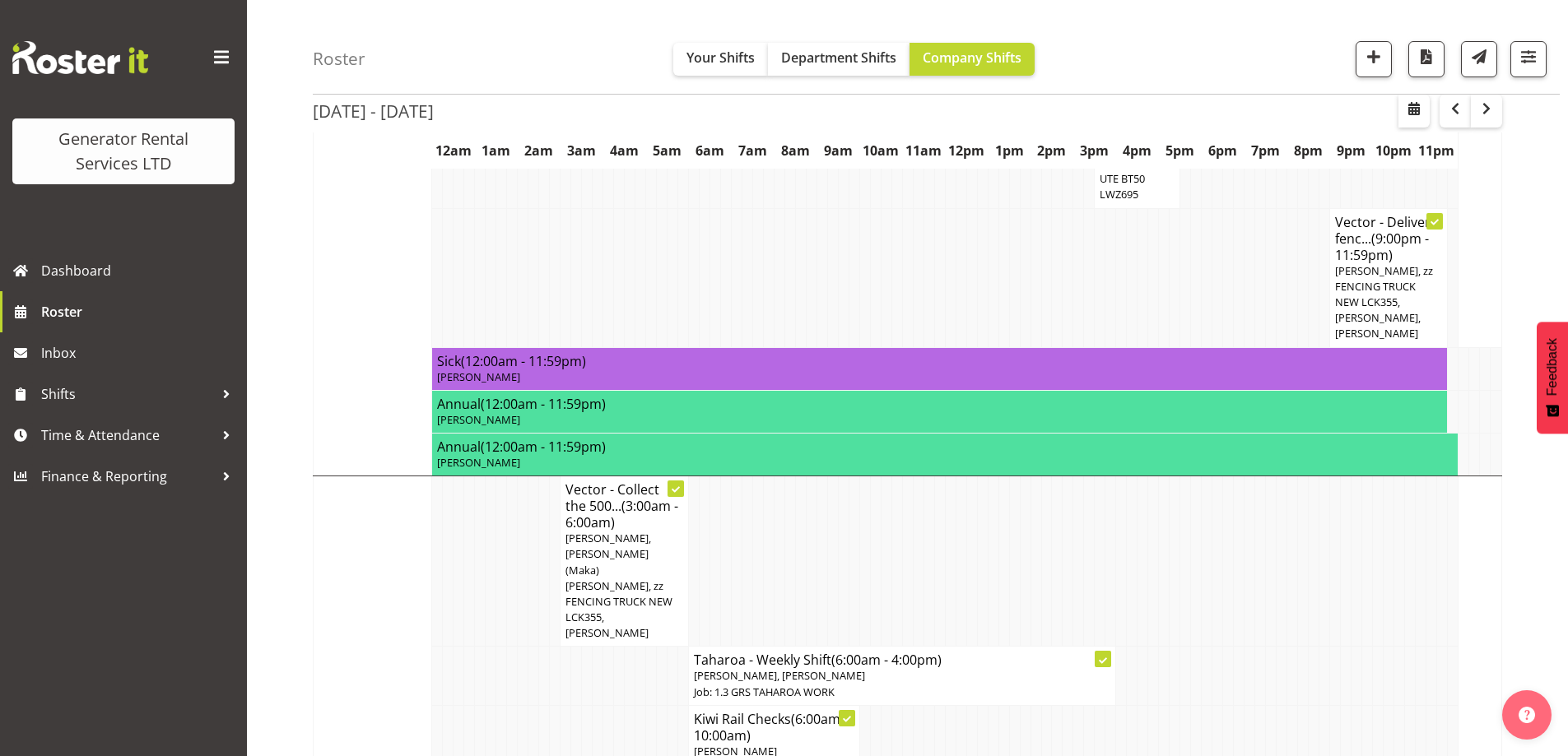
scroll to position [2275, 0]
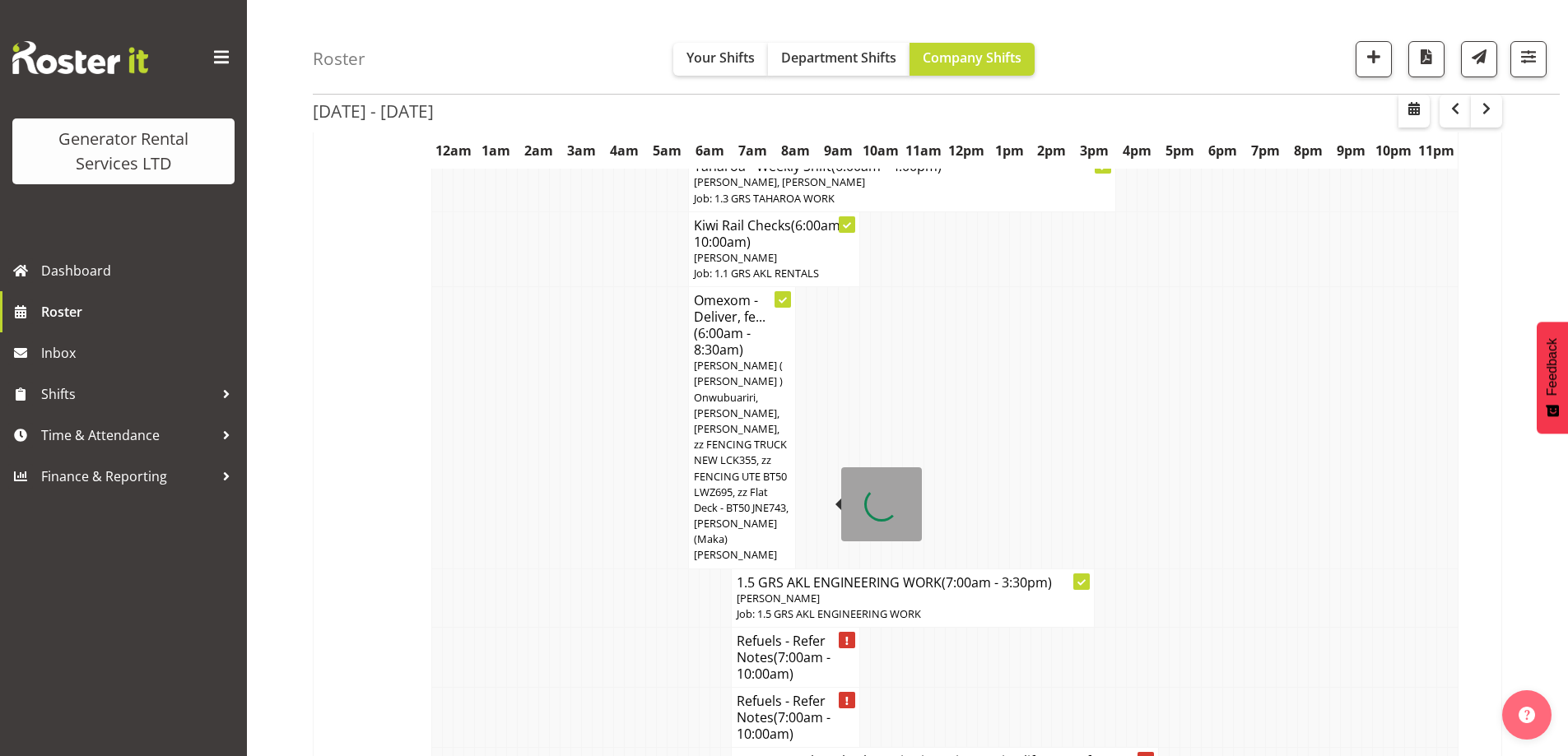
click at [608, 688] on td at bounding box center [608, 717] width 11 height 60
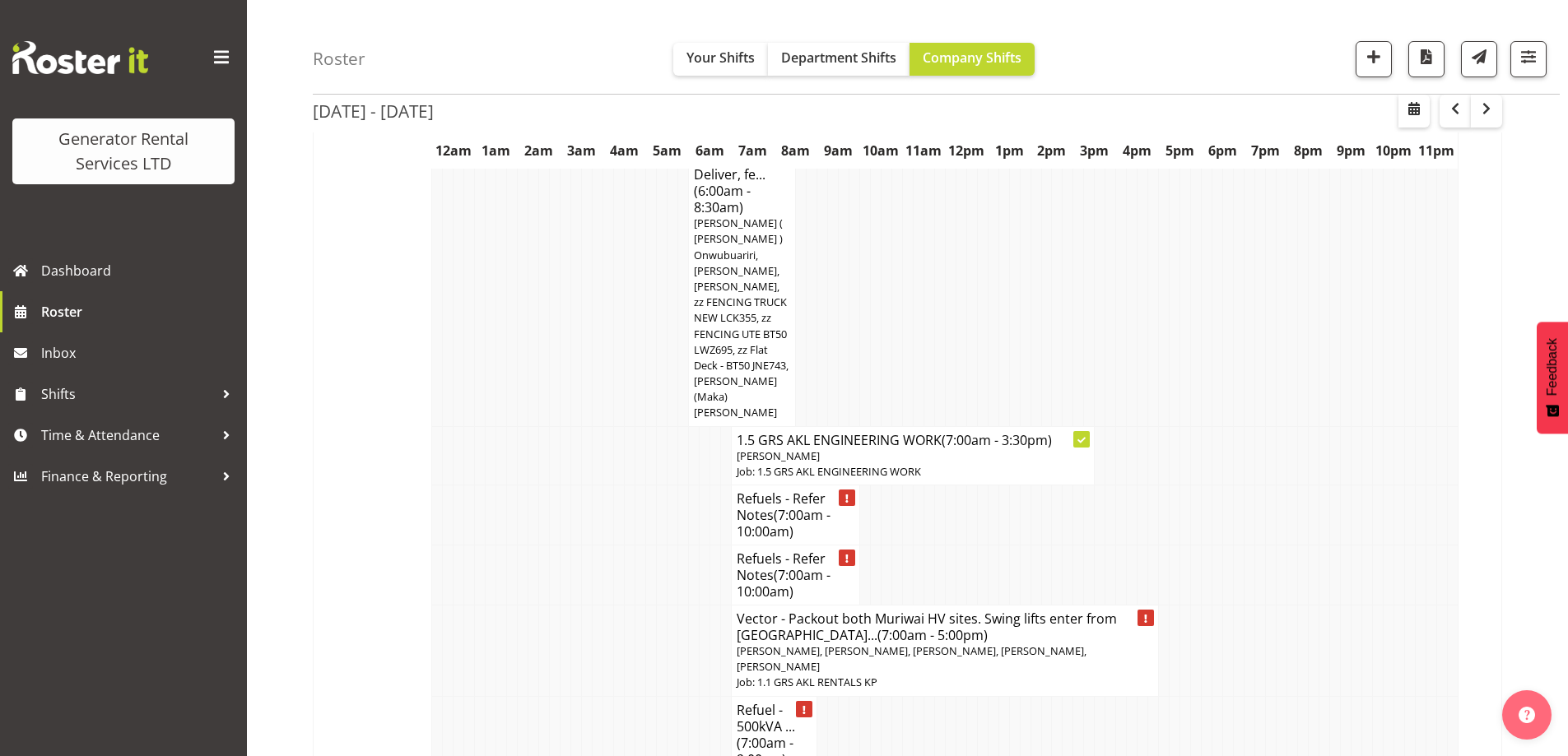
scroll to position [2358, 0]
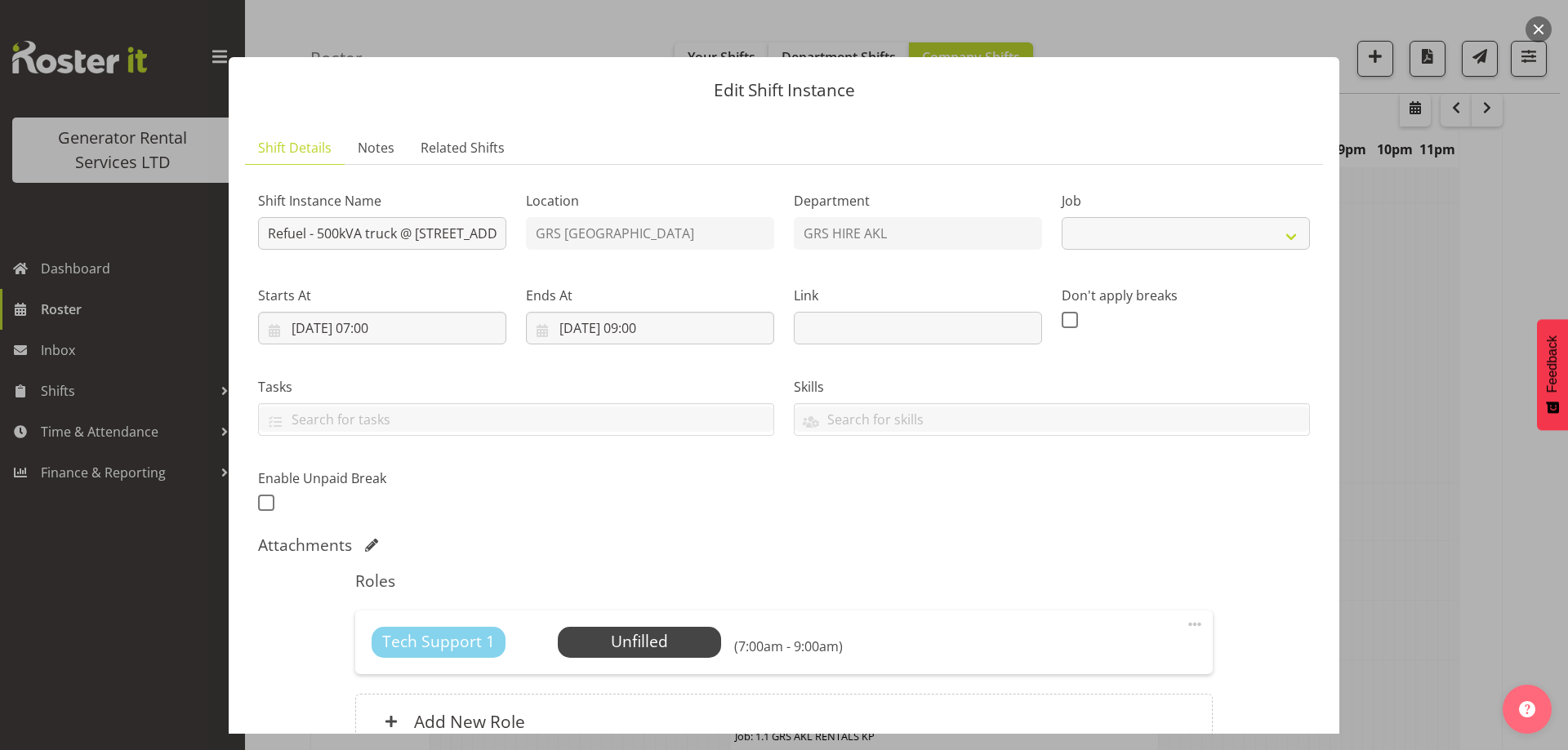
select select "7504"
click at [638, 631] on span "Select Employee" at bounding box center [639, 642] width 122 height 24
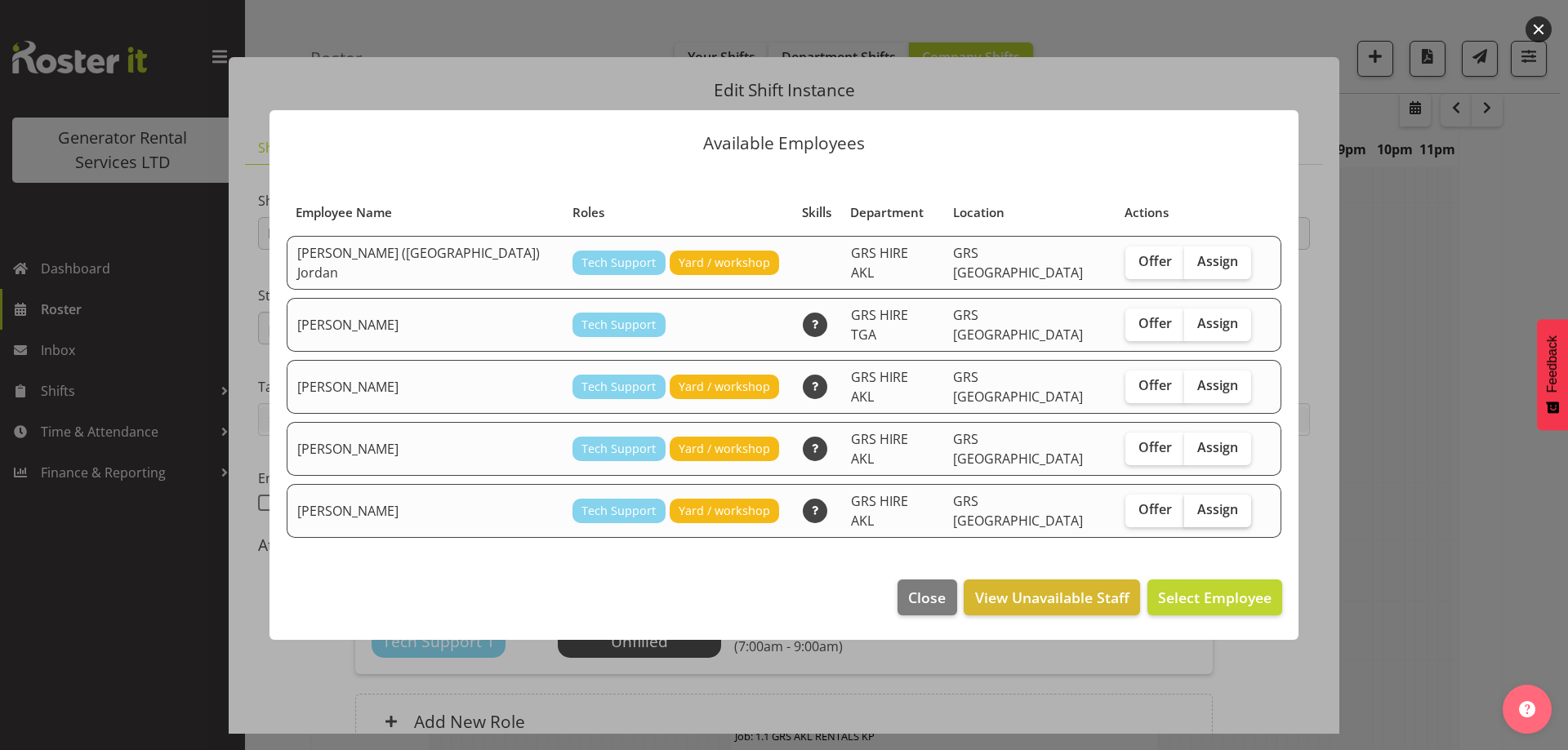
click at [1197, 501] on span "Assign" at bounding box center [1218, 509] width 41 height 16
click at [1195, 505] on input "Assign" at bounding box center [1189, 510] width 11 height 11
checkbox input "true"
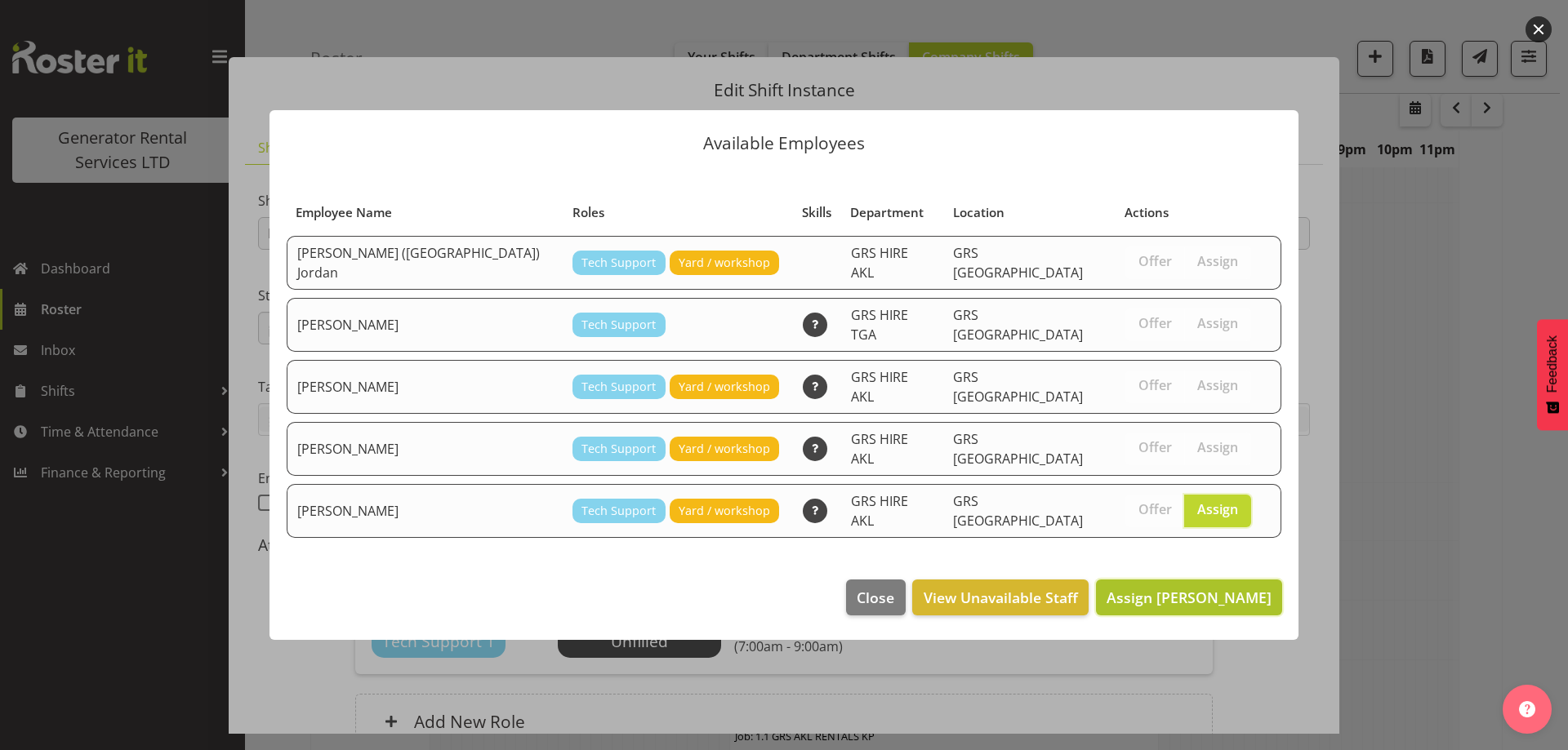
click at [1232, 598] on button "Assign [PERSON_NAME]" at bounding box center [1189, 597] width 187 height 36
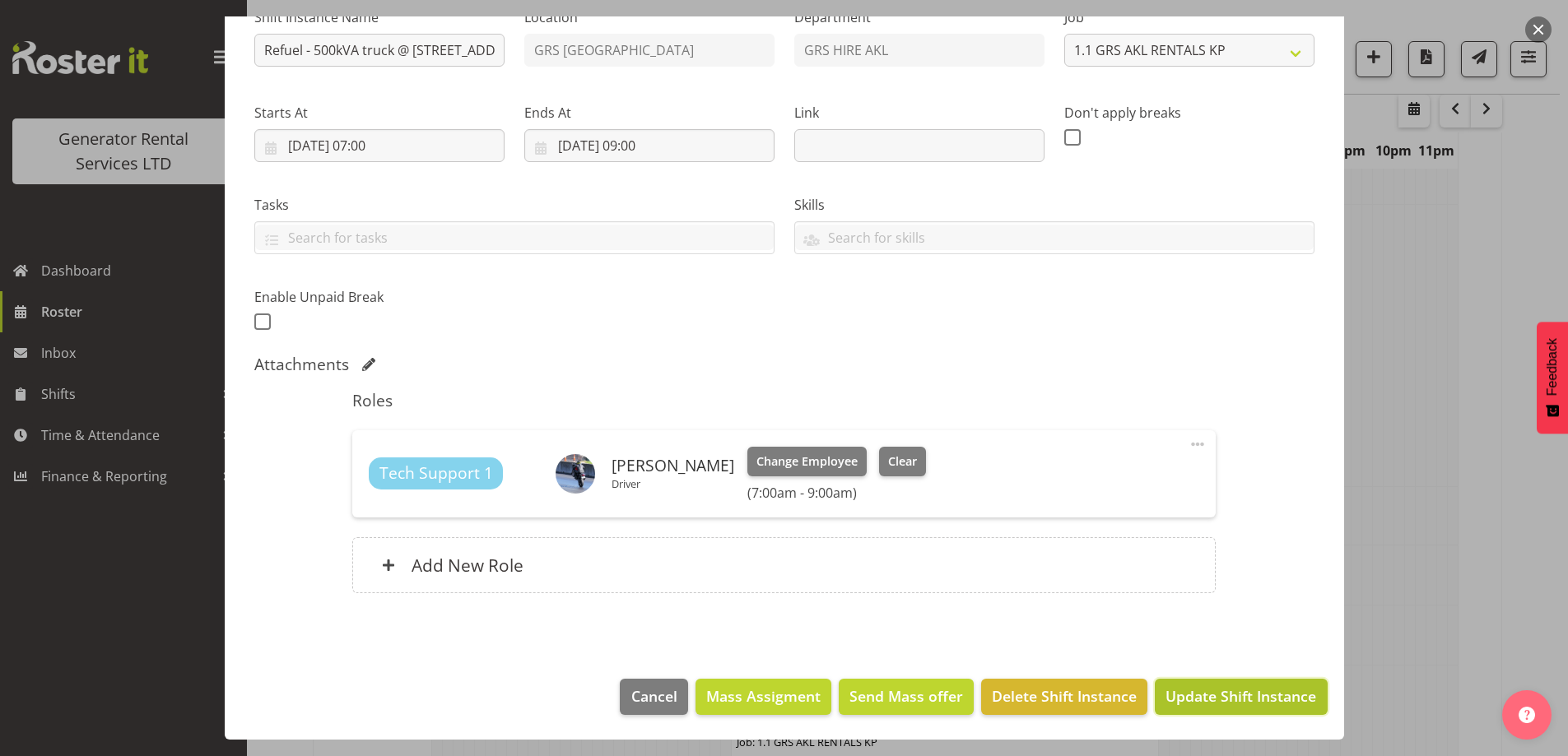
click at [1235, 691] on span "Update Shift Instance" at bounding box center [1240, 696] width 150 height 21
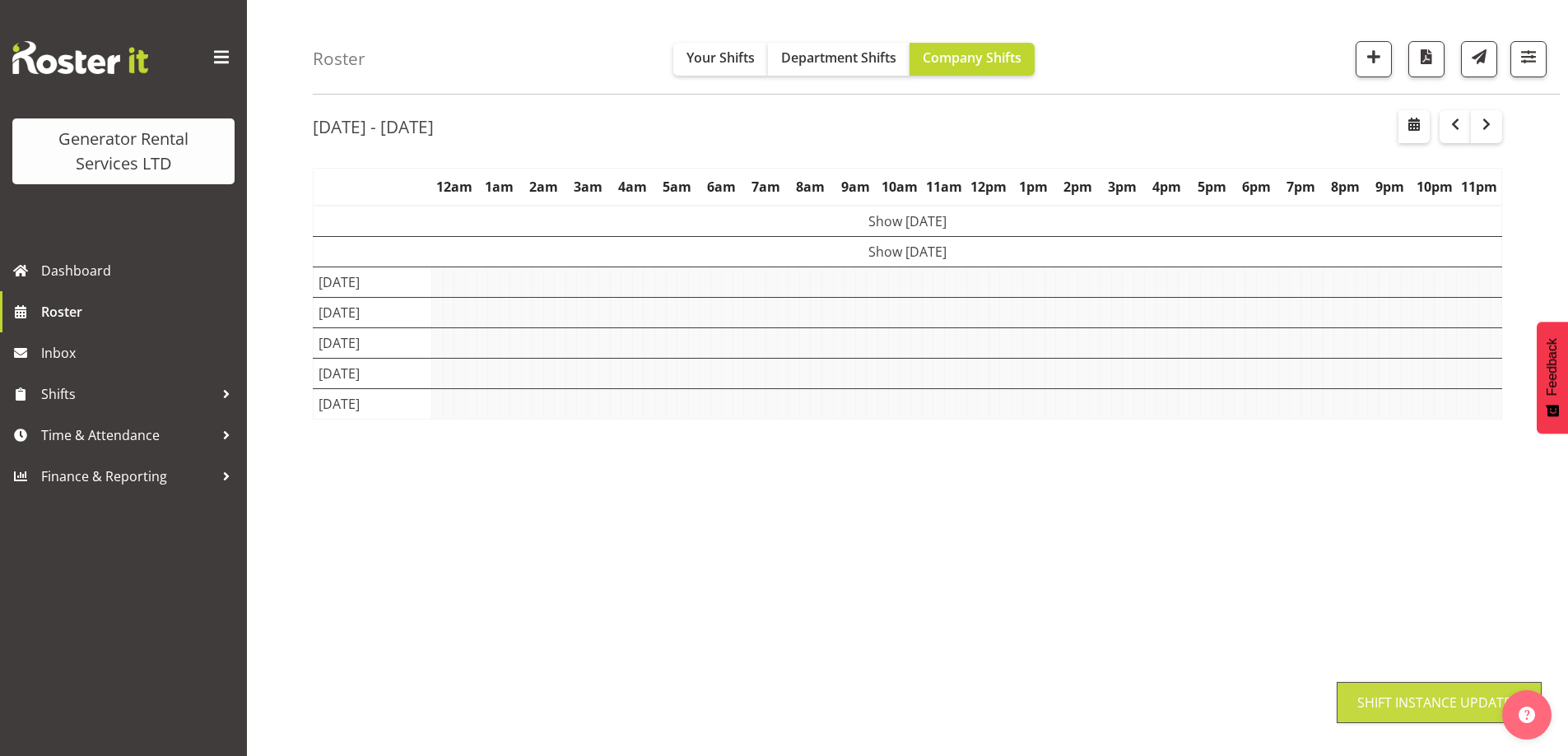
scroll to position [53, 0]
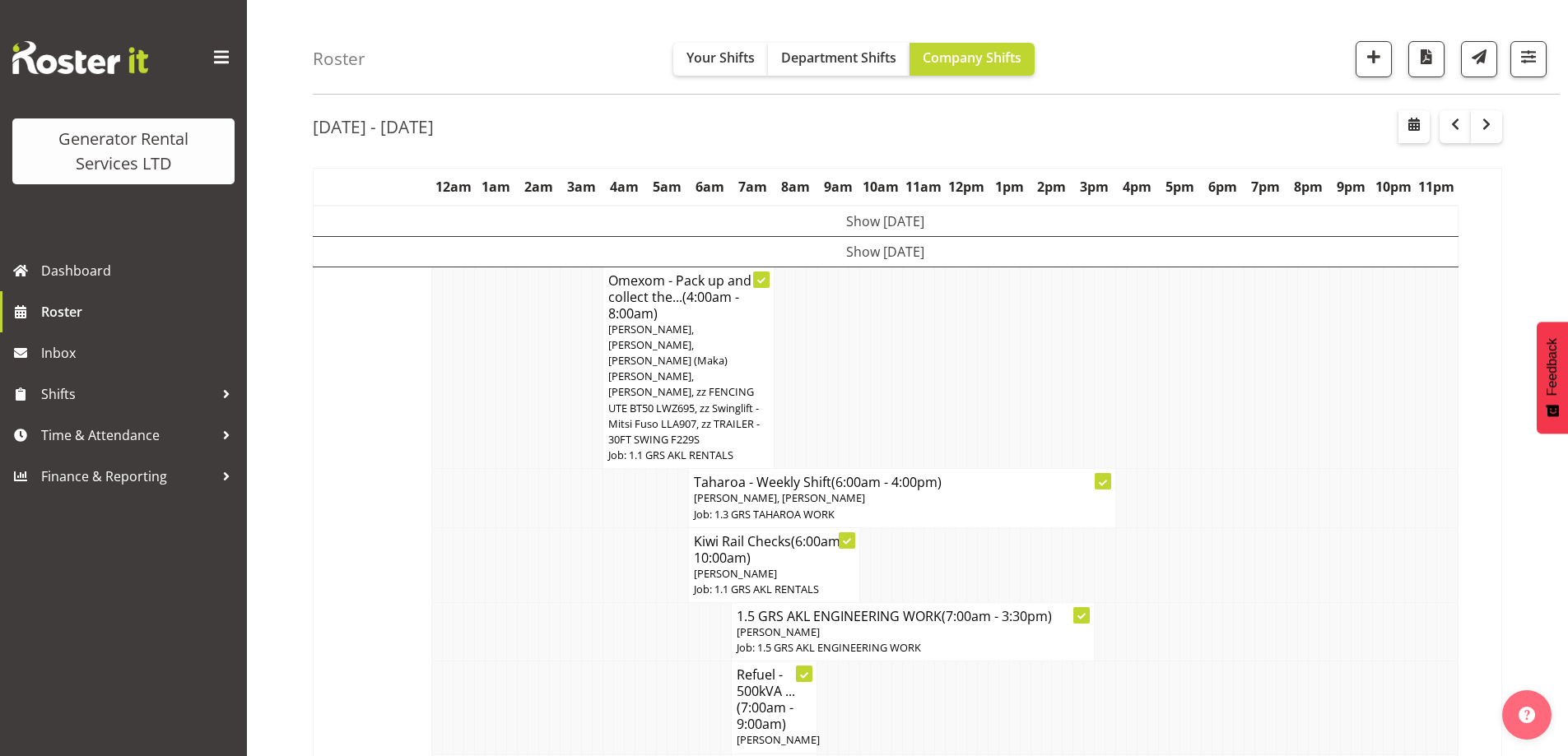
click at [522, 469] on td at bounding box center [524, 498] width 11 height 58
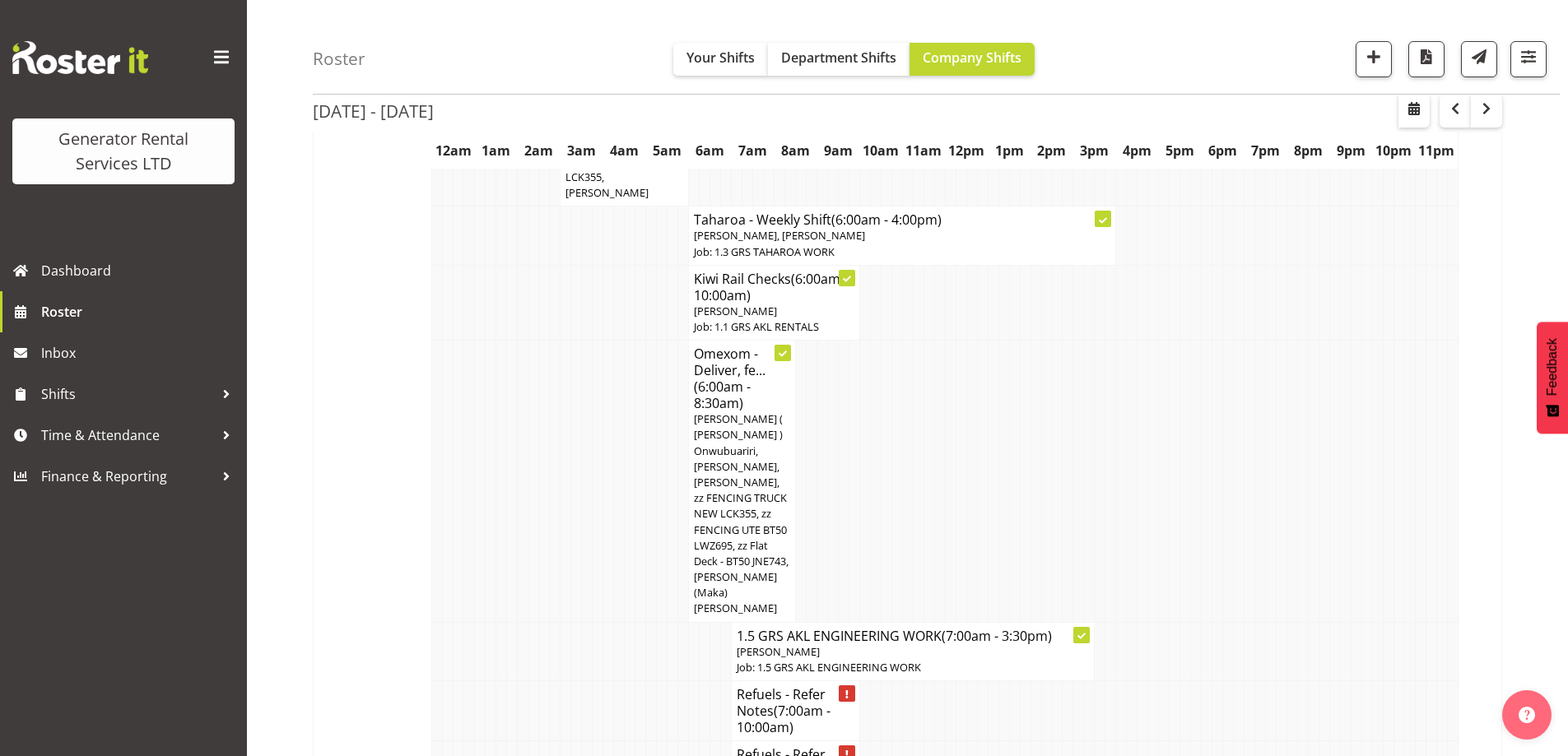
scroll to position [2305, 0]
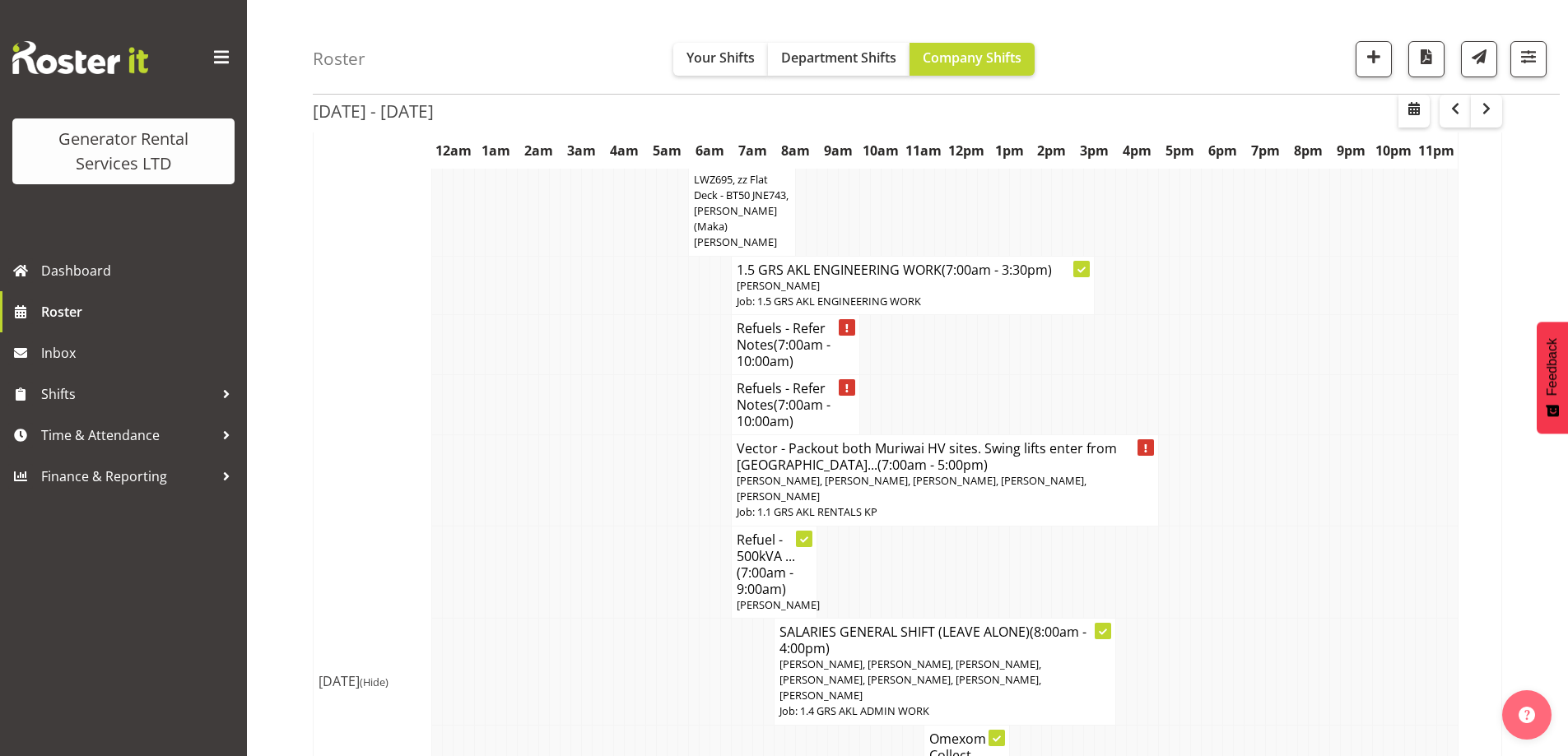
scroll to position [2551, 0]
